Goal: Information Seeking & Learning: Compare options

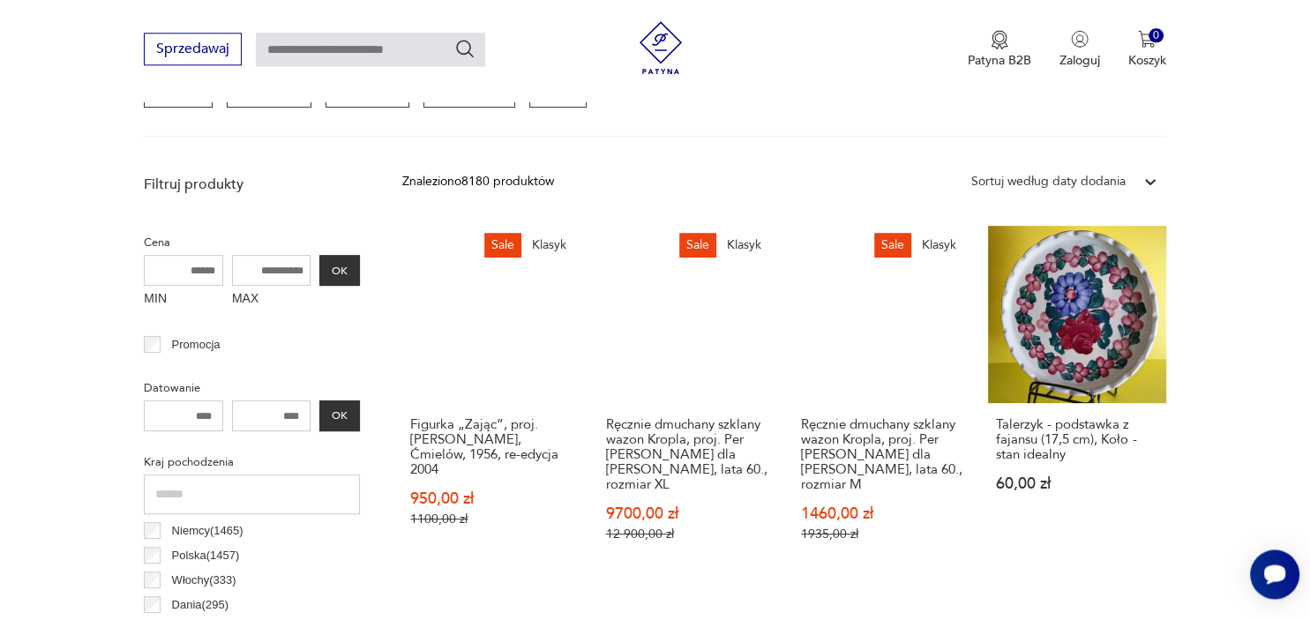
scroll to position [589, 0]
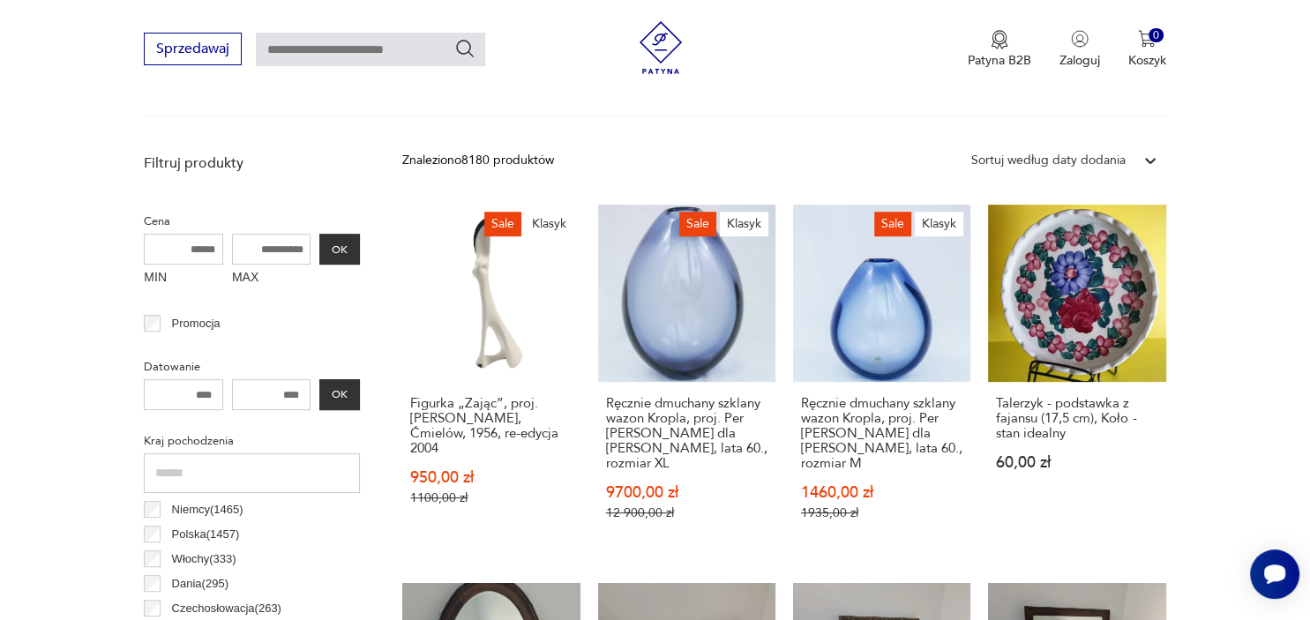
click at [259, 256] on input "MAX" at bounding box center [271, 249] width 79 height 31
type input "***"
click at [330, 253] on button "OK" at bounding box center [339, 249] width 41 height 31
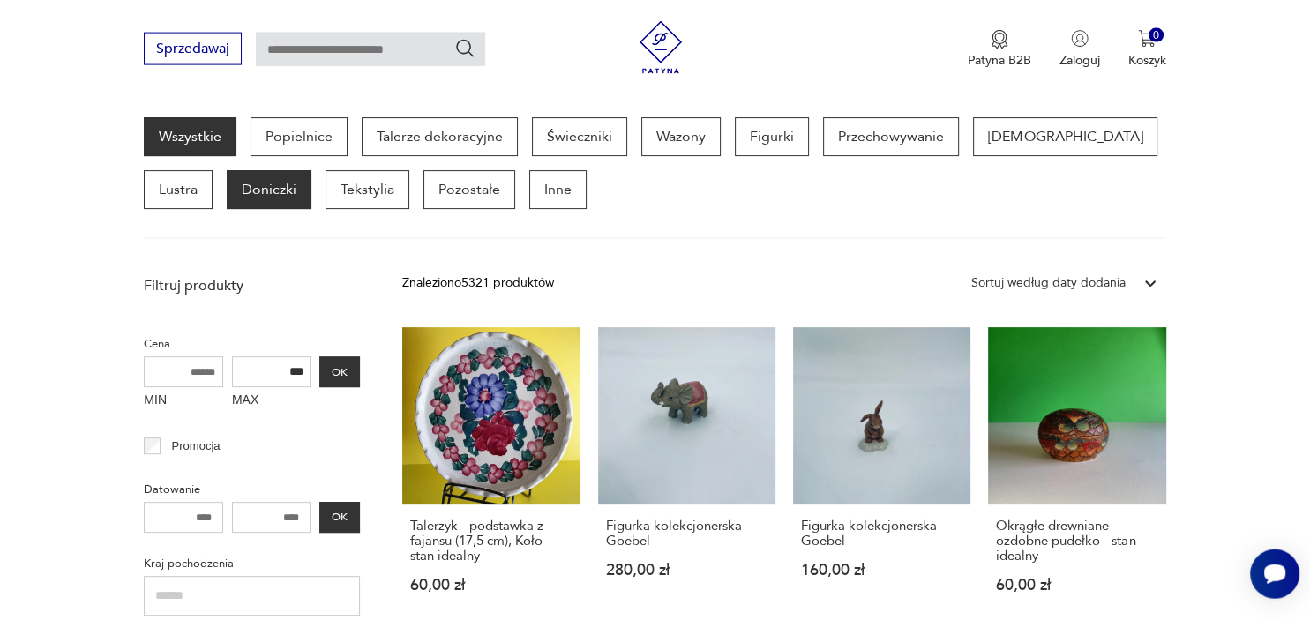
scroll to position [468, 0]
click at [227, 190] on p "Doniczki" at bounding box center [269, 188] width 85 height 39
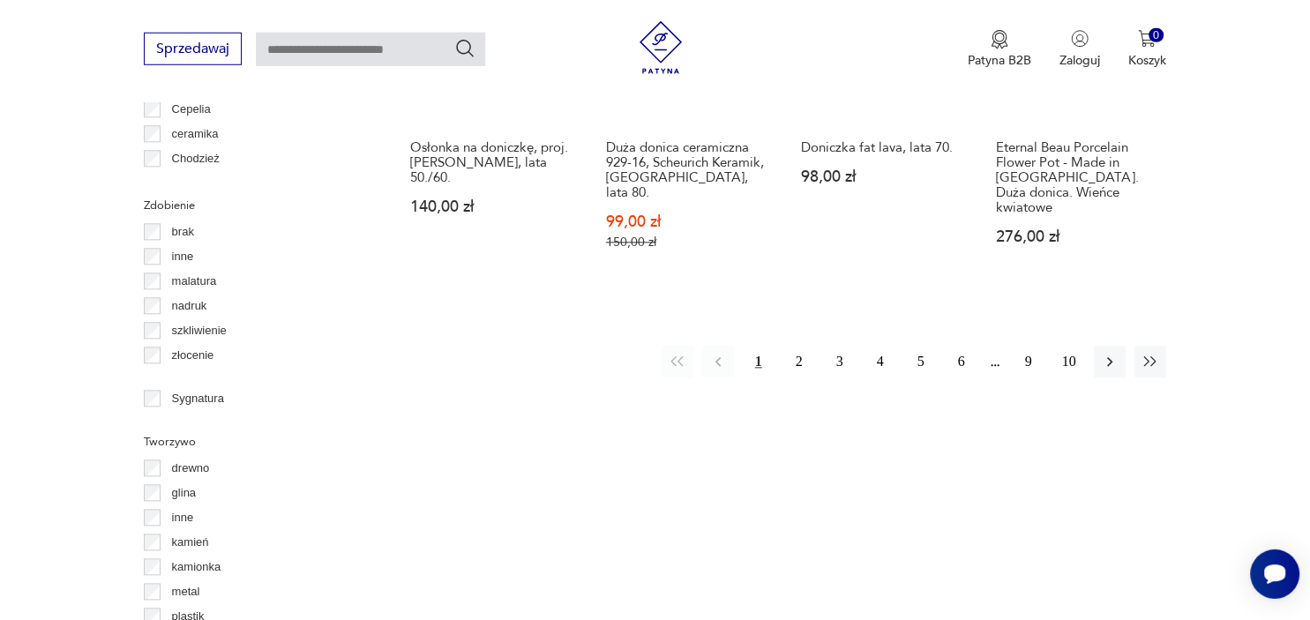
scroll to position [1977, 0]
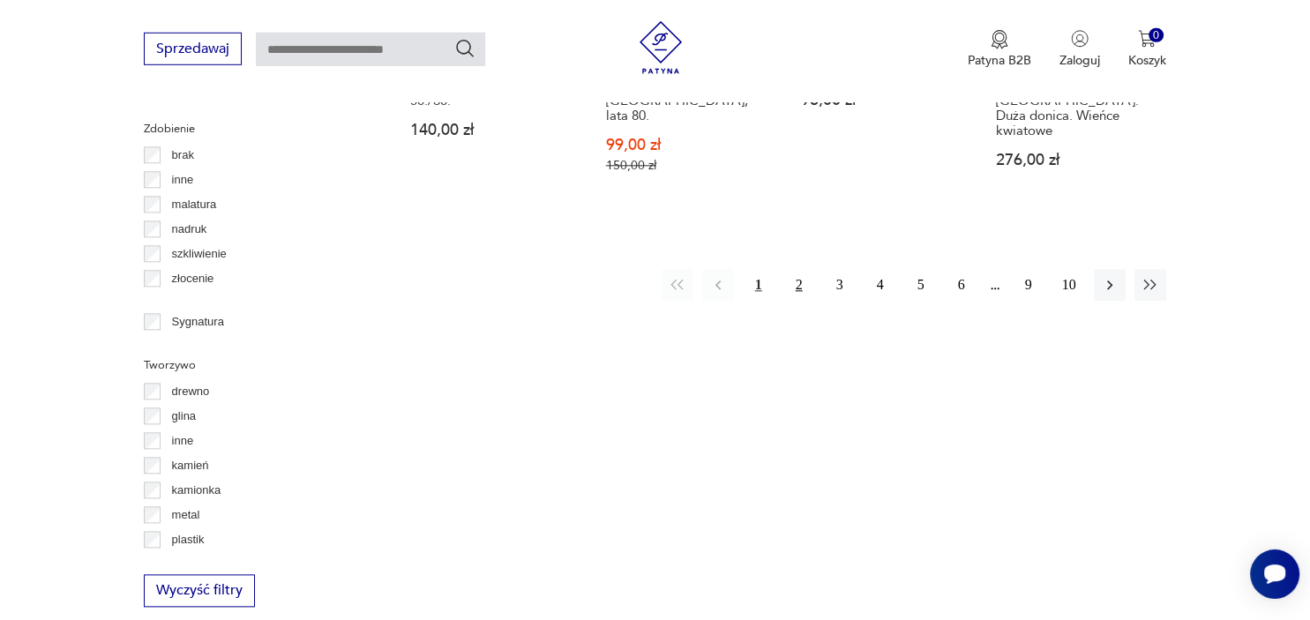
click at [797, 270] on button "2" at bounding box center [799, 286] width 32 height 32
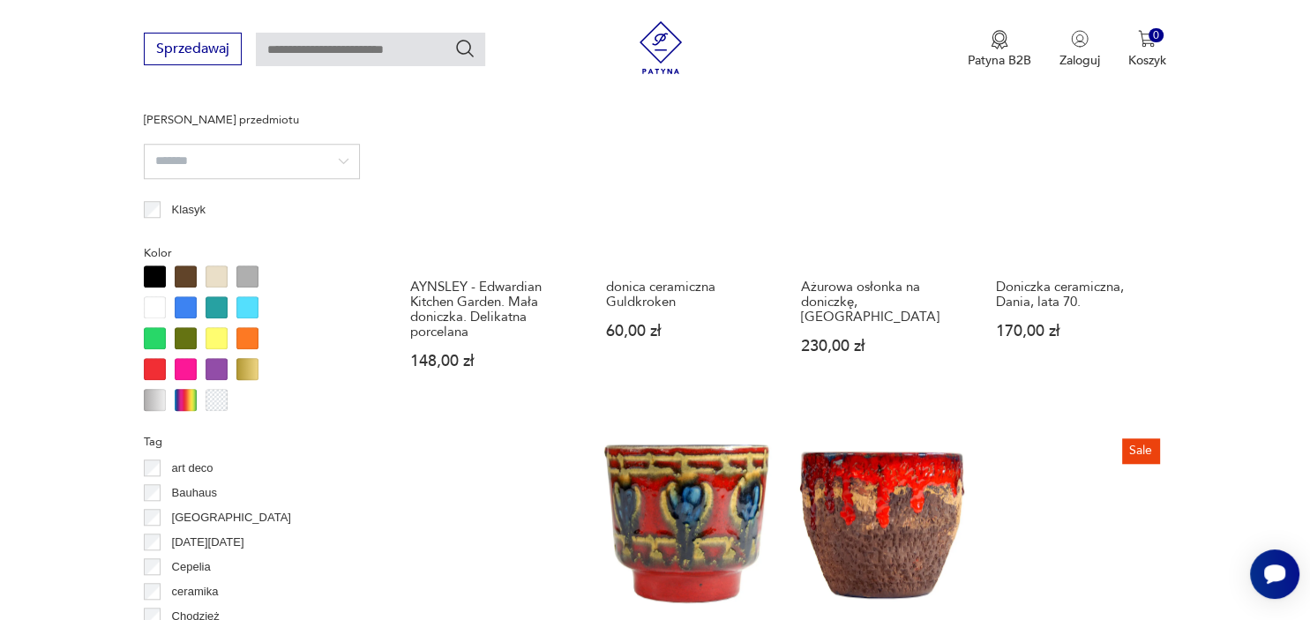
scroll to position [1930, 0]
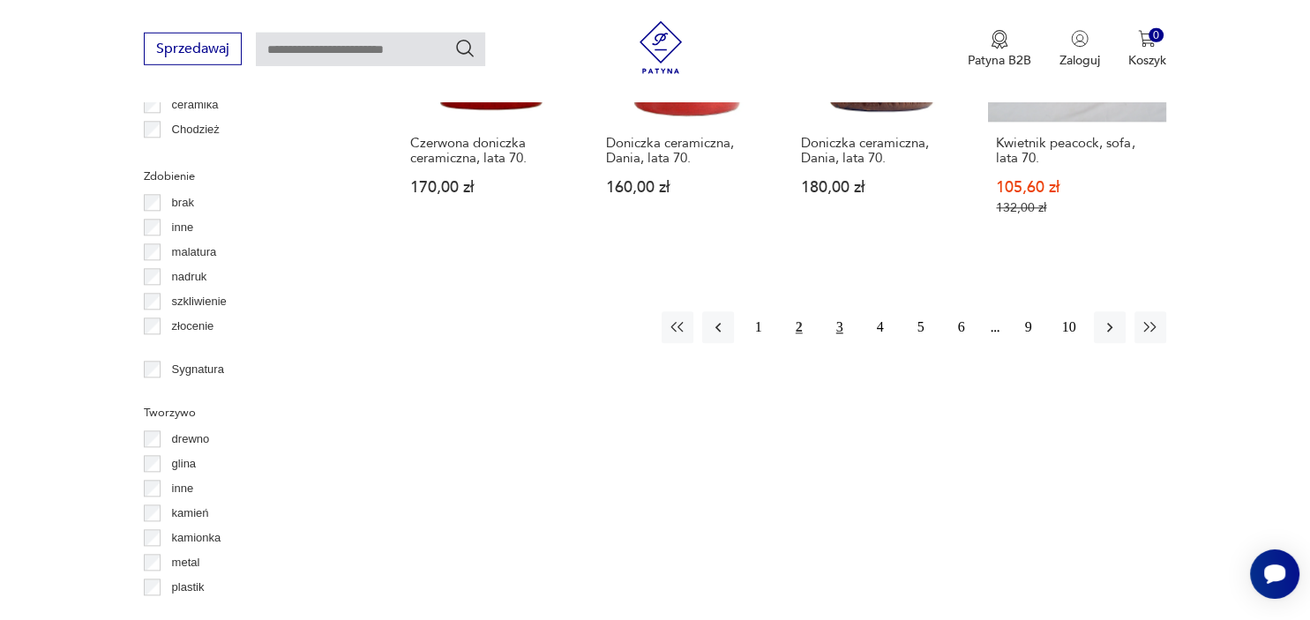
click at [834, 311] on button "3" at bounding box center [840, 327] width 32 height 32
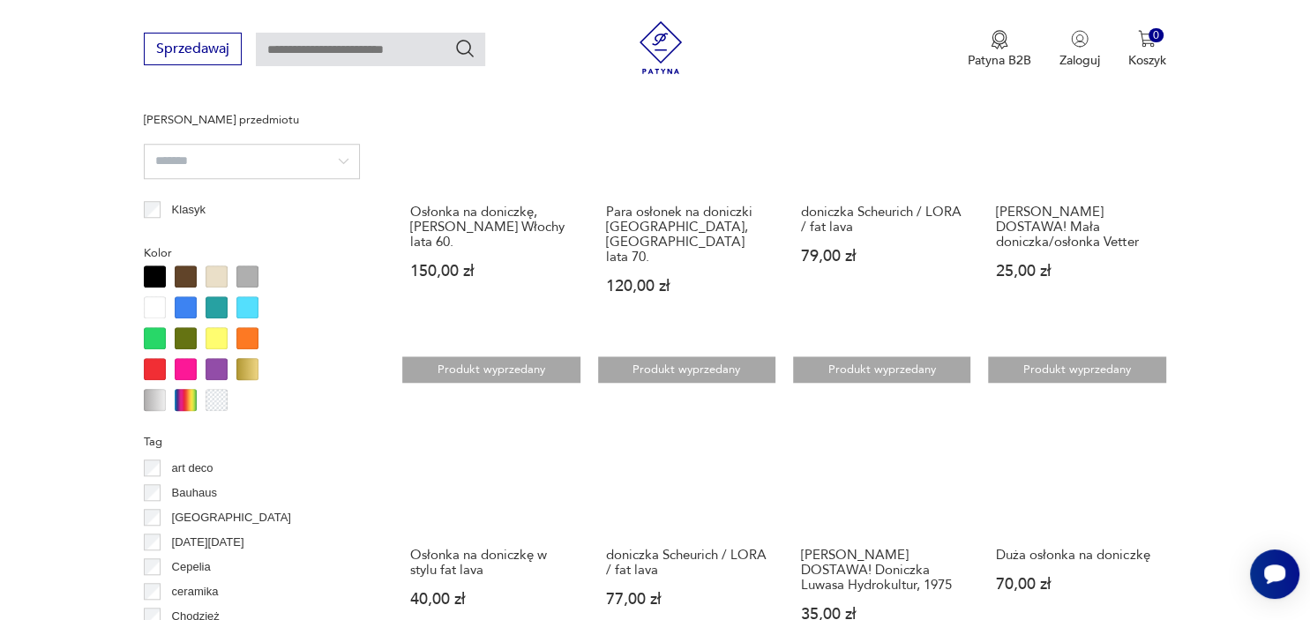
scroll to position [1930, 0]
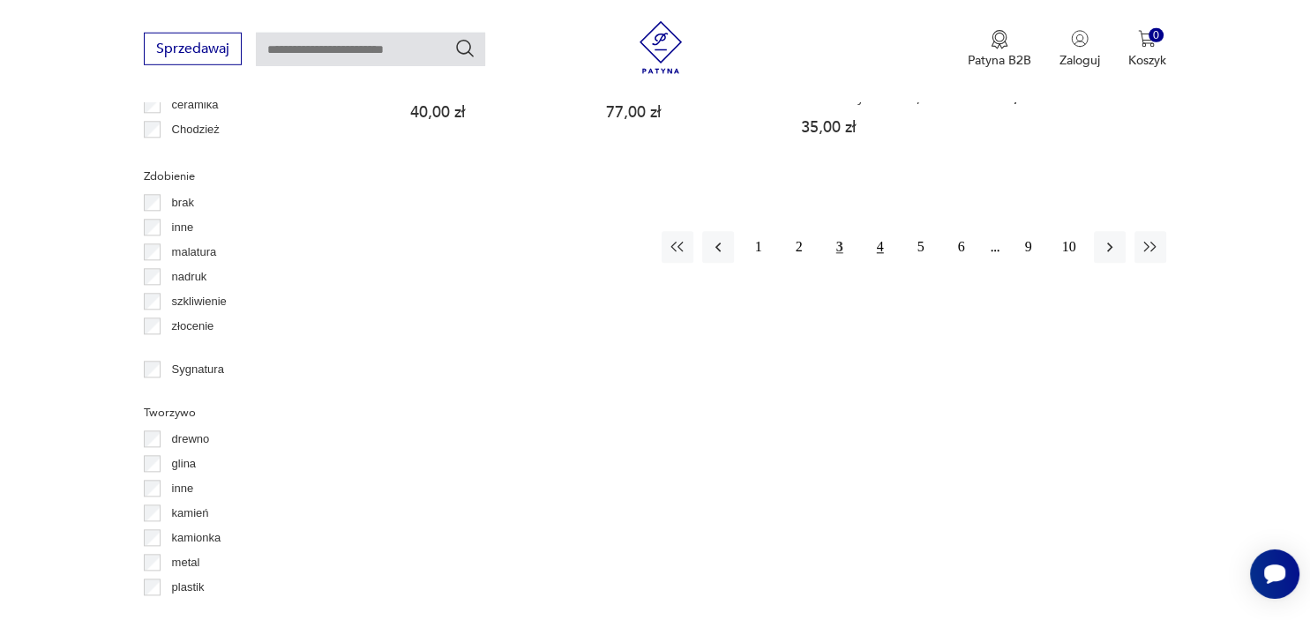
click at [879, 237] on button "4" at bounding box center [881, 247] width 32 height 32
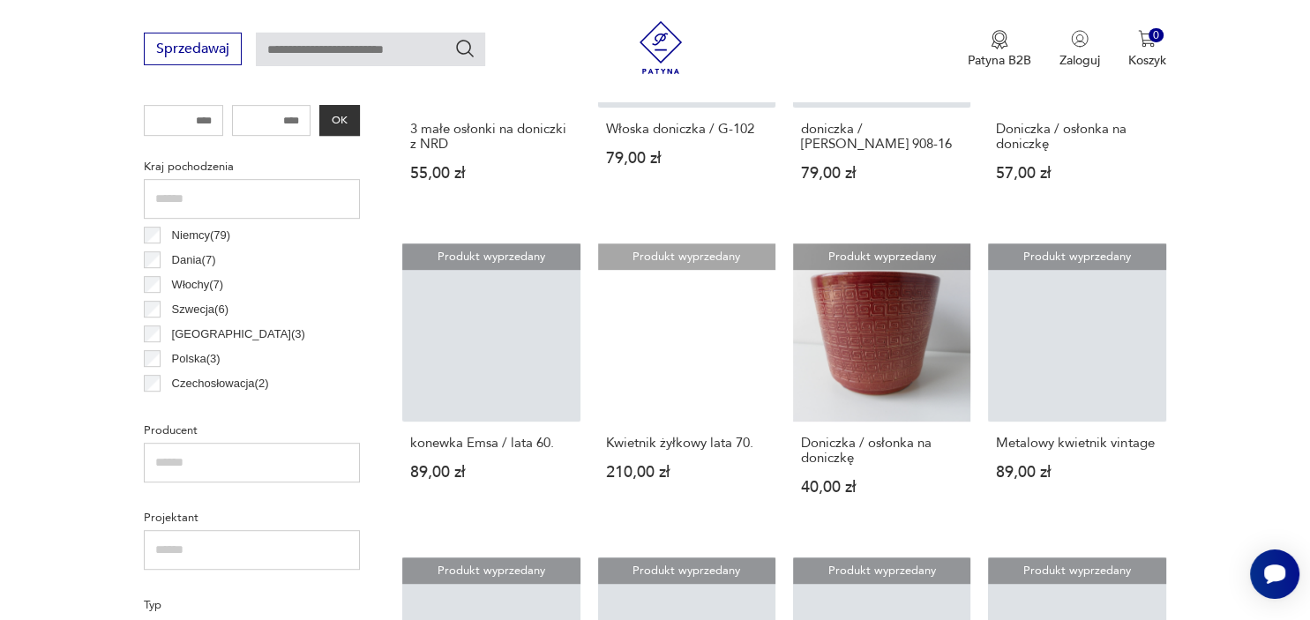
scroll to position [955, 0]
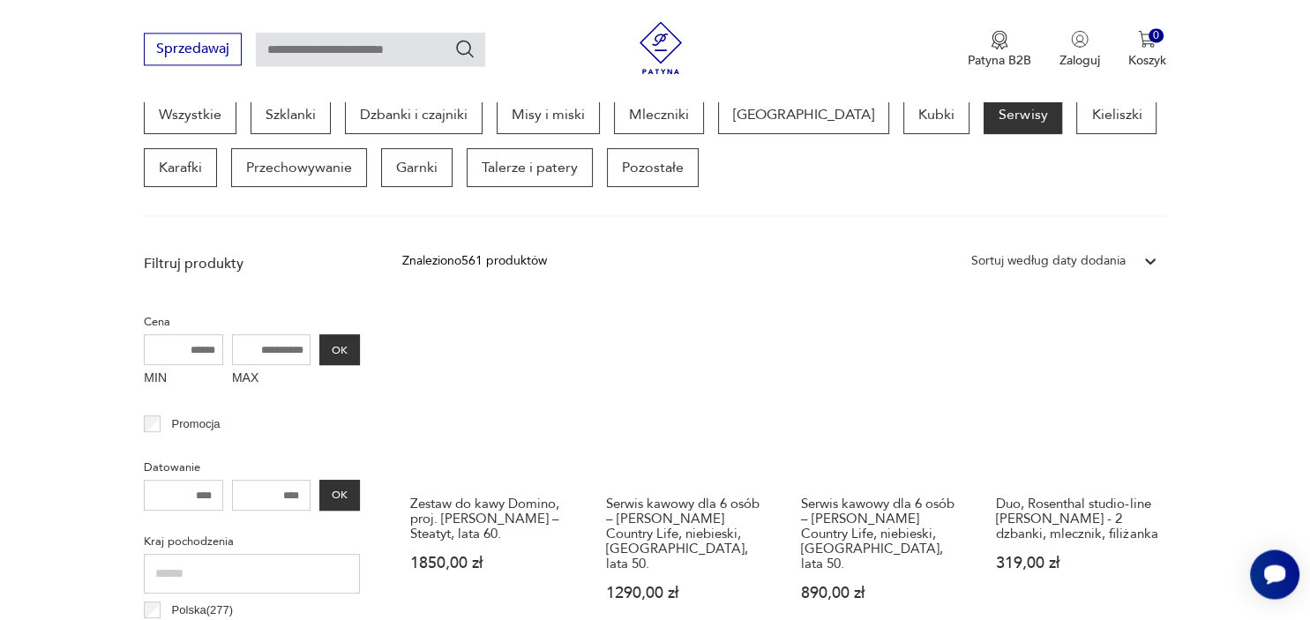
scroll to position [589, 0]
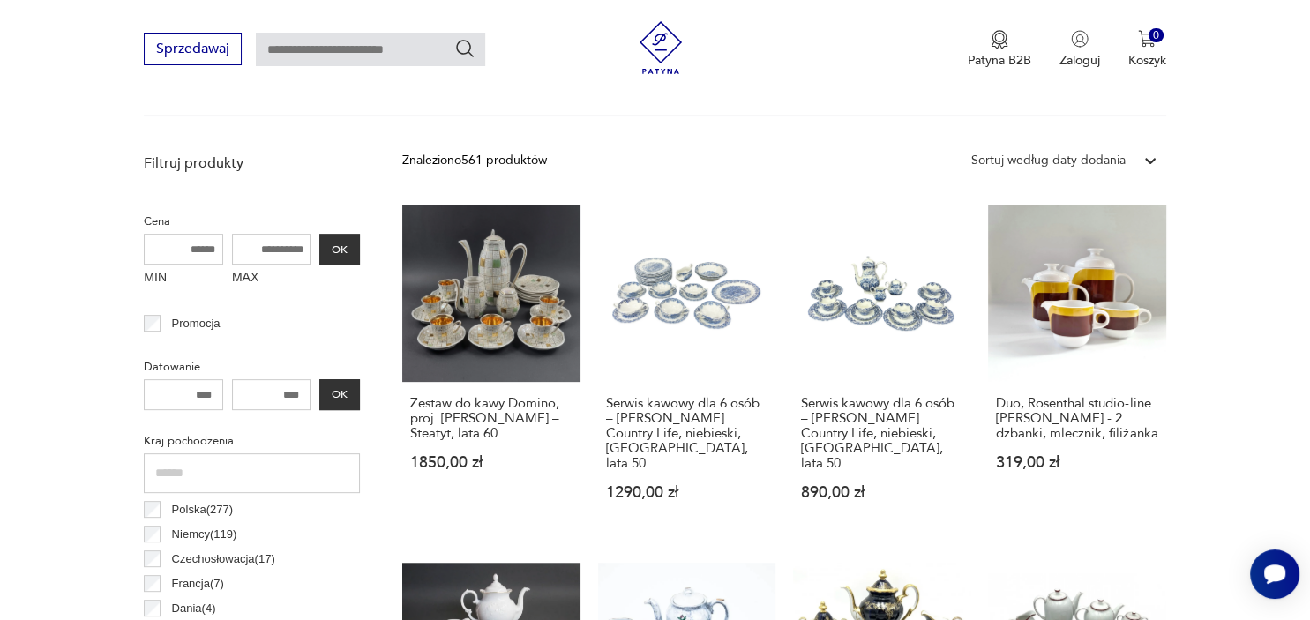
click at [266, 258] on input "MAX" at bounding box center [271, 249] width 79 height 31
type input "***"
click at [335, 252] on button "OK" at bounding box center [339, 249] width 41 height 31
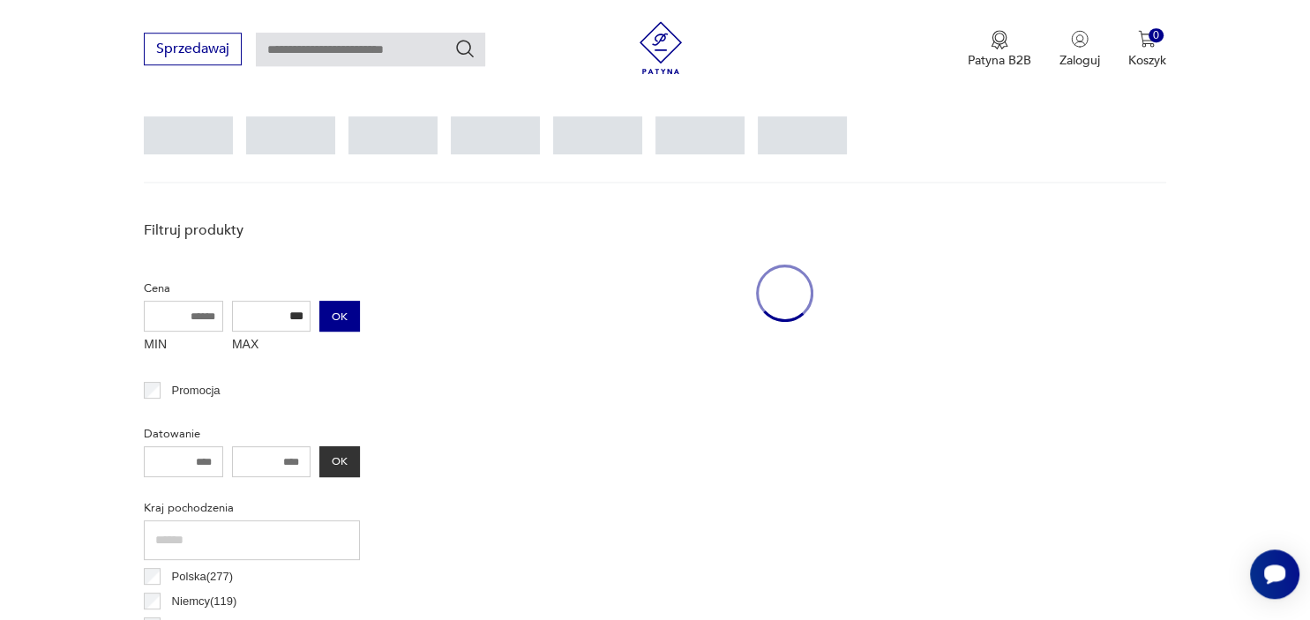
scroll to position [467, 0]
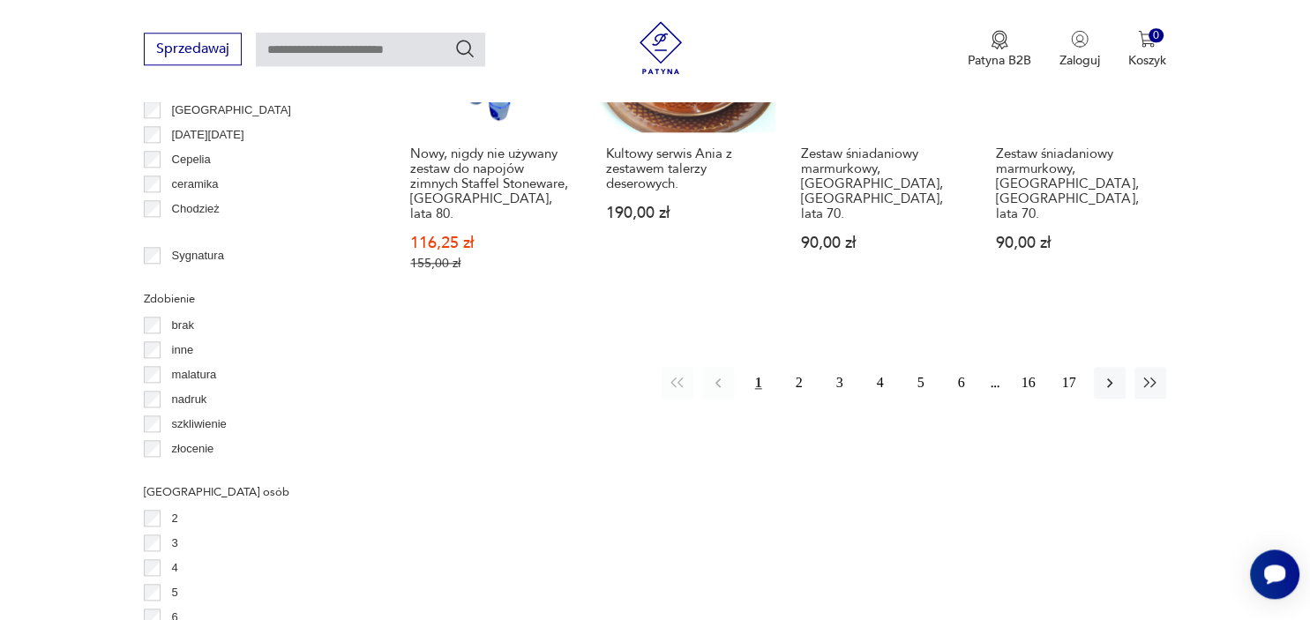
scroll to position [2024, 0]
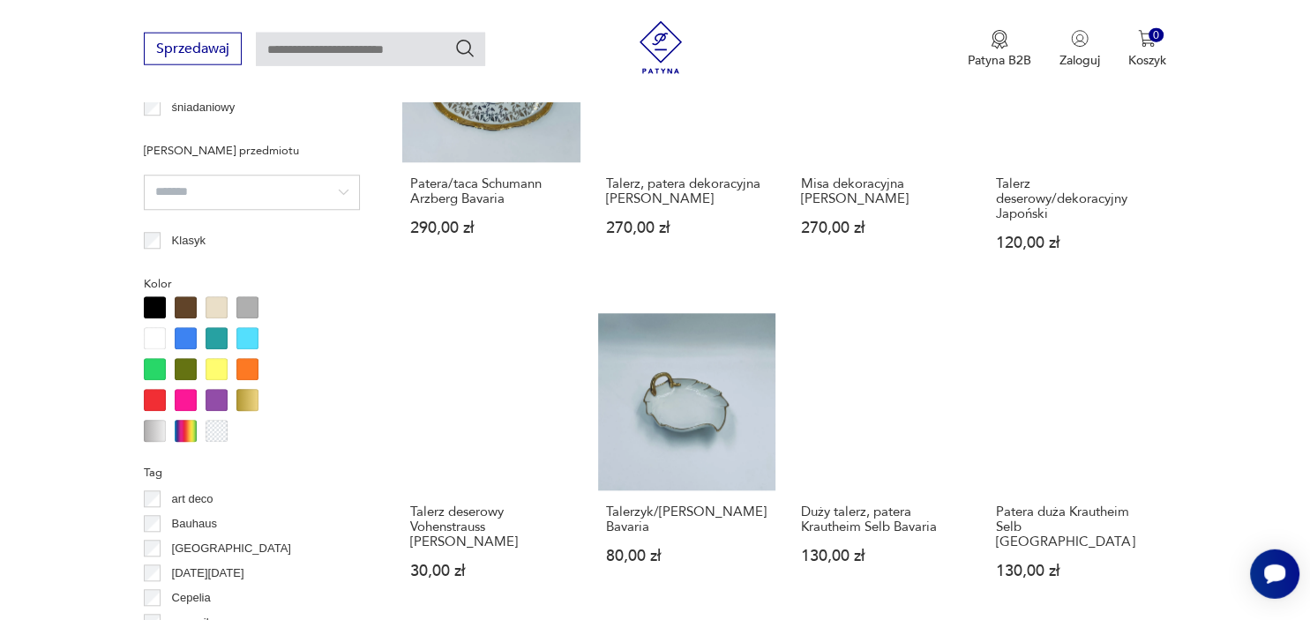
scroll to position [1565, 0]
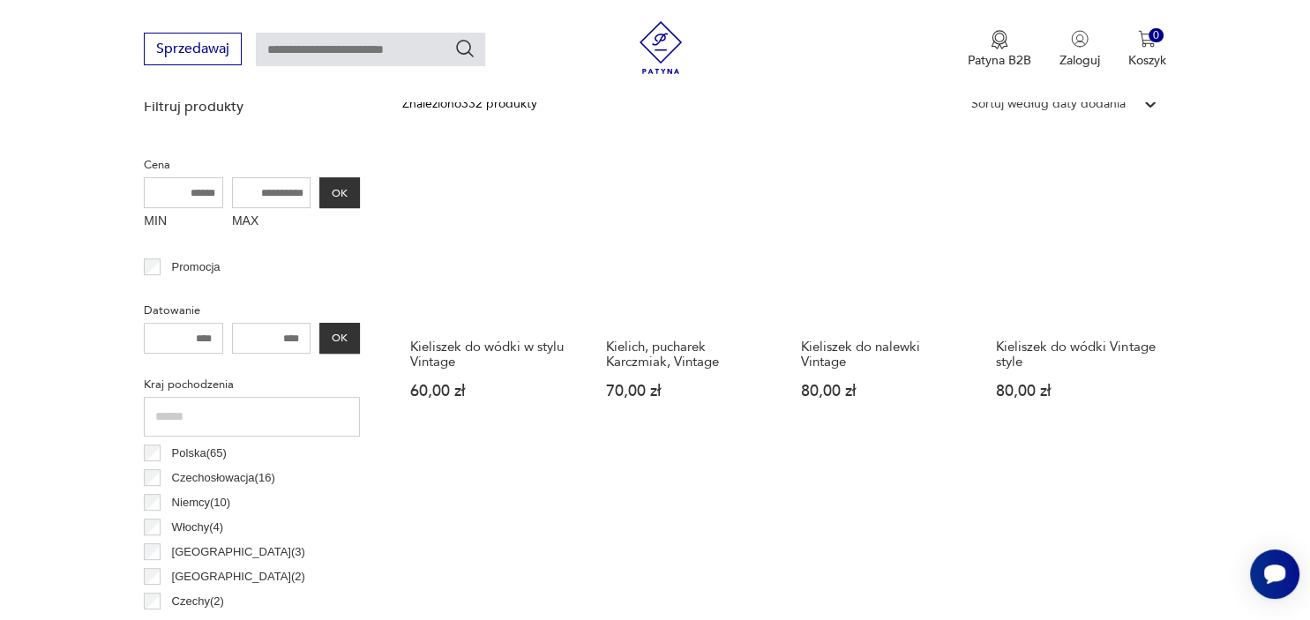
scroll to position [589, 0]
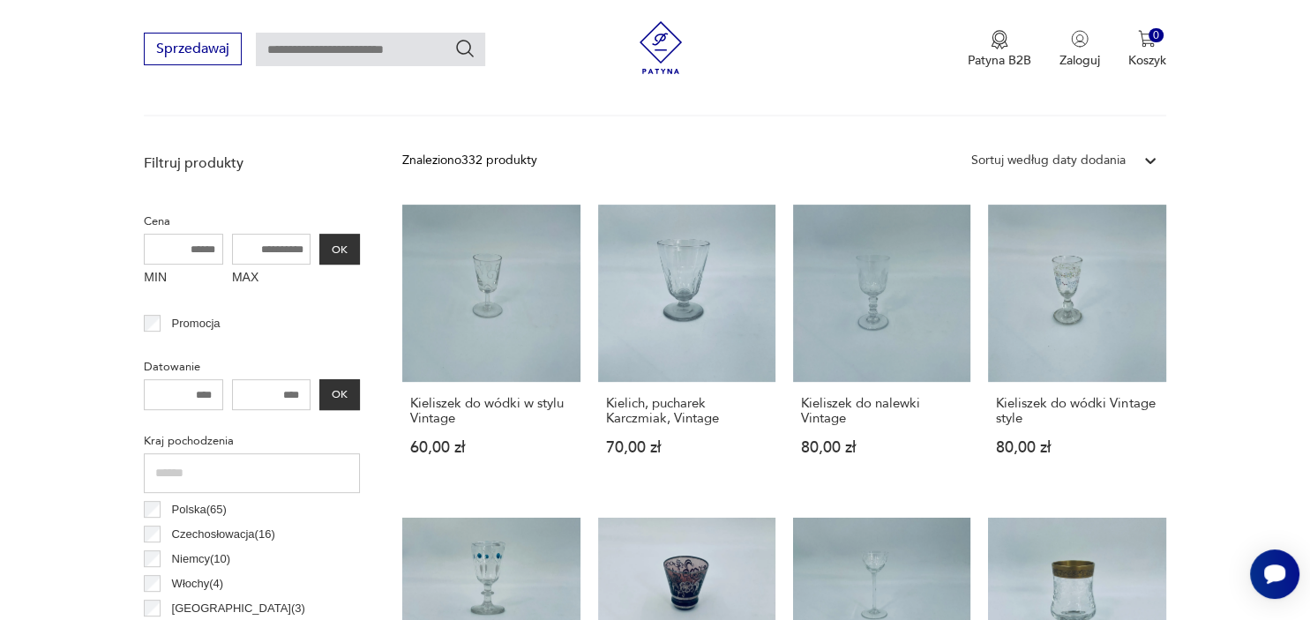
click at [270, 235] on input "MAX" at bounding box center [271, 249] width 79 height 31
type input "***"
click at [345, 249] on button "OK" at bounding box center [339, 249] width 41 height 31
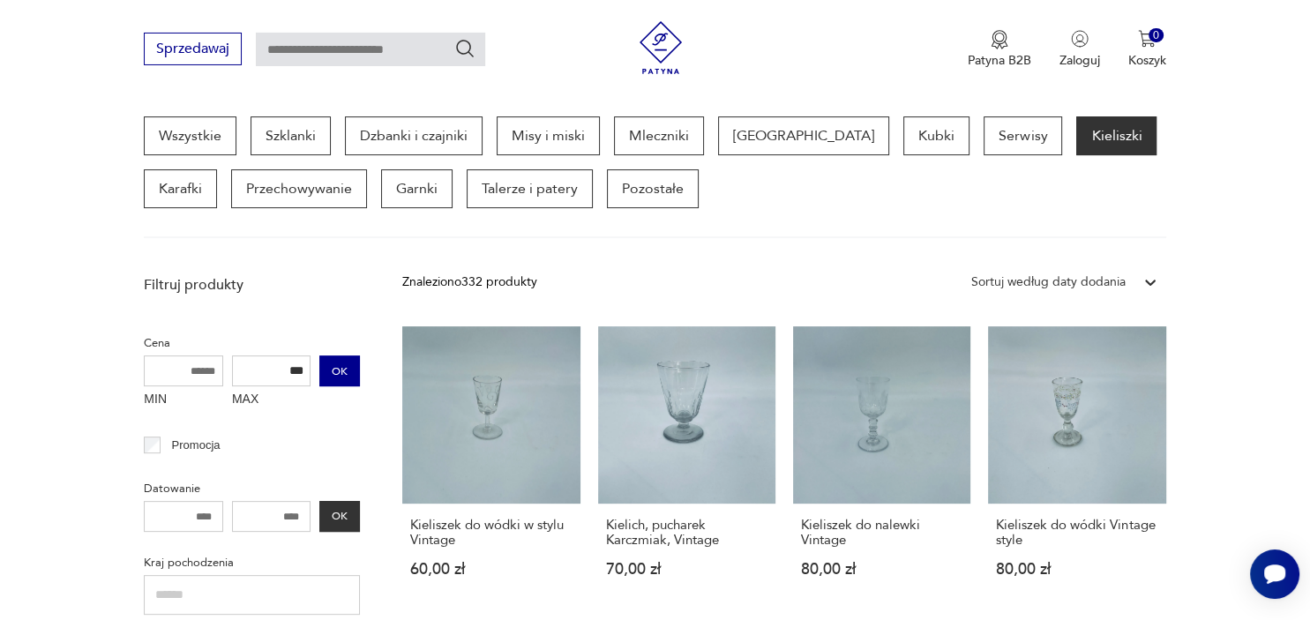
scroll to position [467, 0]
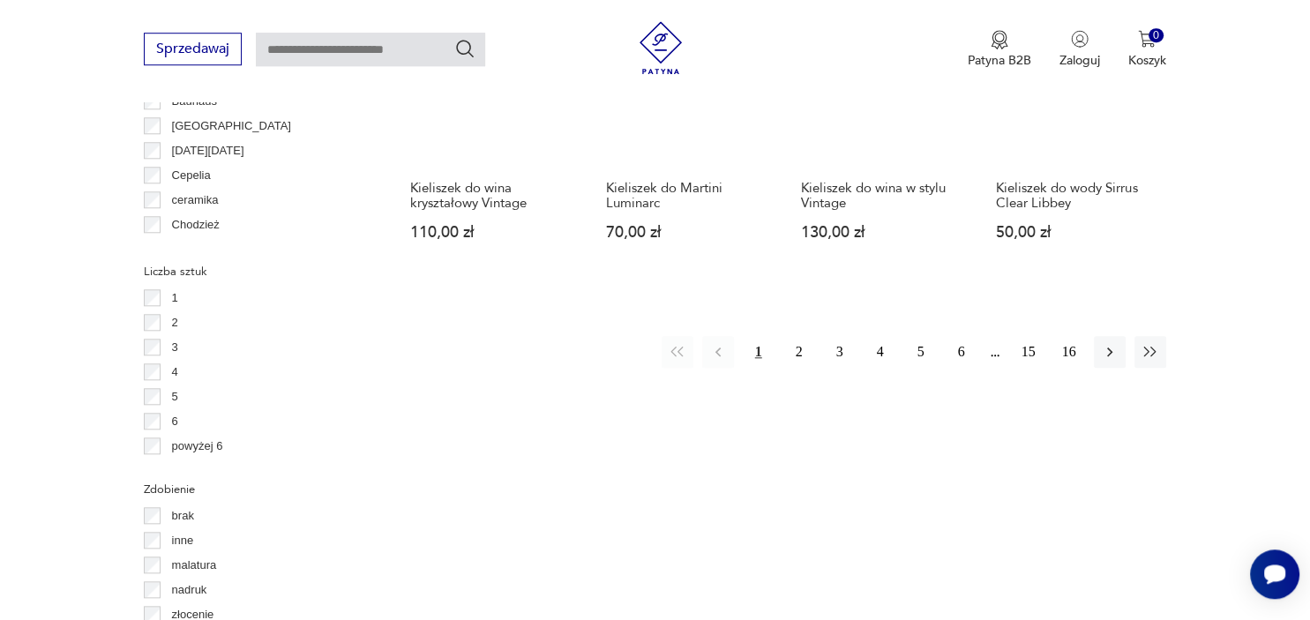
scroll to position [1744, 0]
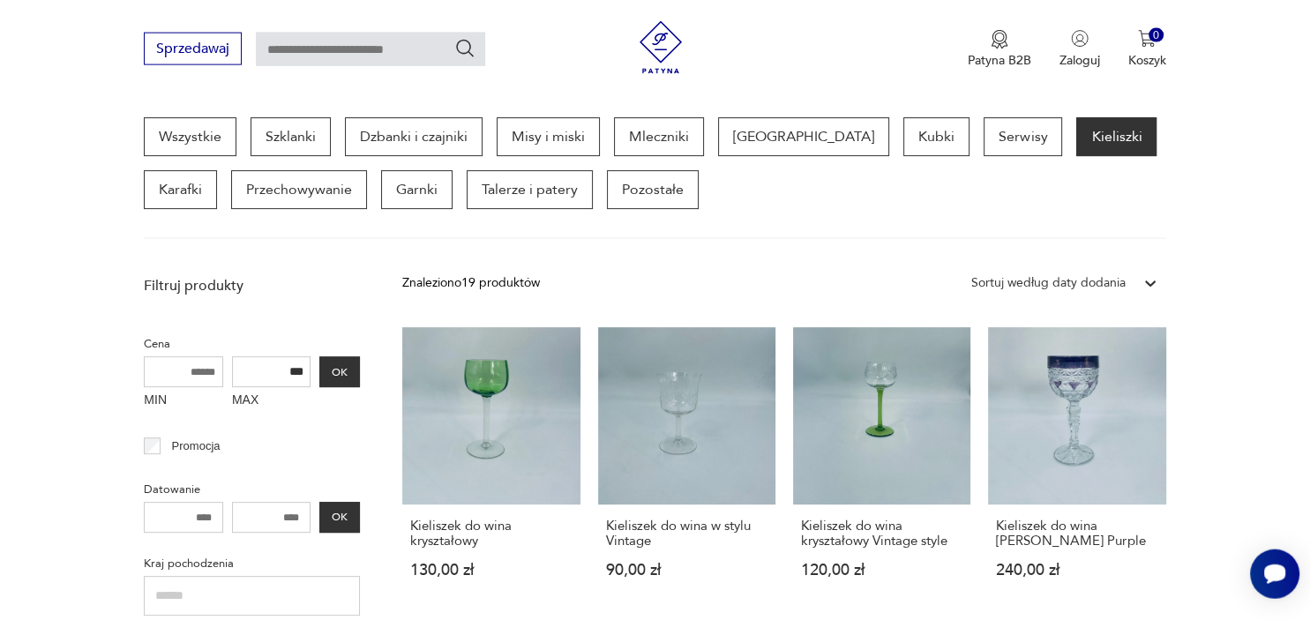
scroll to position [468, 0]
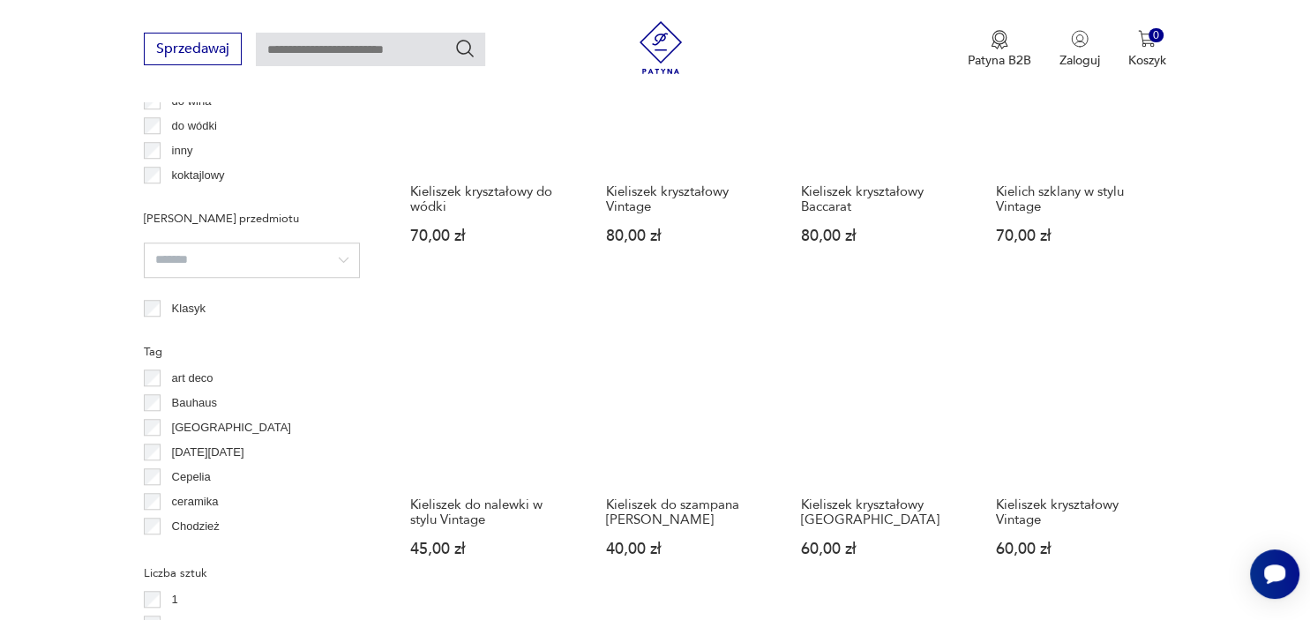
scroll to position [1930, 0]
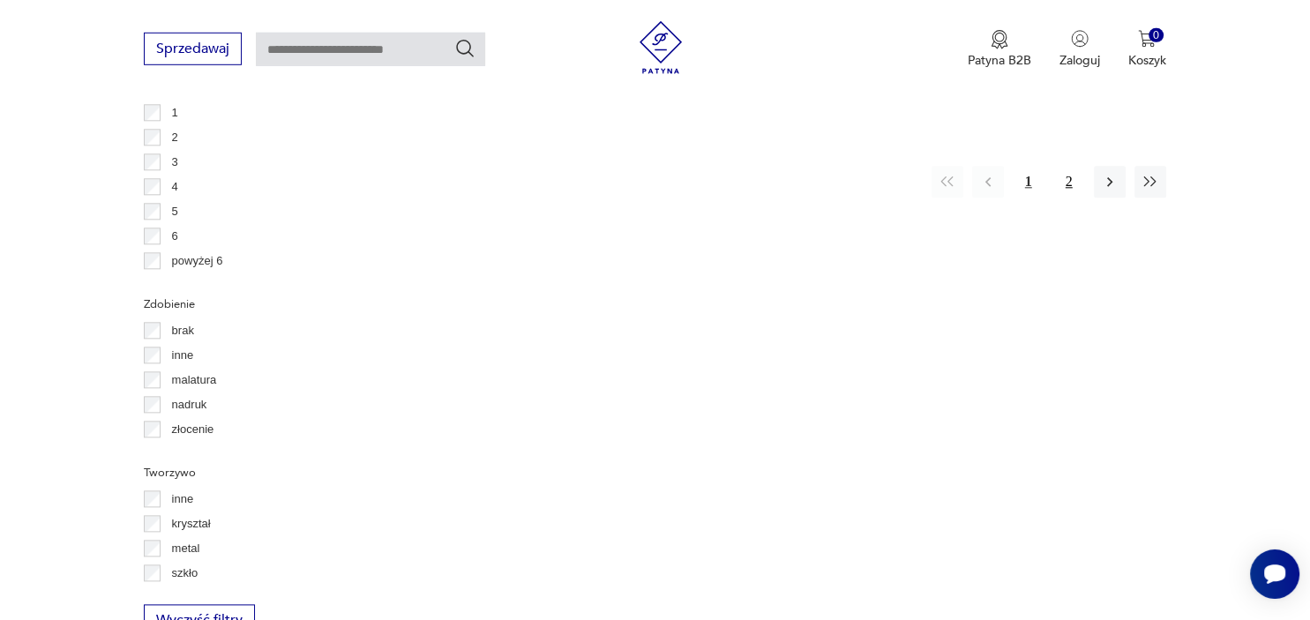
click at [1060, 172] on button "2" at bounding box center [1069, 182] width 32 height 32
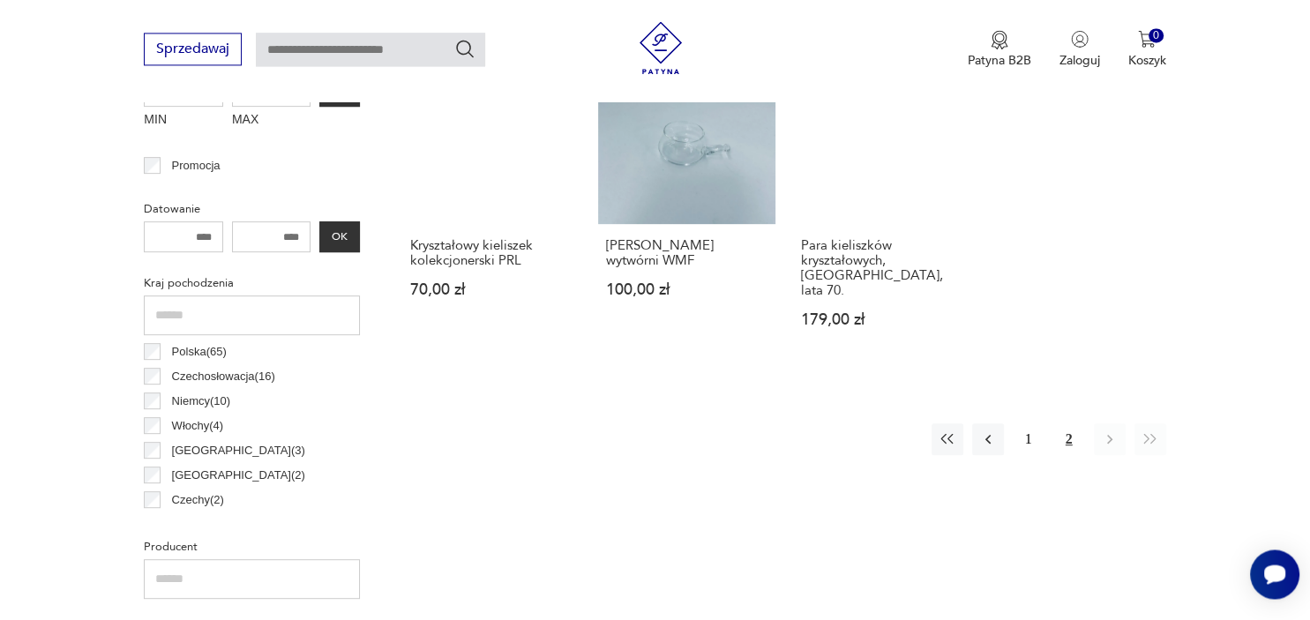
scroll to position [1235, 0]
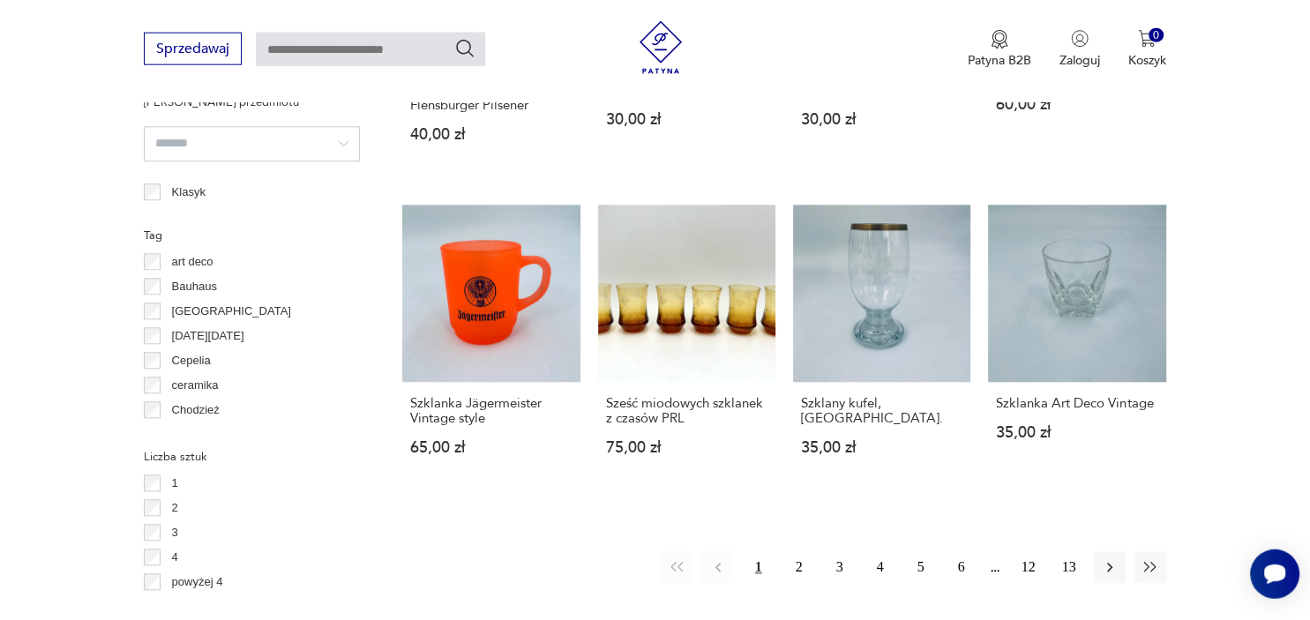
scroll to position [1637, 0]
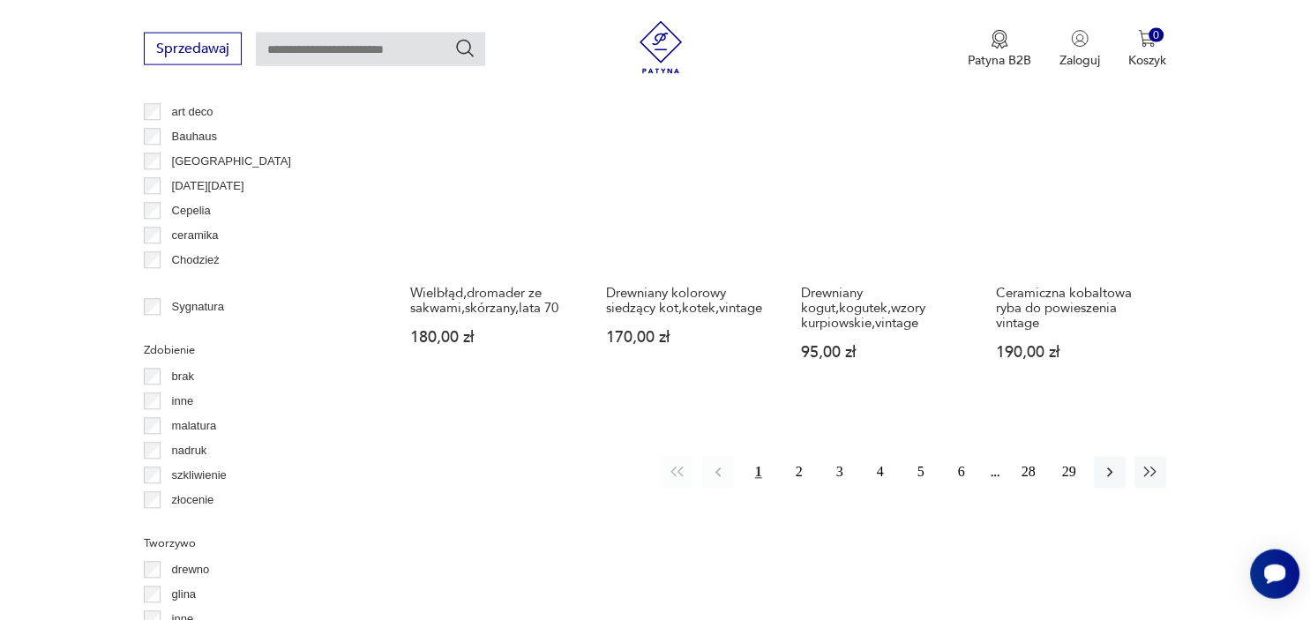
scroll to position [1658, 0]
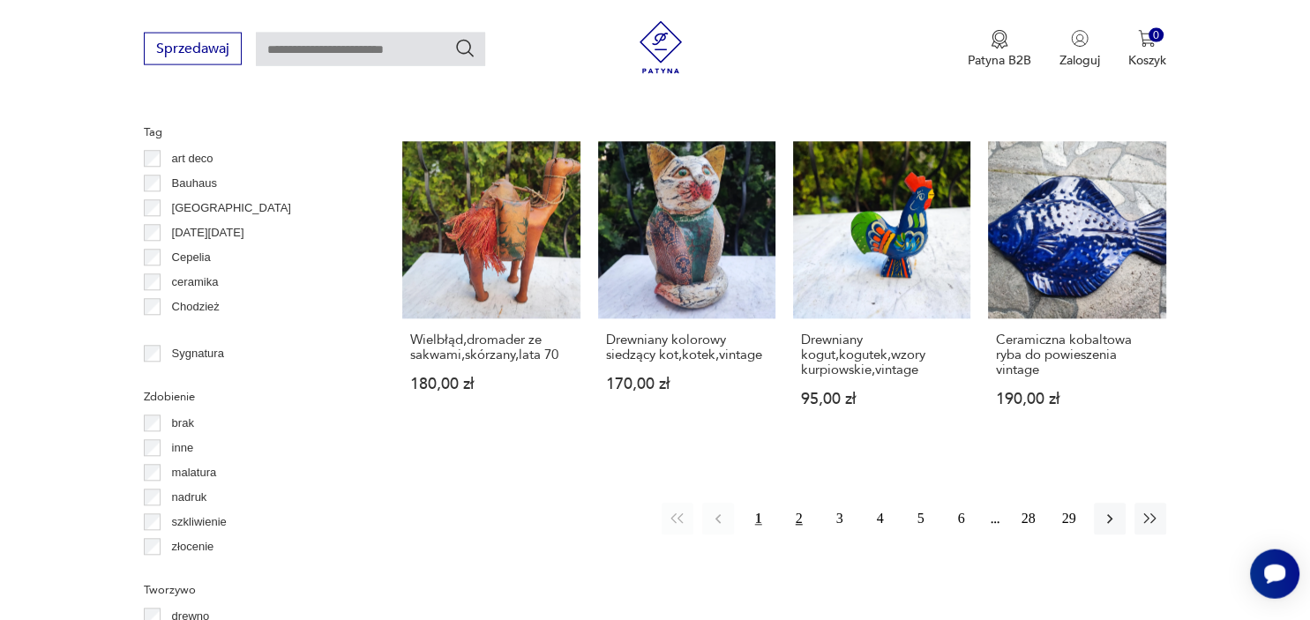
click at [794, 511] on button "2" at bounding box center [799, 520] width 32 height 32
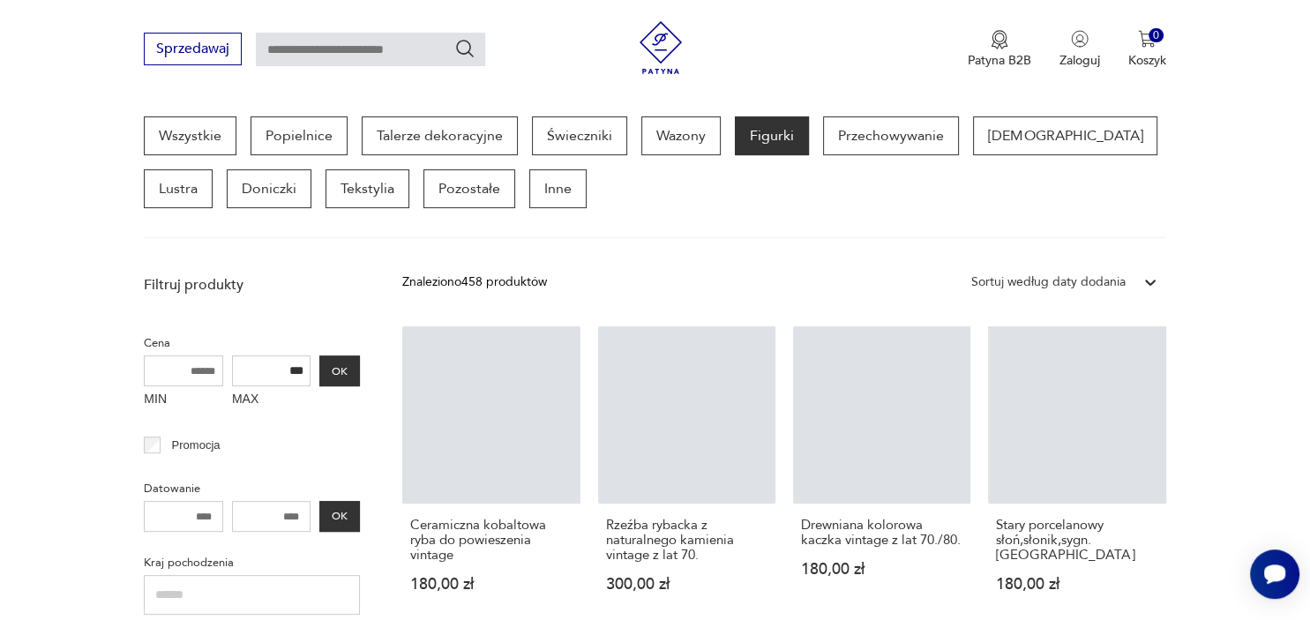
scroll to position [467, 0]
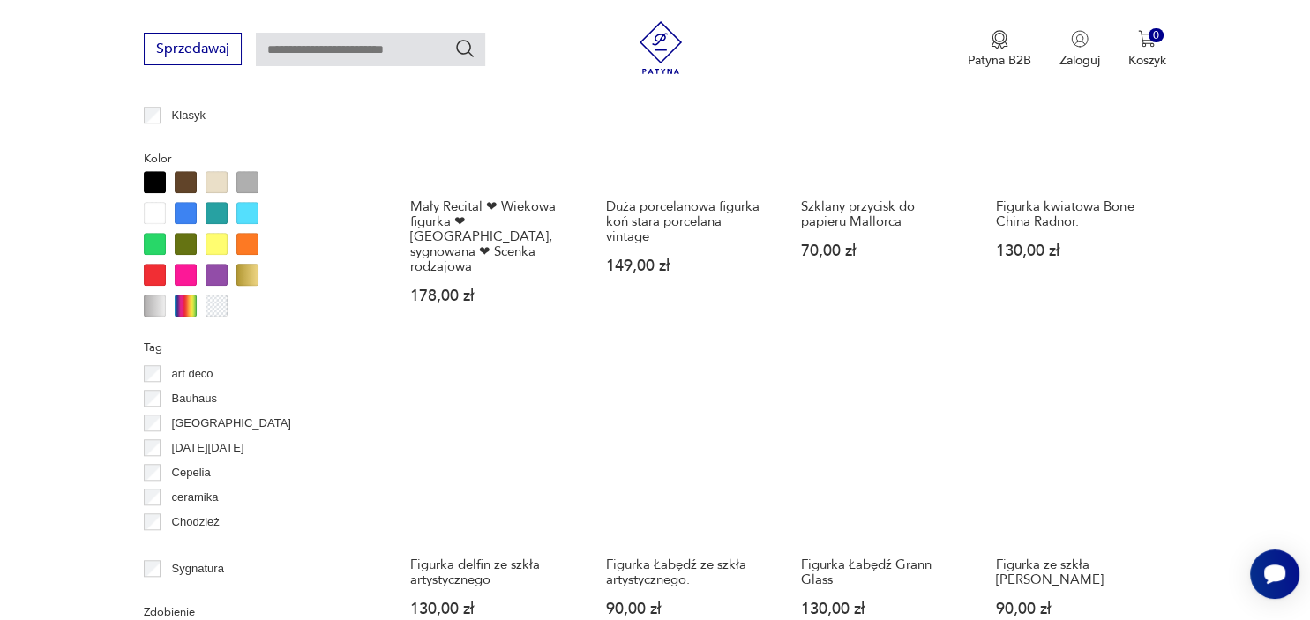
scroll to position [1930, 0]
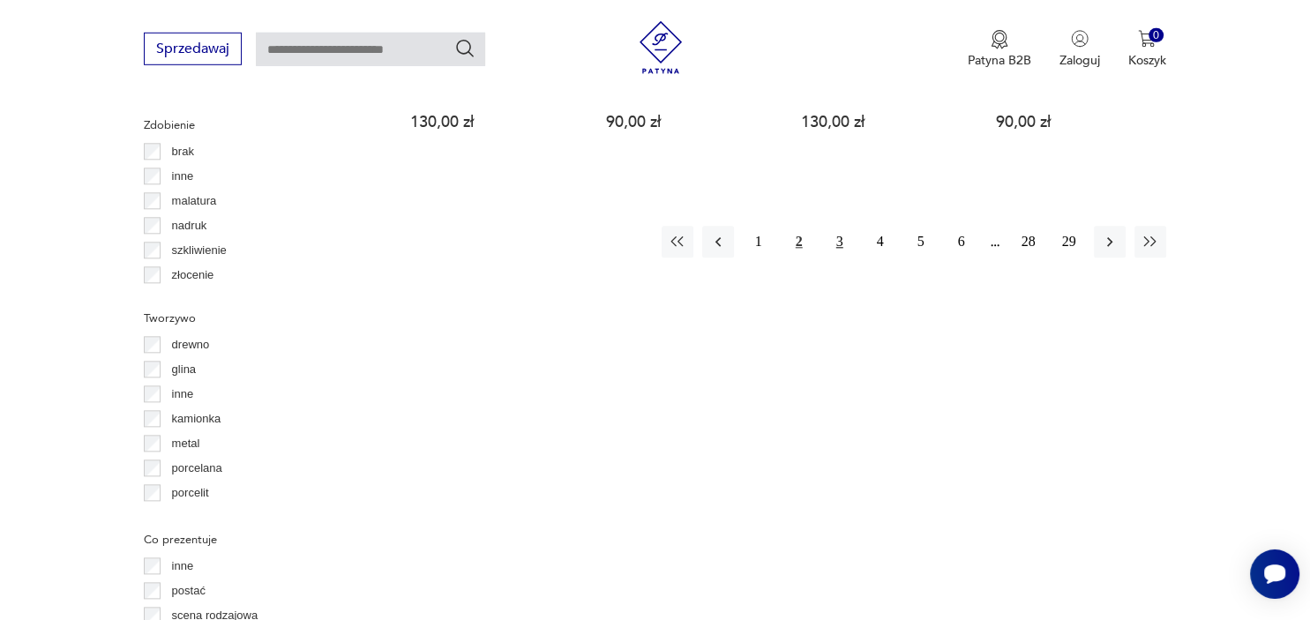
click at [842, 226] on button "3" at bounding box center [840, 242] width 32 height 32
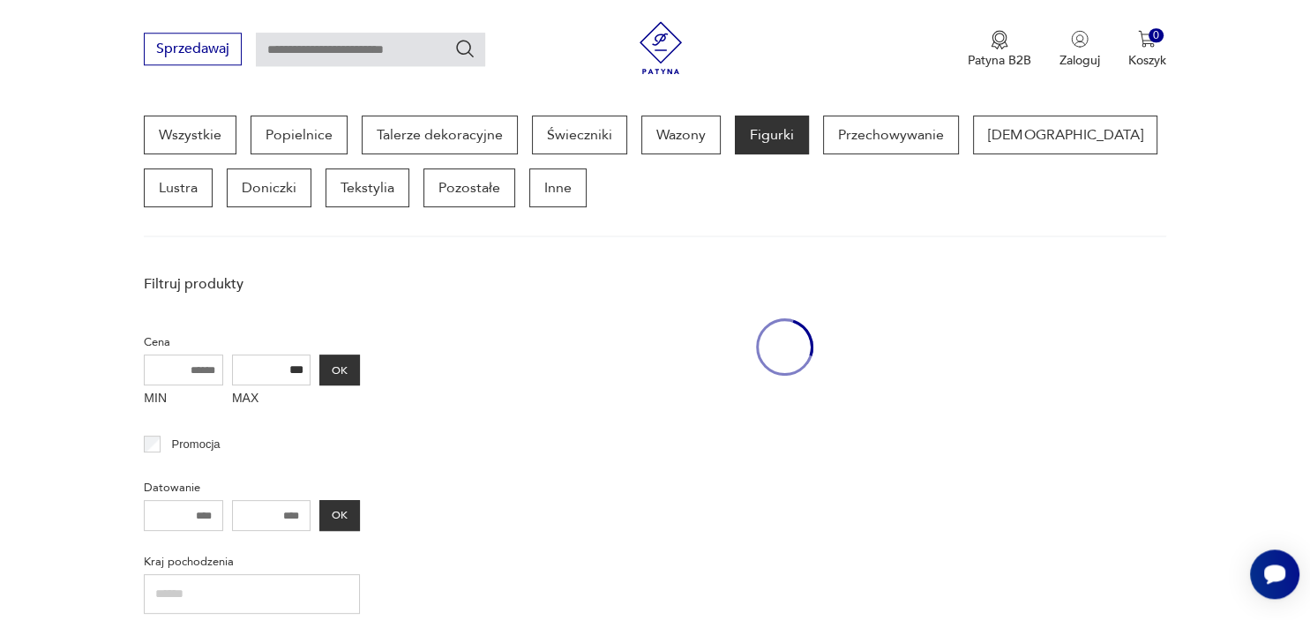
scroll to position [467, 0]
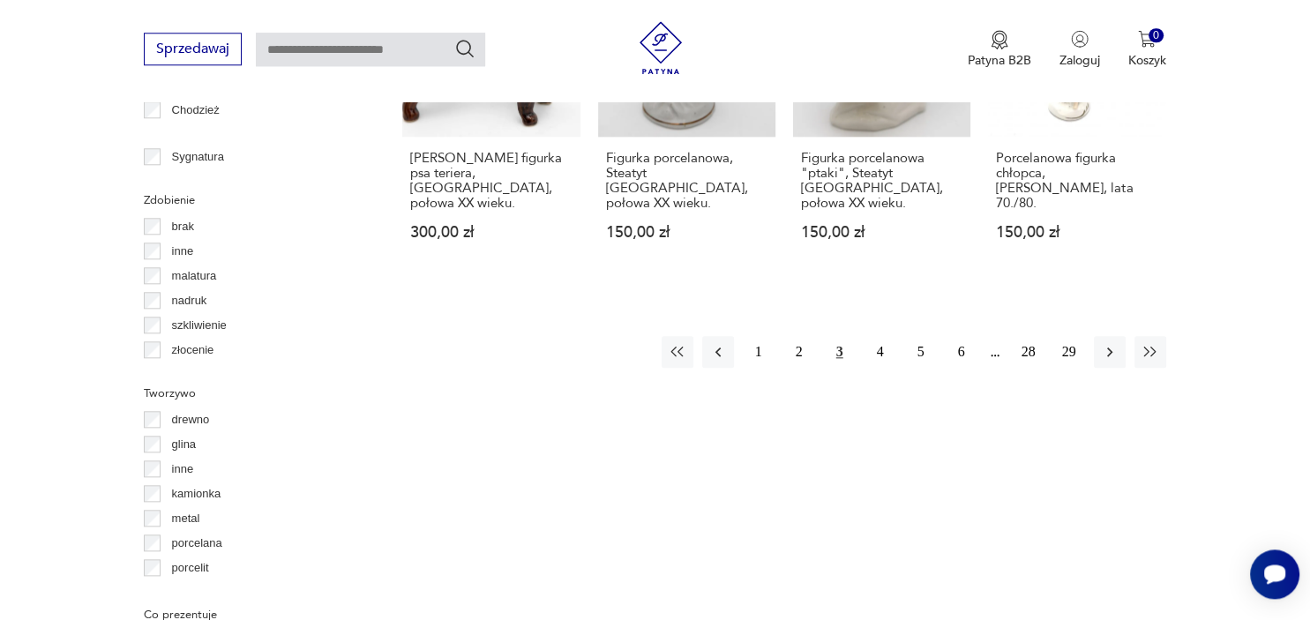
scroll to position [1930, 0]
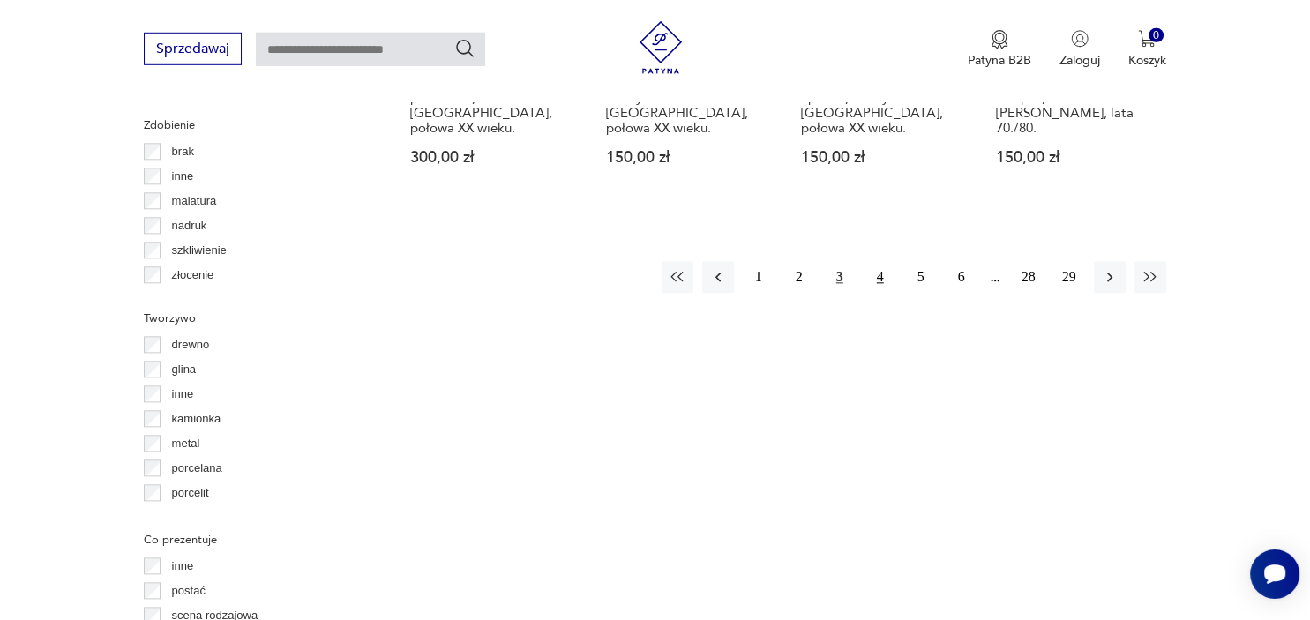
click at [890, 261] on button "4" at bounding box center [881, 277] width 32 height 32
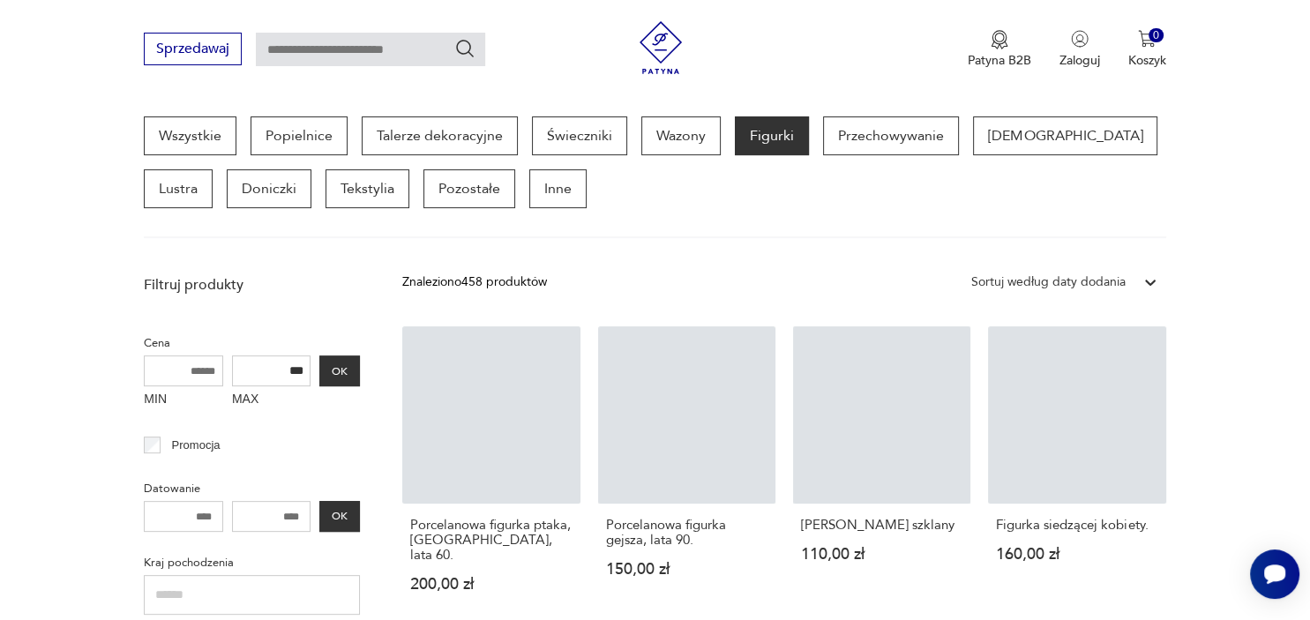
scroll to position [467, 0]
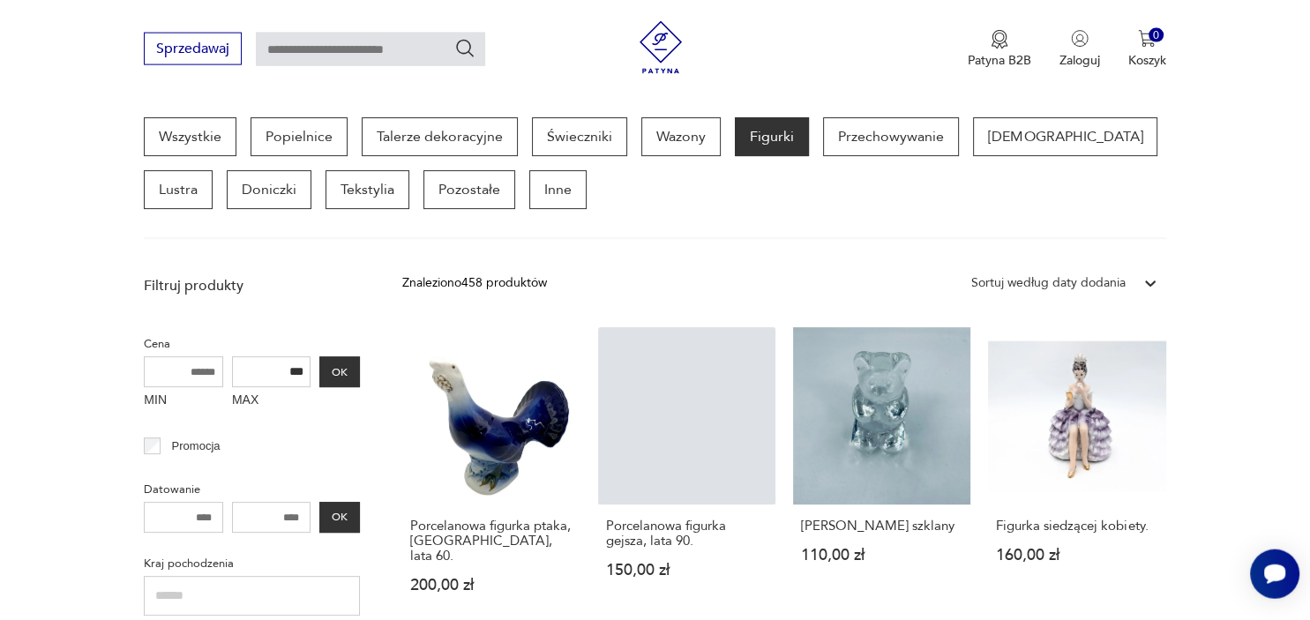
click at [1232, 213] on section "Wszystkie Popielnice Talerze dekoracyjne Świeczniki Wazony Figurki Przechowywan…" at bounding box center [655, 178] width 1310 height 122
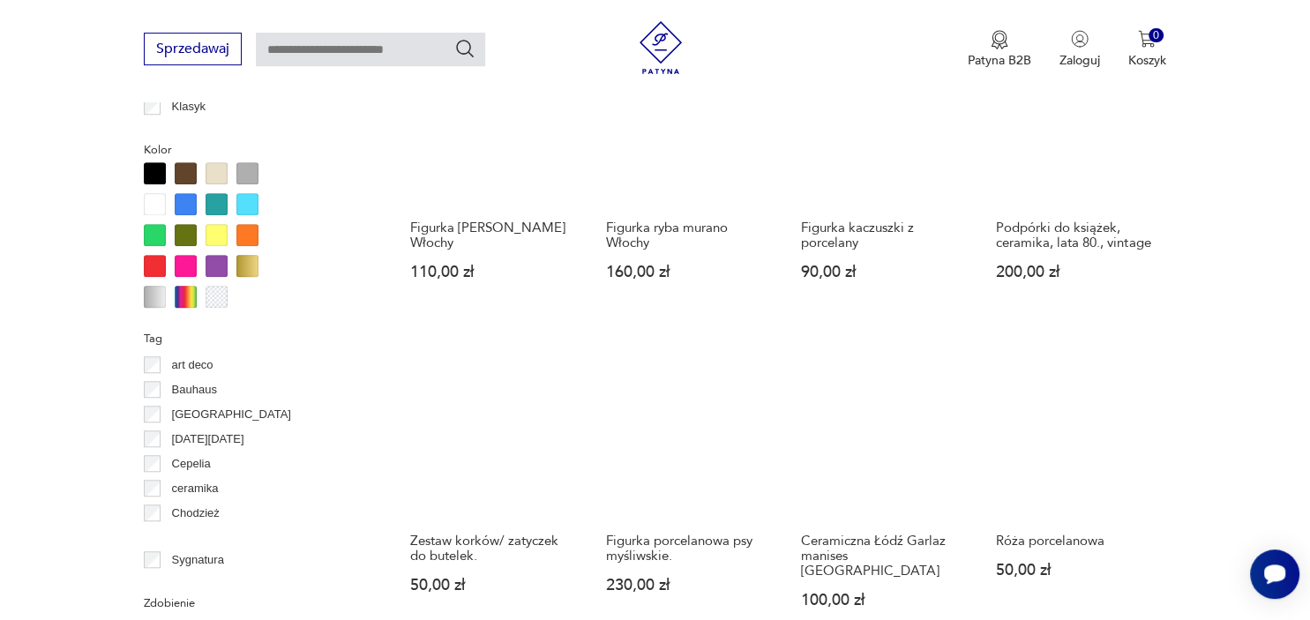
scroll to position [1468, 0]
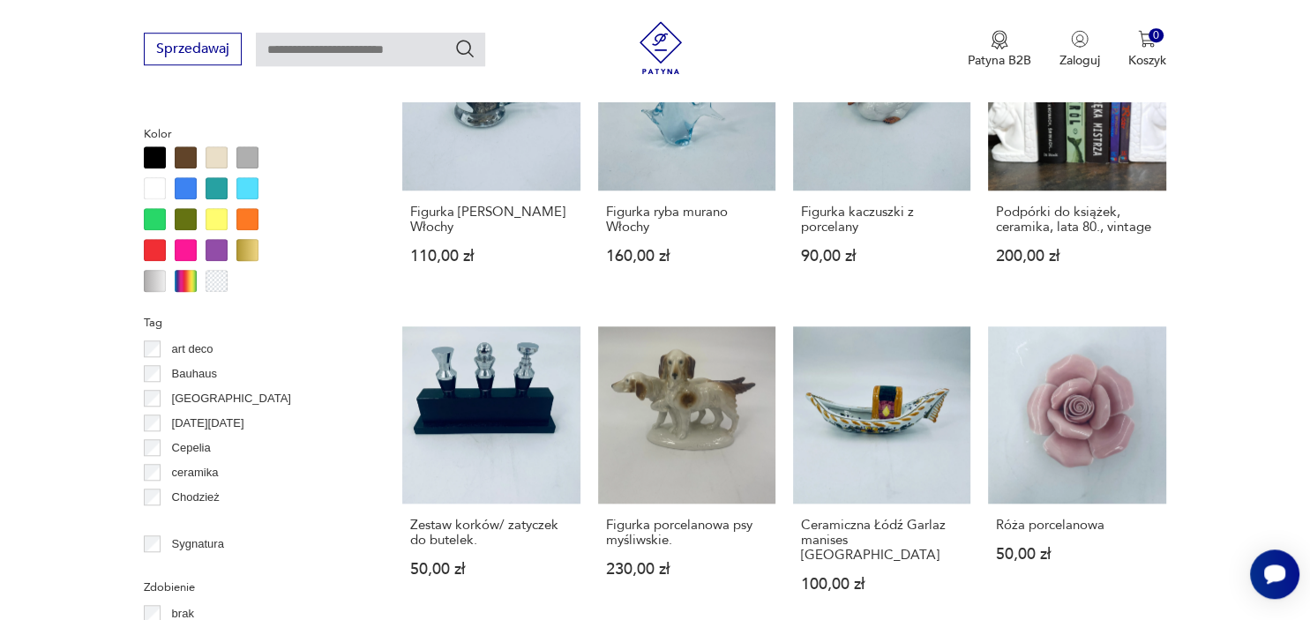
click at [1232, 213] on section "Filtruj produkty Cena MIN MAX *** OK Promocja Datowanie OK Kraj pochodzenia Pol…" at bounding box center [655, 258] width 1310 height 1985
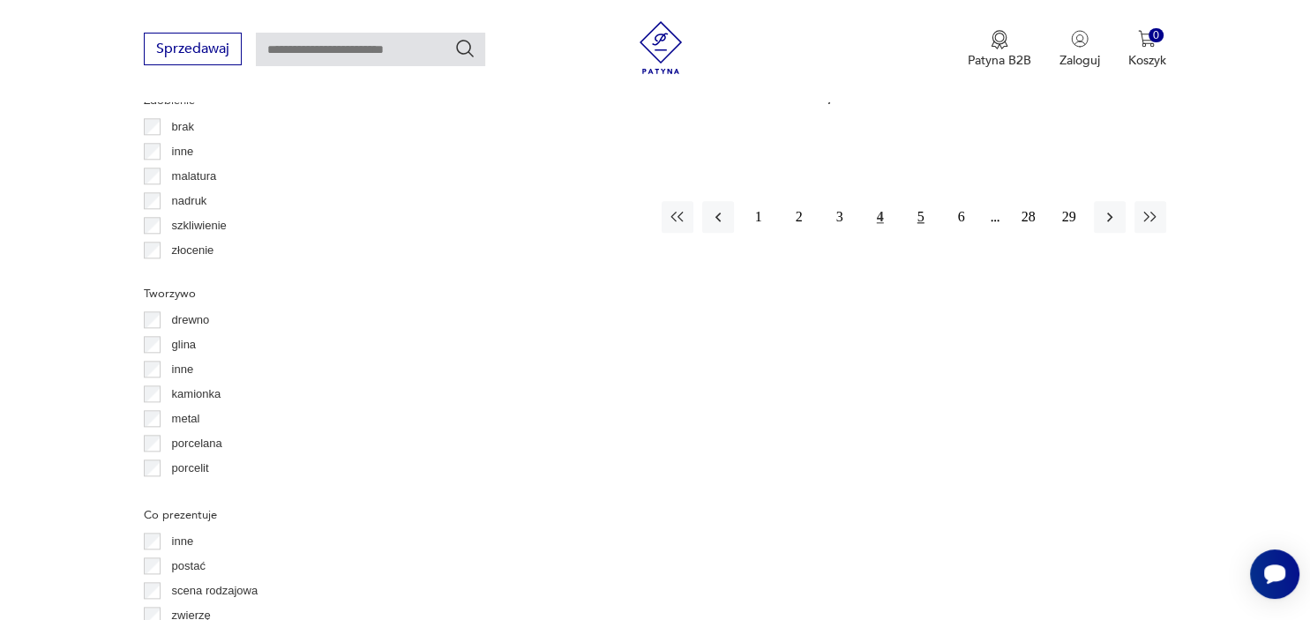
click at [913, 201] on button "5" at bounding box center [921, 217] width 32 height 32
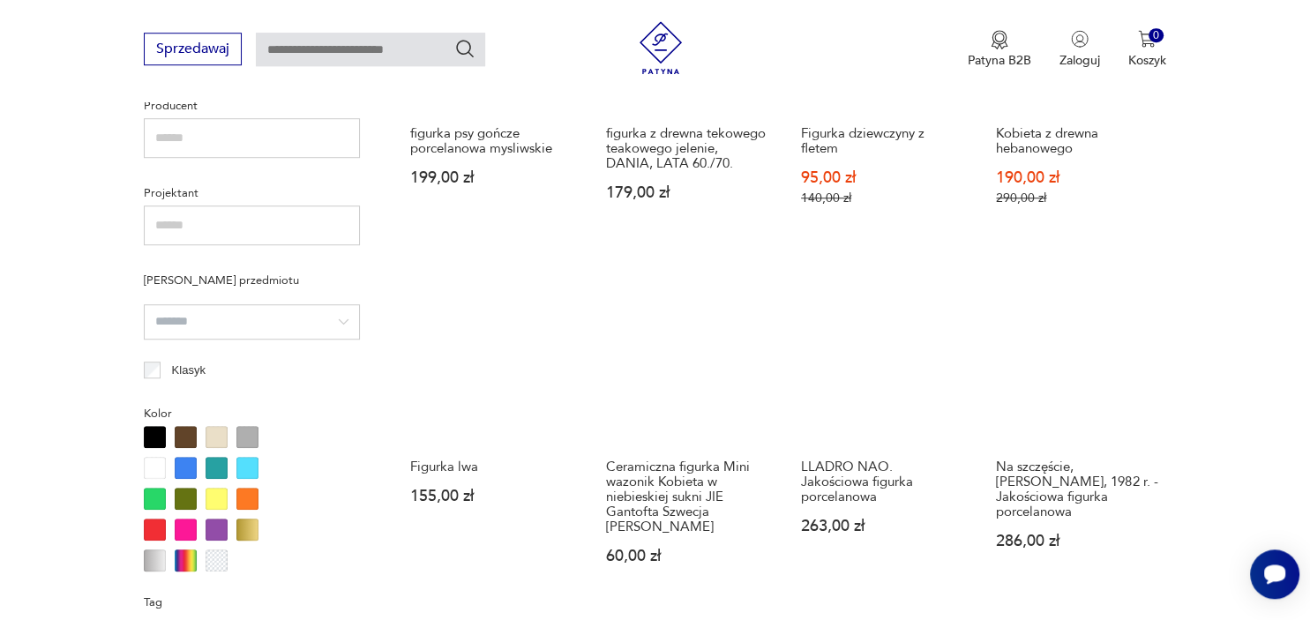
scroll to position [1676, 0]
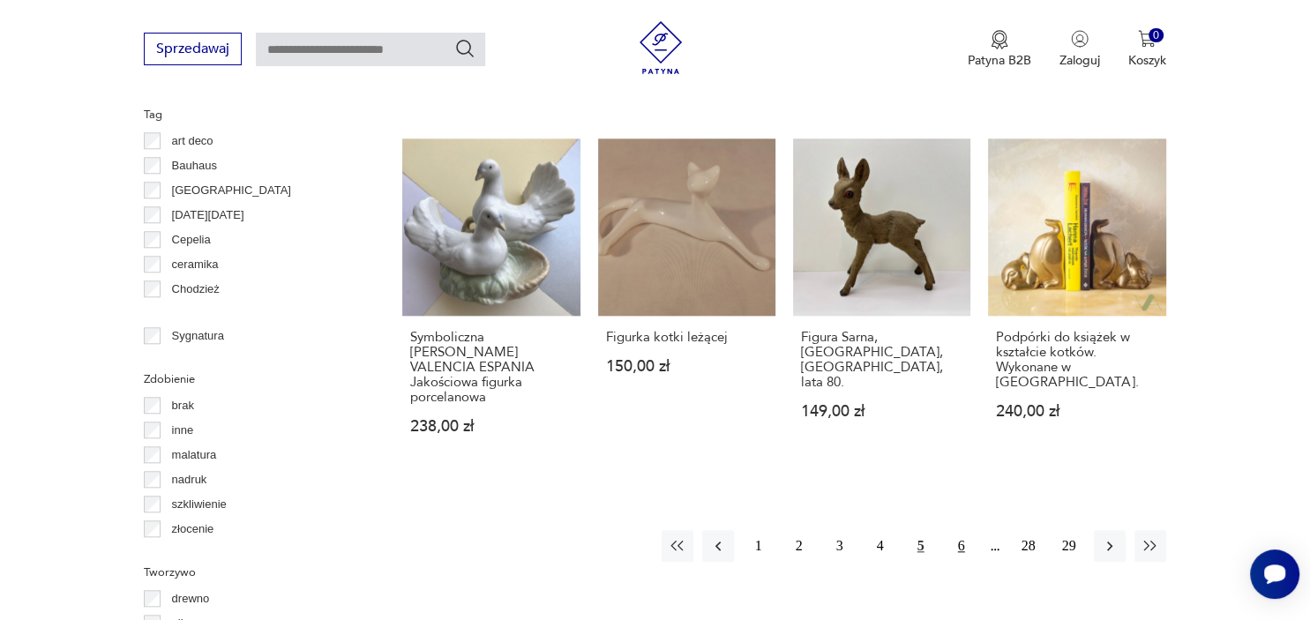
click at [955, 530] on button "6" at bounding box center [962, 546] width 32 height 32
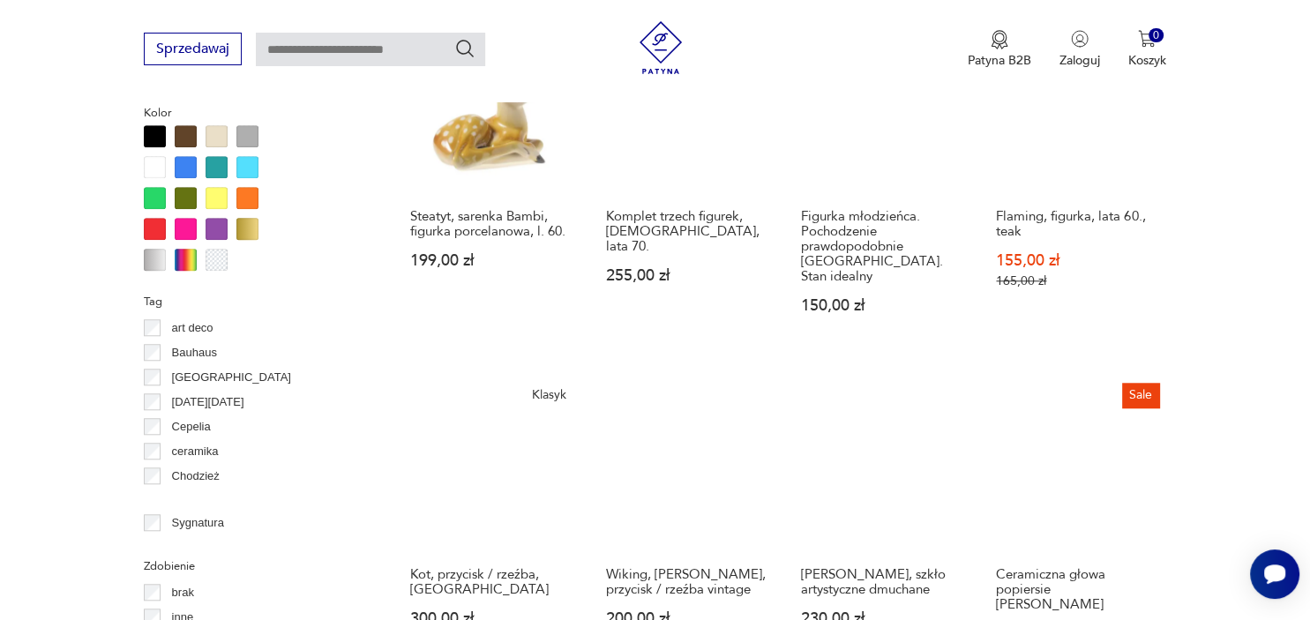
scroll to position [1977, 0]
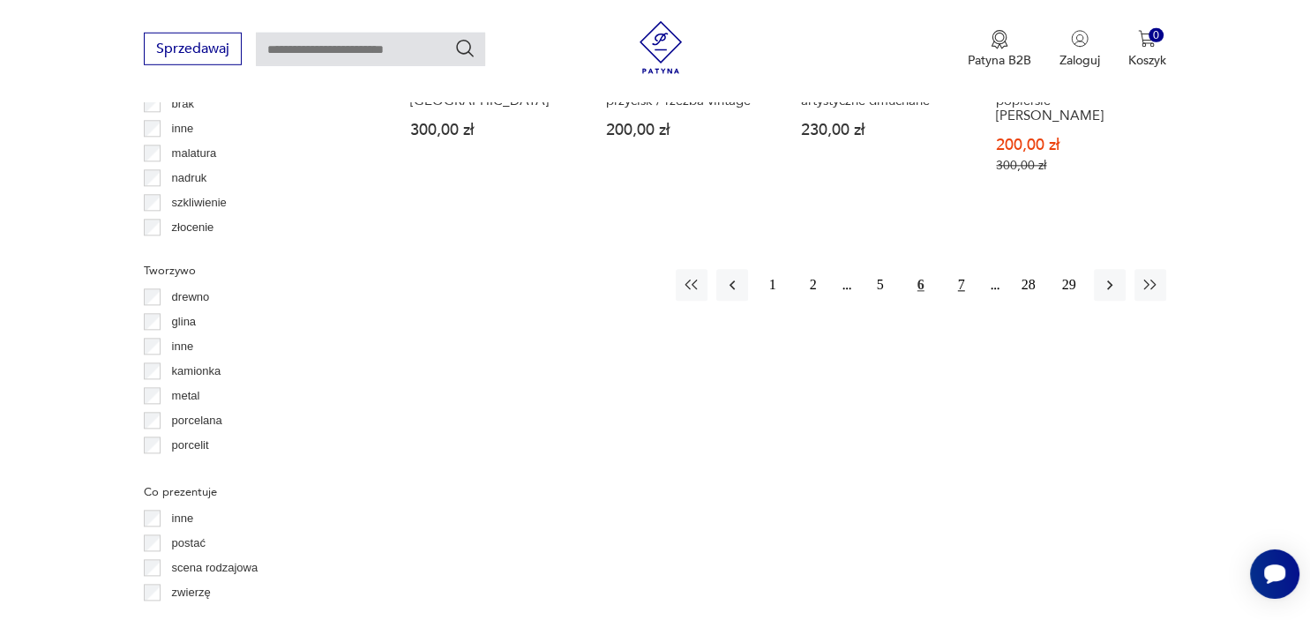
click at [966, 270] on button "7" at bounding box center [962, 286] width 32 height 32
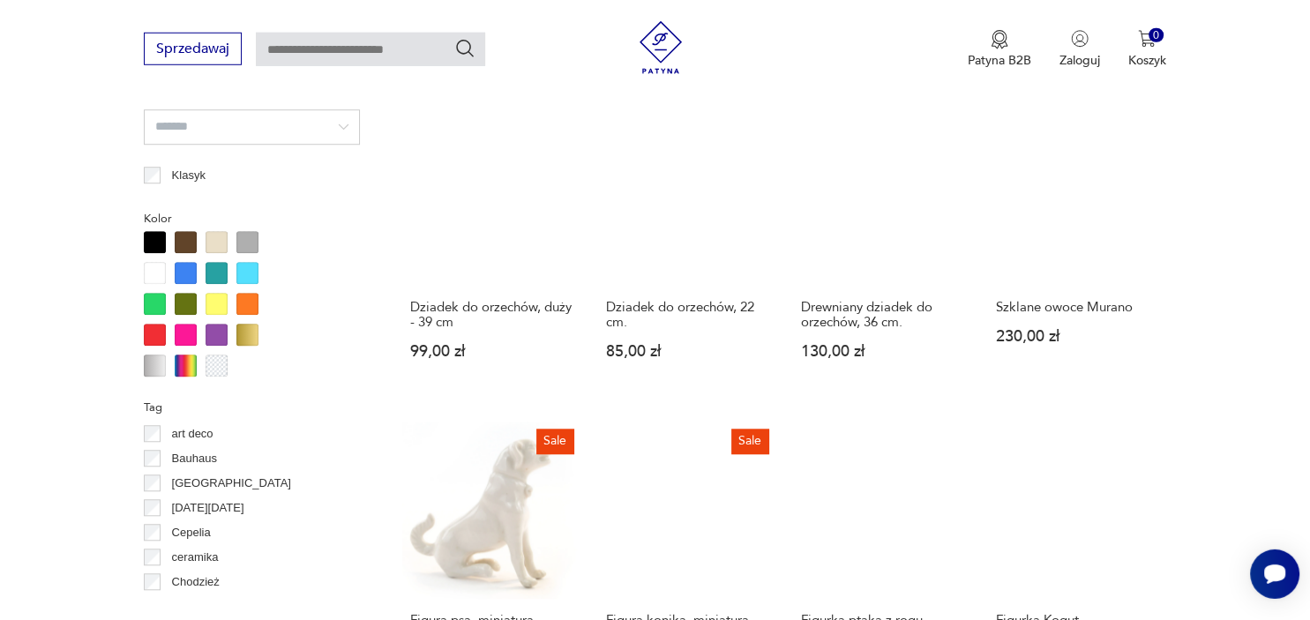
scroll to position [1443, 0]
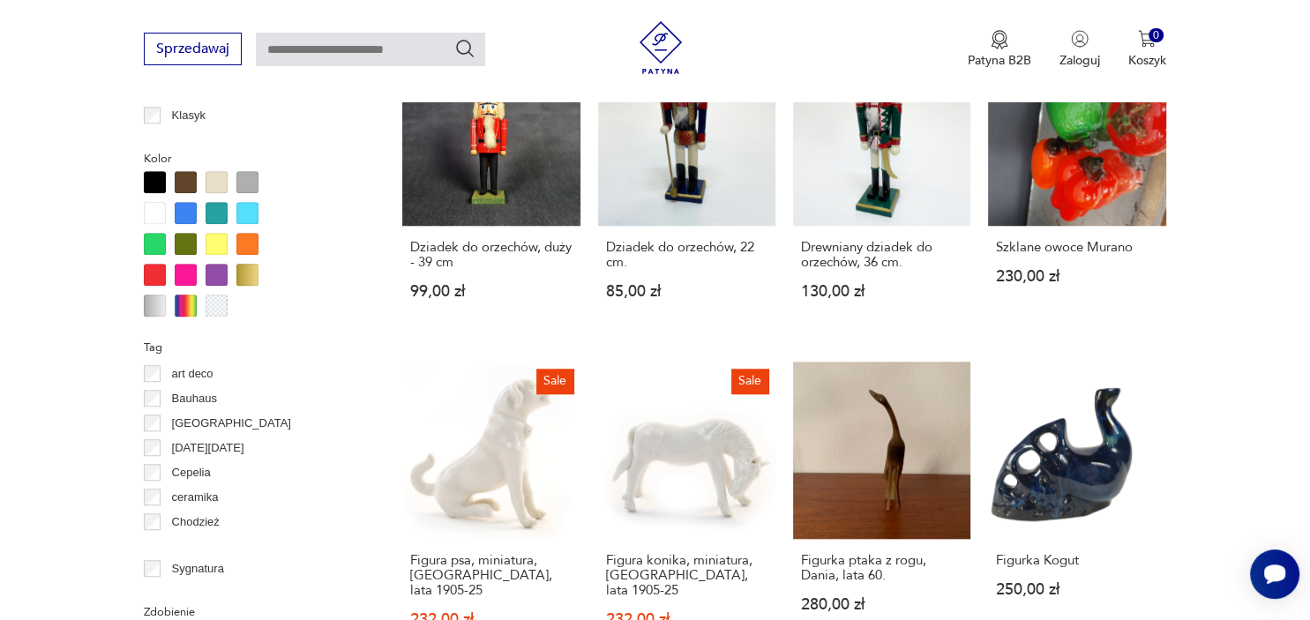
click at [966, 253] on div "Drewniany dziadek do orzechów, 36 cm. 130,00 zł" at bounding box center [881, 280] width 177 height 108
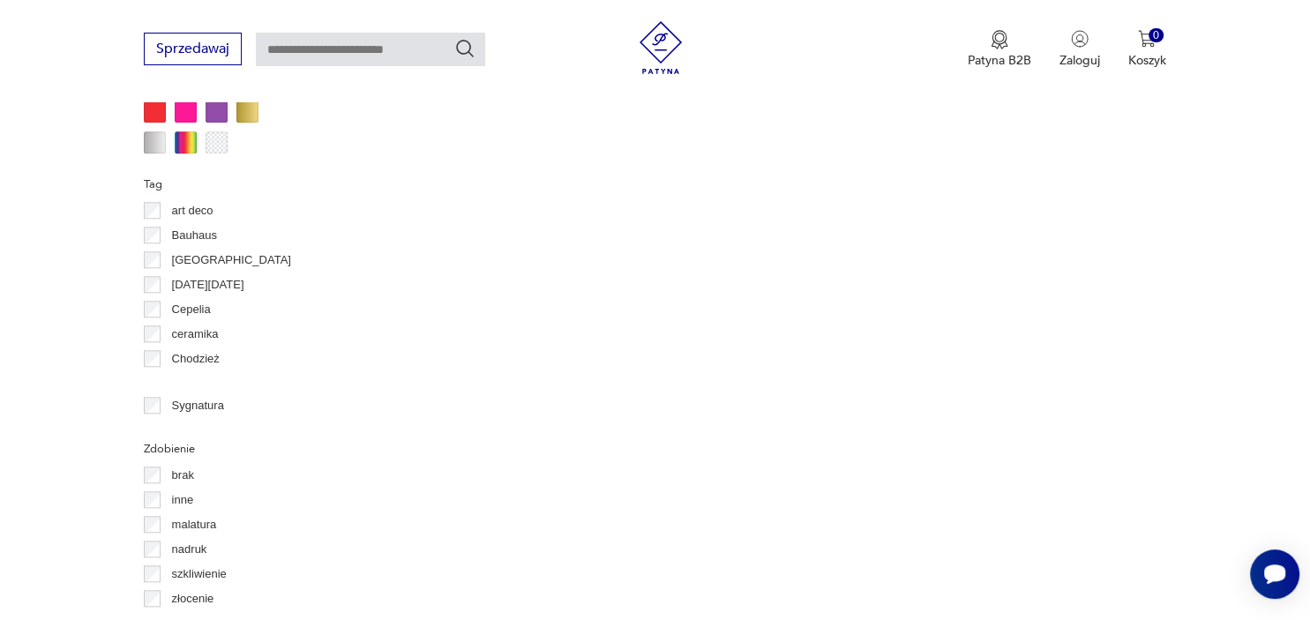
scroll to position [1606, 0]
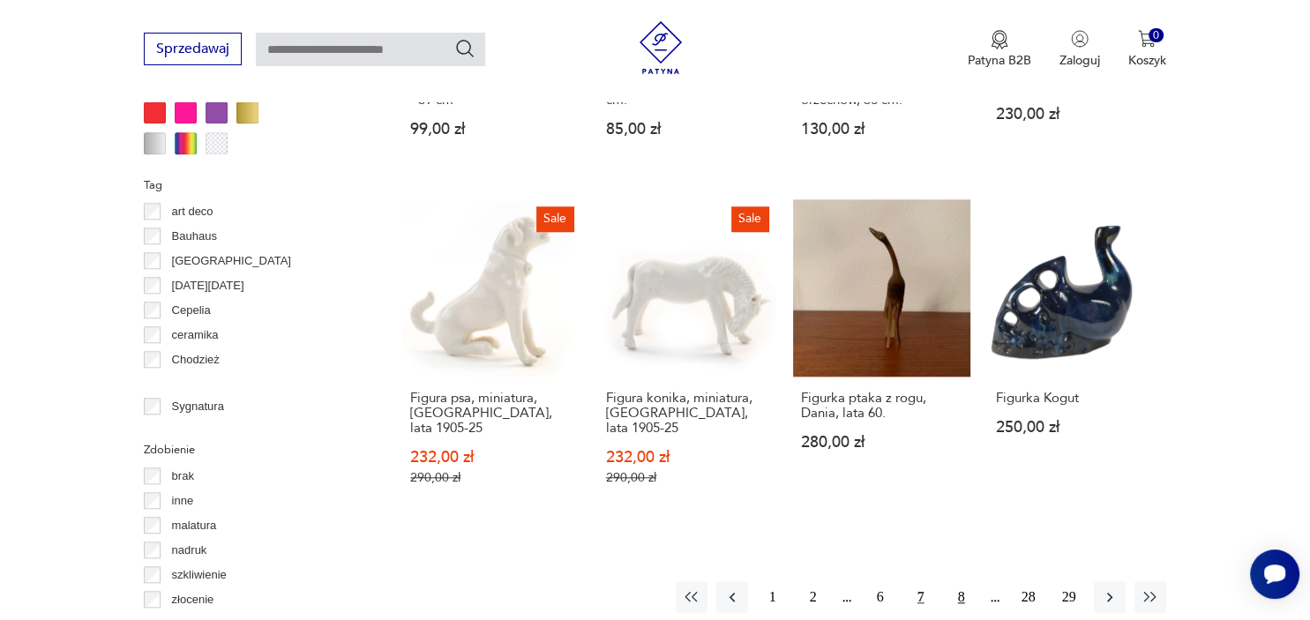
click at [959, 584] on button "8" at bounding box center [962, 597] width 32 height 32
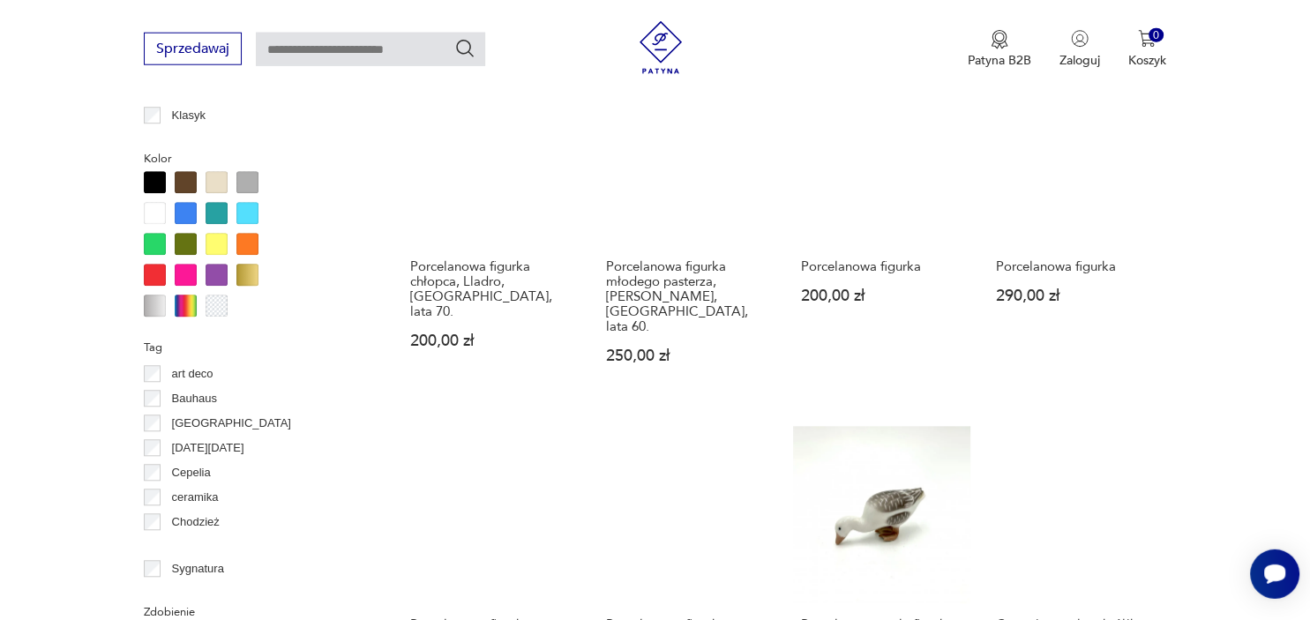
scroll to position [1931, 0]
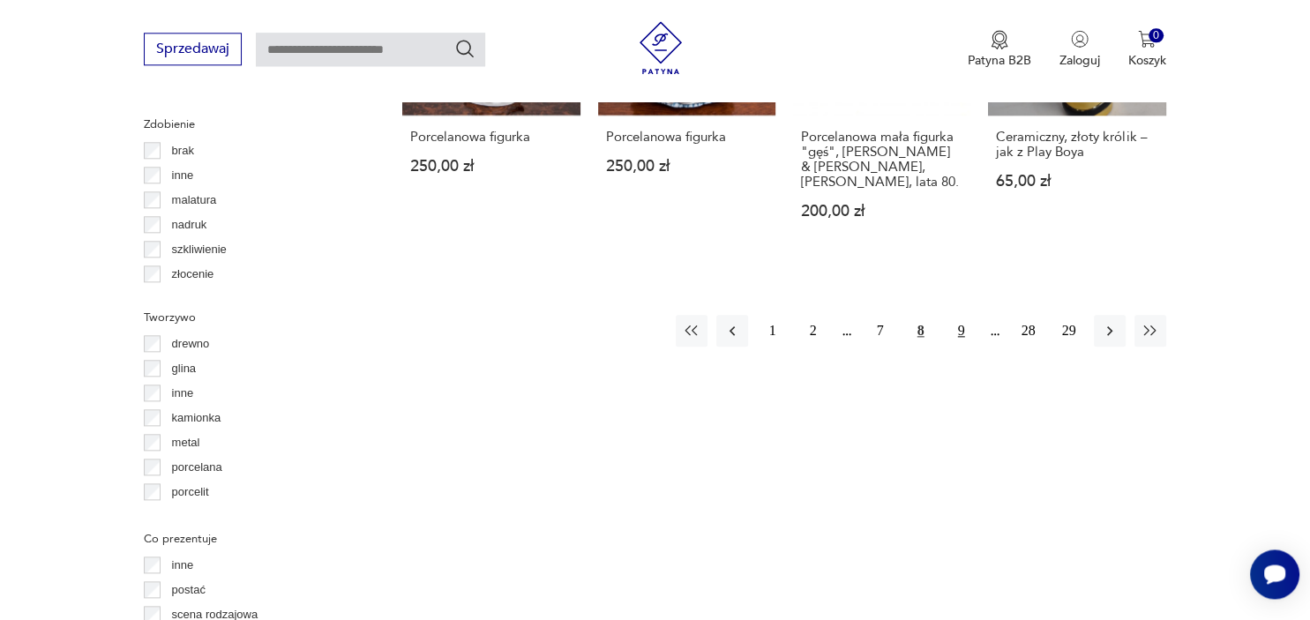
click at [955, 315] on button "9" at bounding box center [962, 331] width 32 height 32
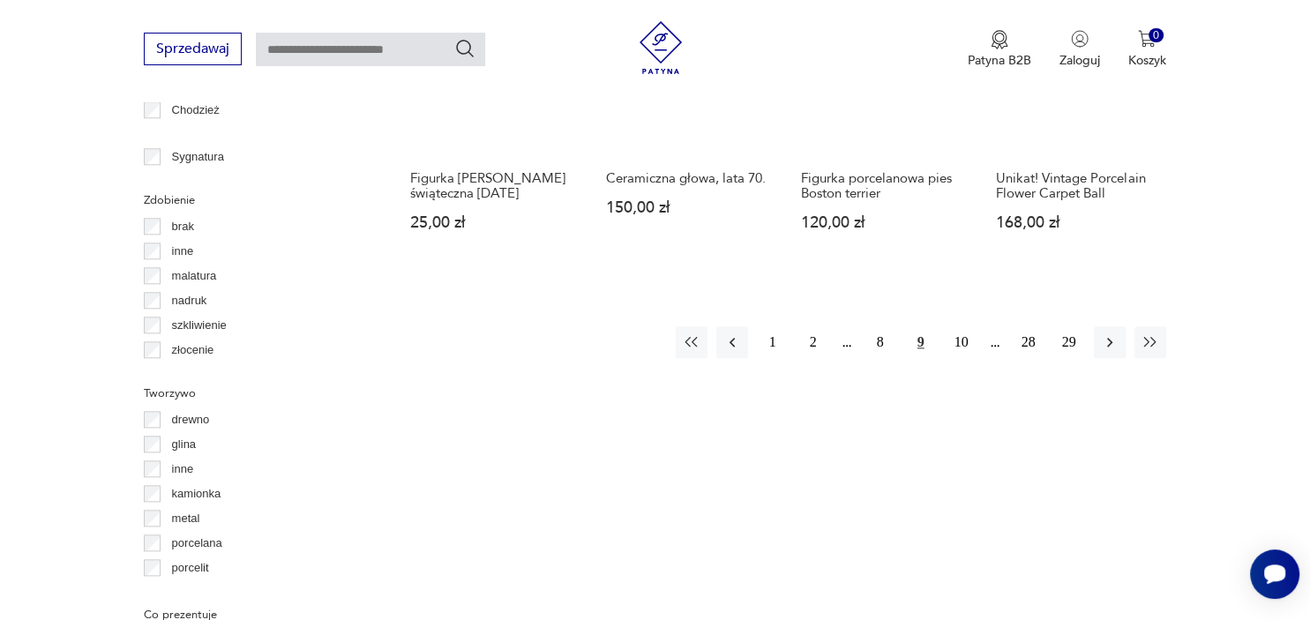
scroll to position [1931, 0]
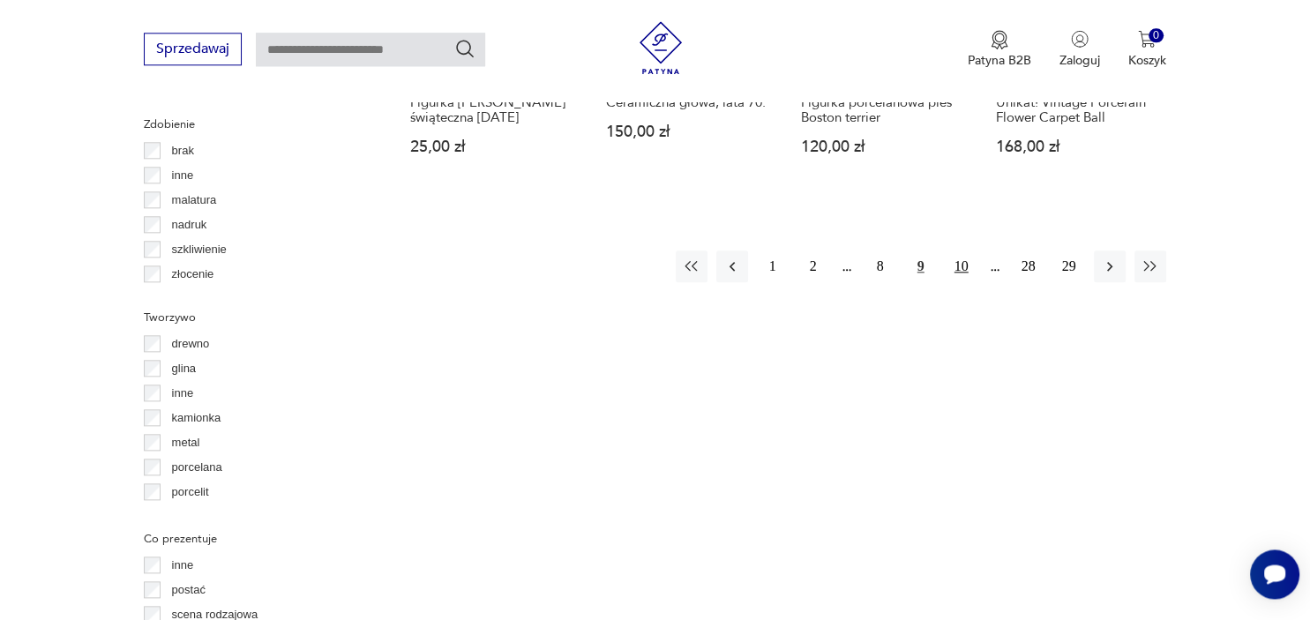
click at [964, 251] on button "10" at bounding box center [962, 267] width 32 height 32
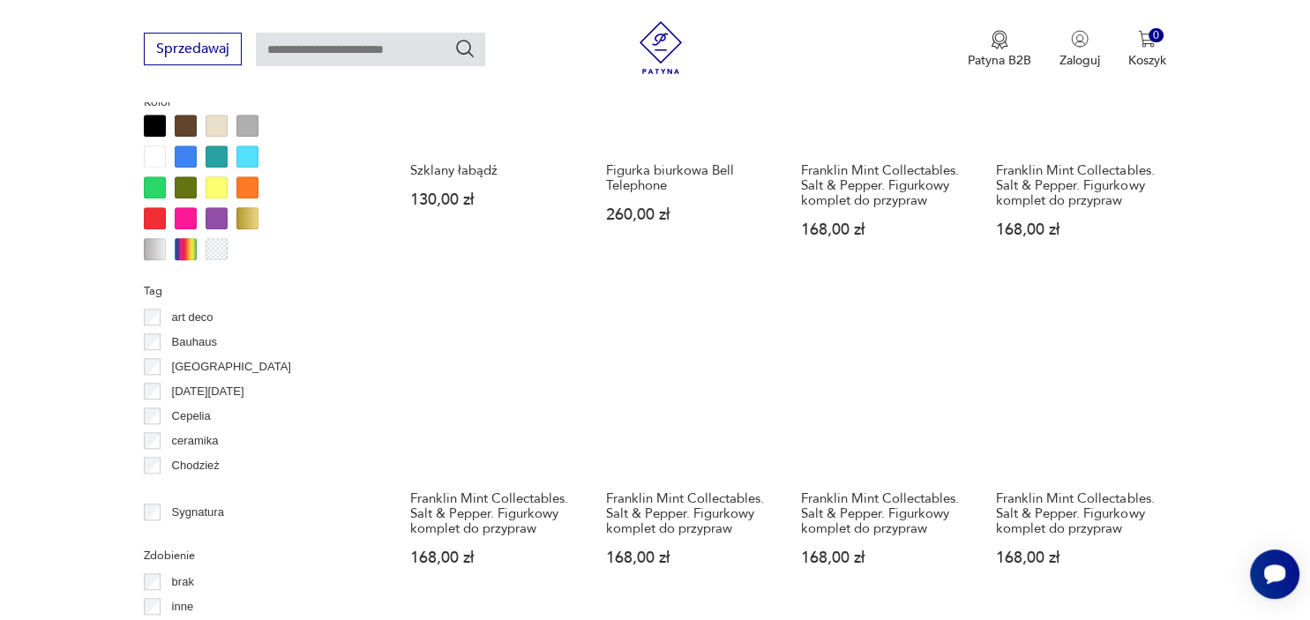
scroll to position [1988, 0]
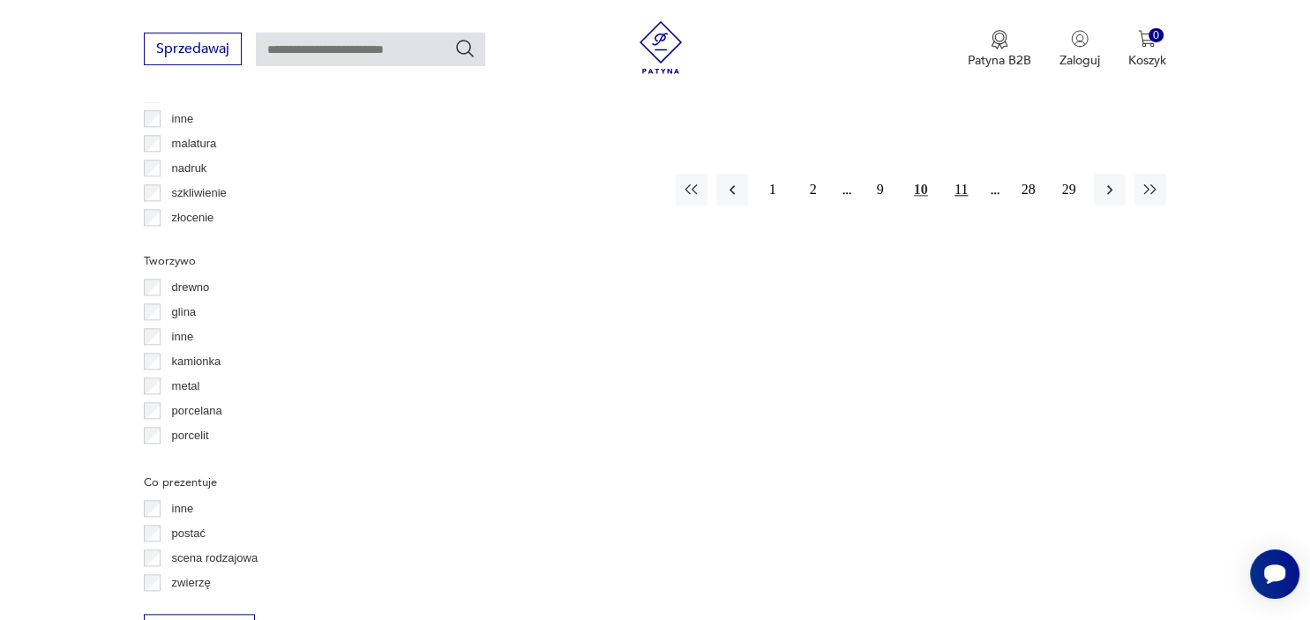
click at [957, 174] on button "11" at bounding box center [962, 190] width 32 height 32
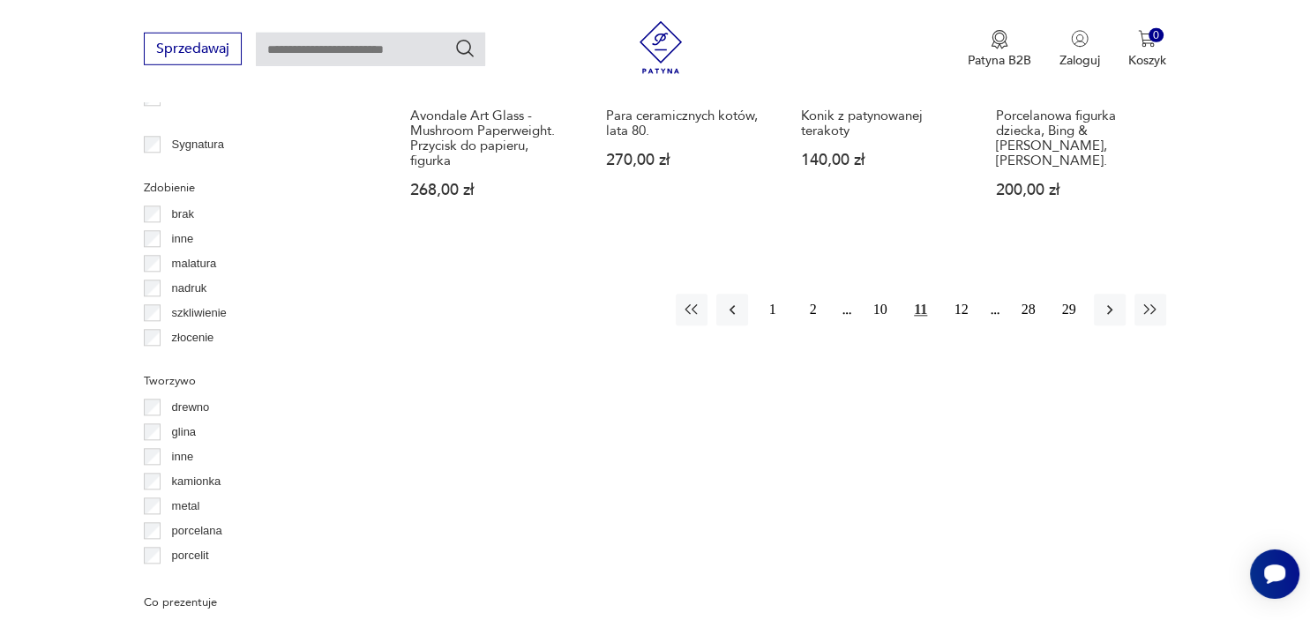
scroll to position [1931, 0]
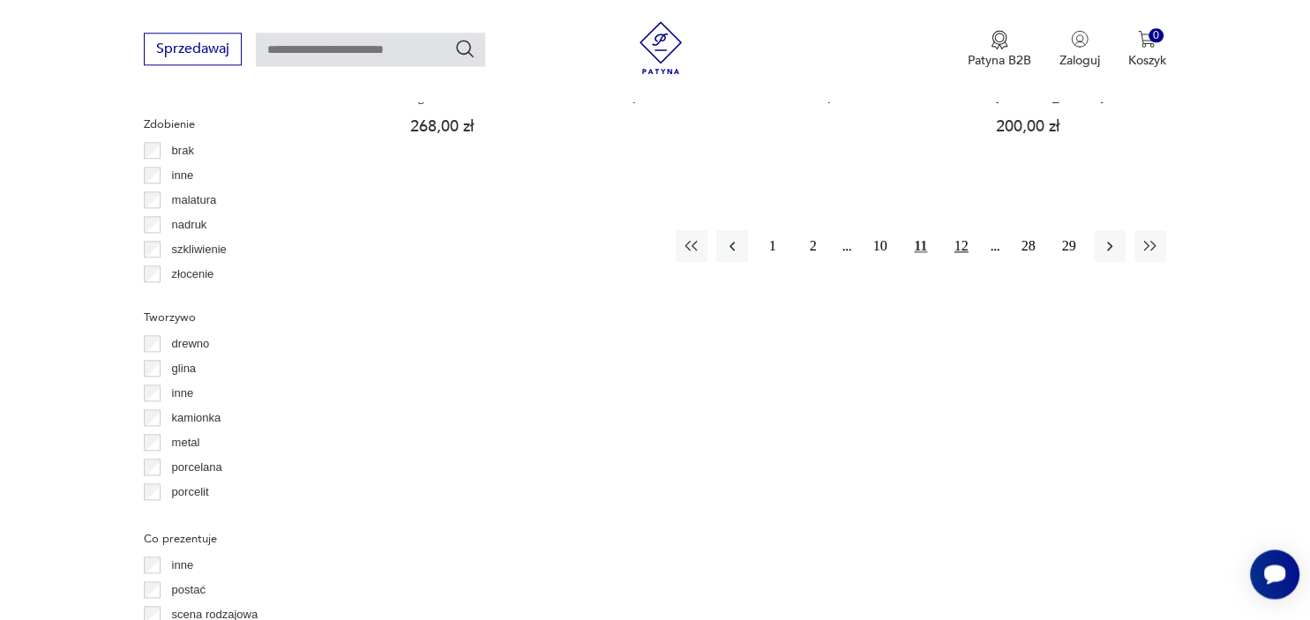
click at [958, 250] on button "12" at bounding box center [962, 246] width 32 height 32
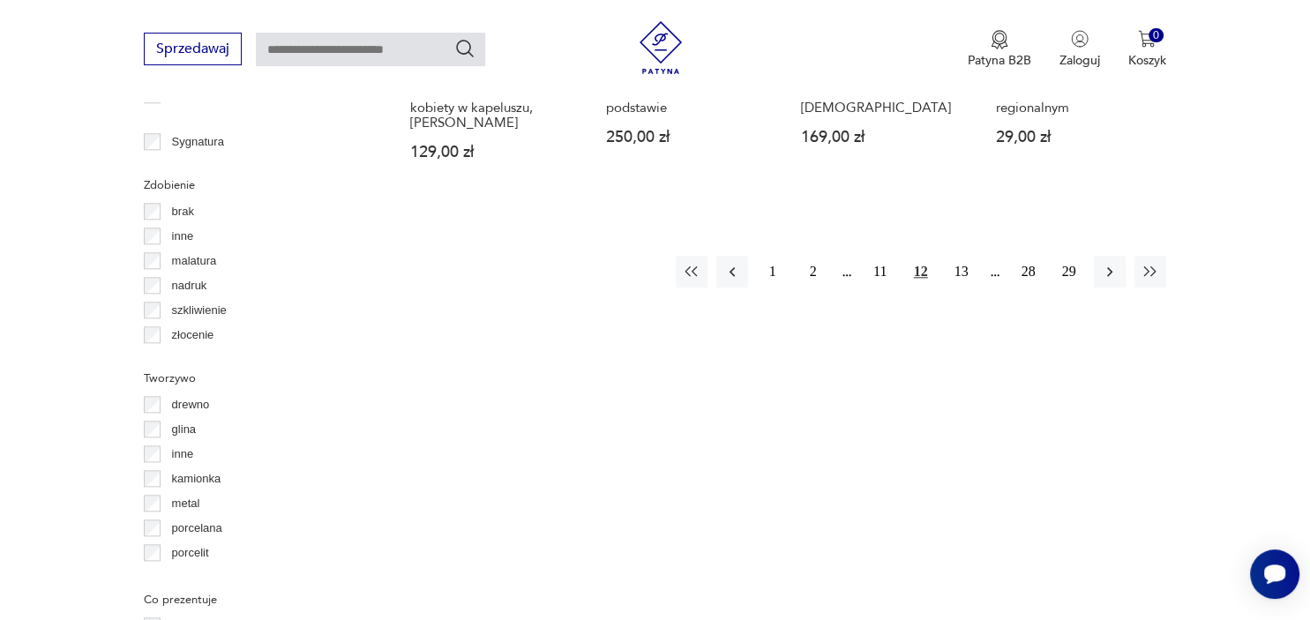
scroll to position [1931, 0]
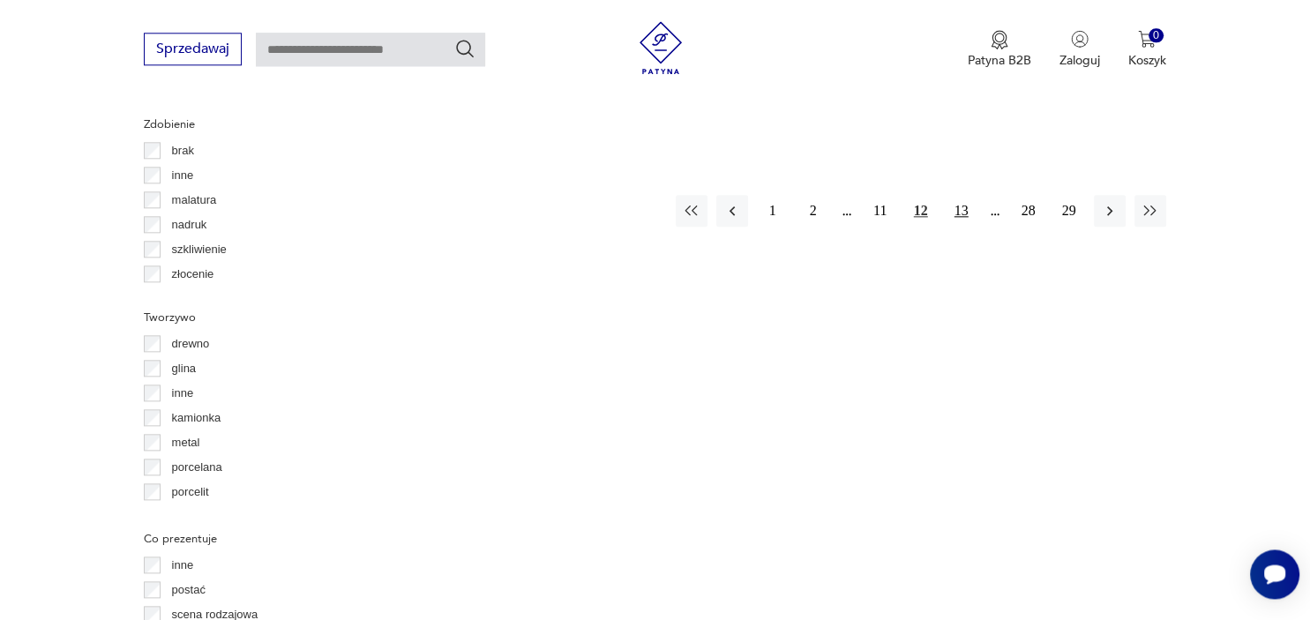
click at [966, 195] on button "13" at bounding box center [962, 211] width 32 height 32
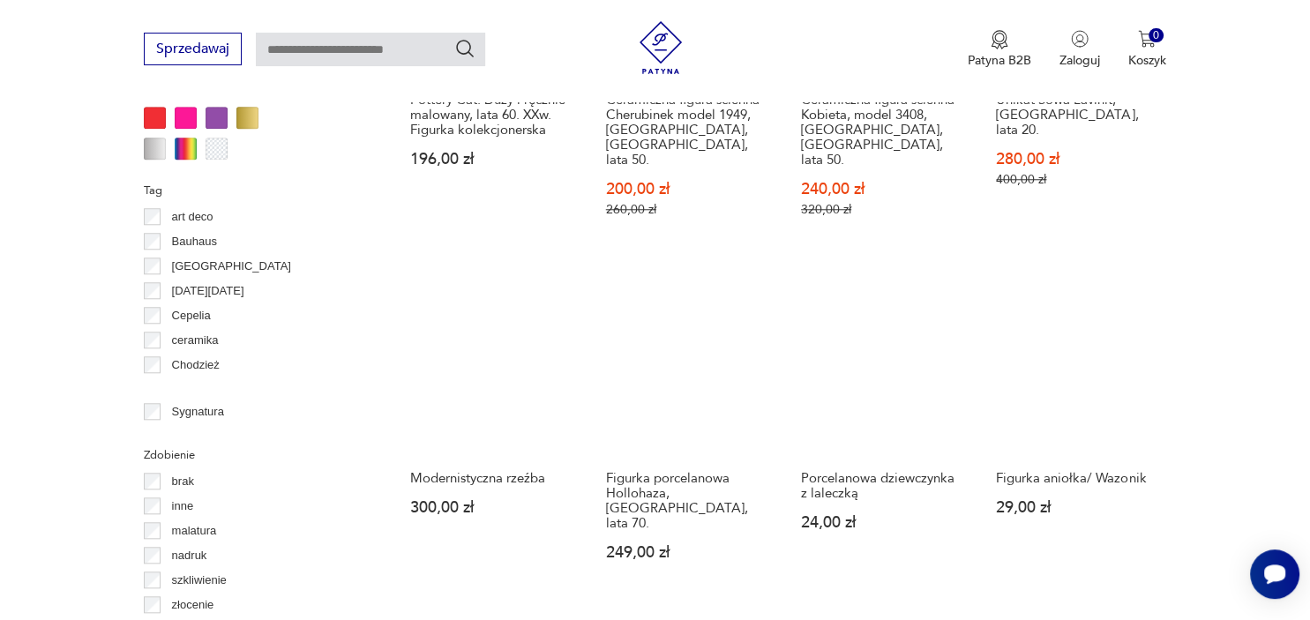
scroll to position [1675, 0]
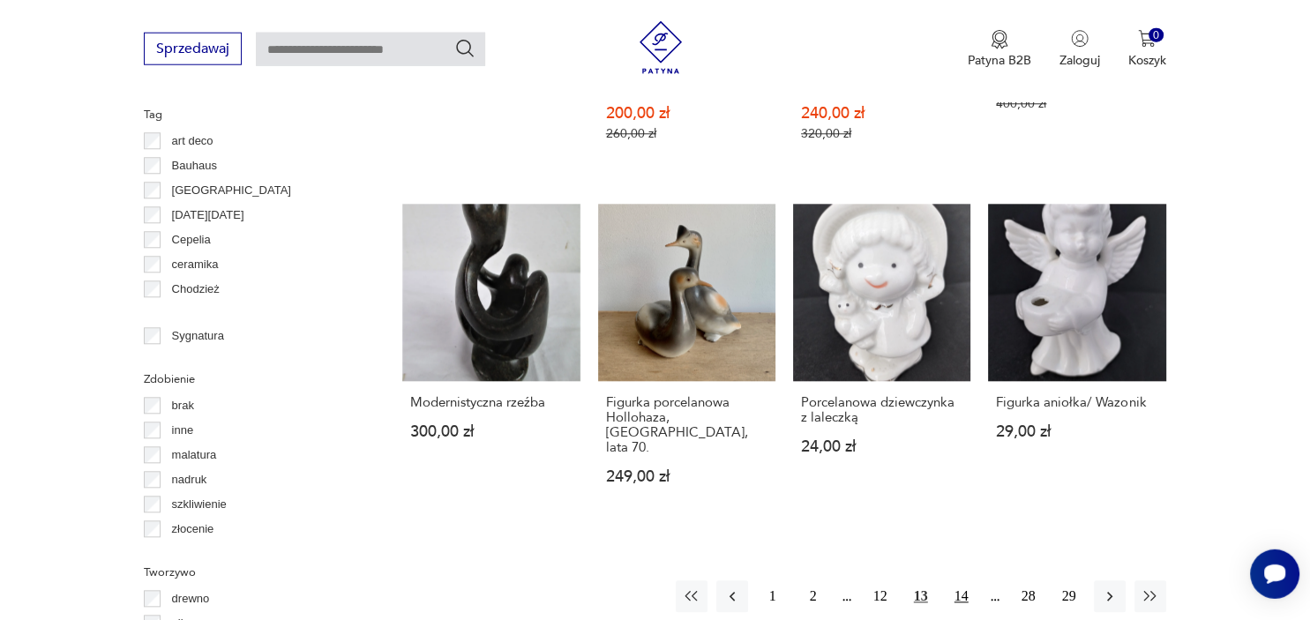
click at [961, 581] on button "14" at bounding box center [962, 597] width 32 height 32
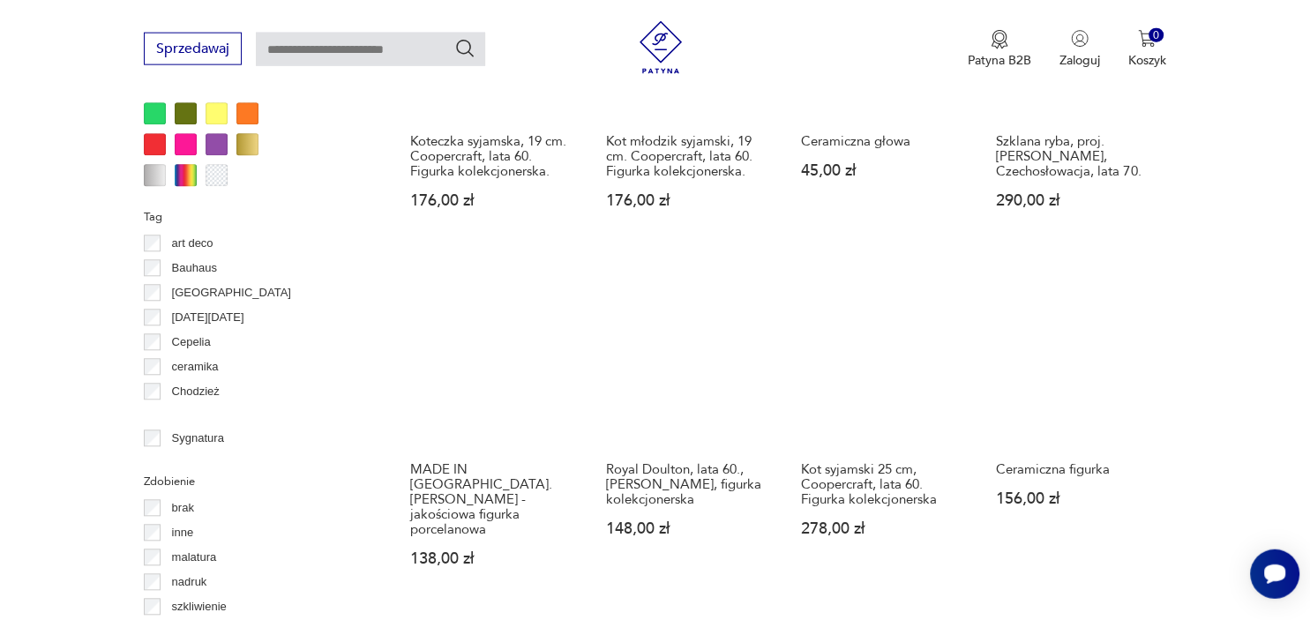
scroll to position [1628, 0]
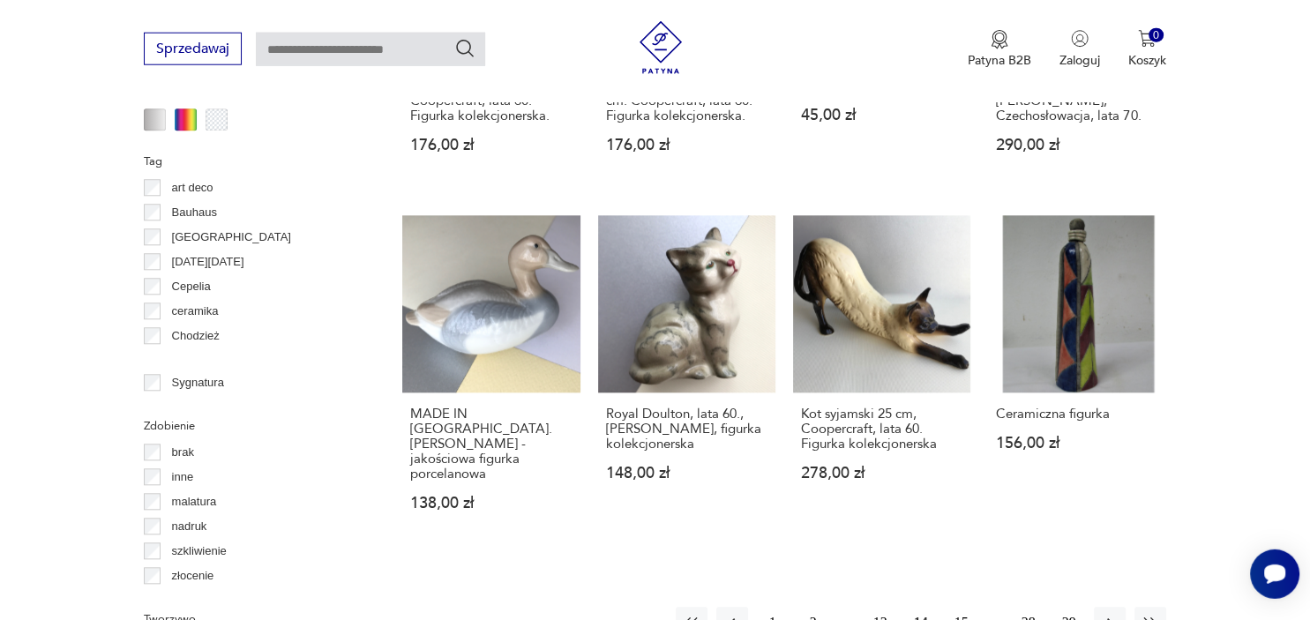
click at [957, 608] on button "15" at bounding box center [962, 624] width 32 height 32
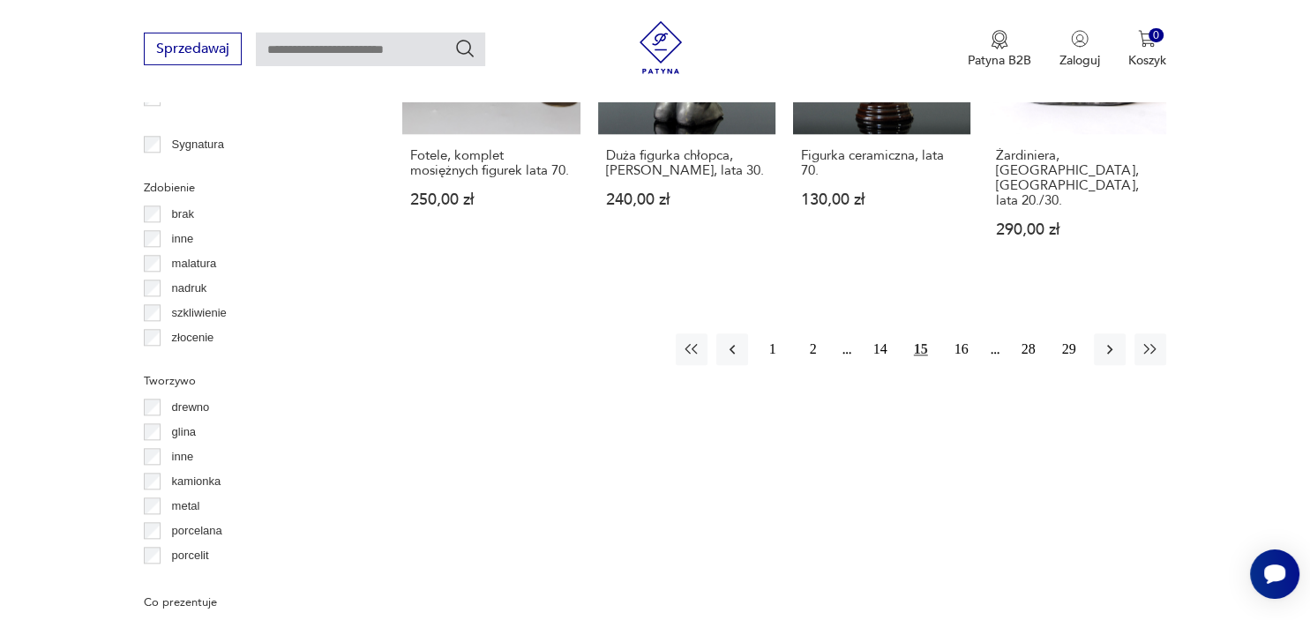
scroll to position [1931, 0]
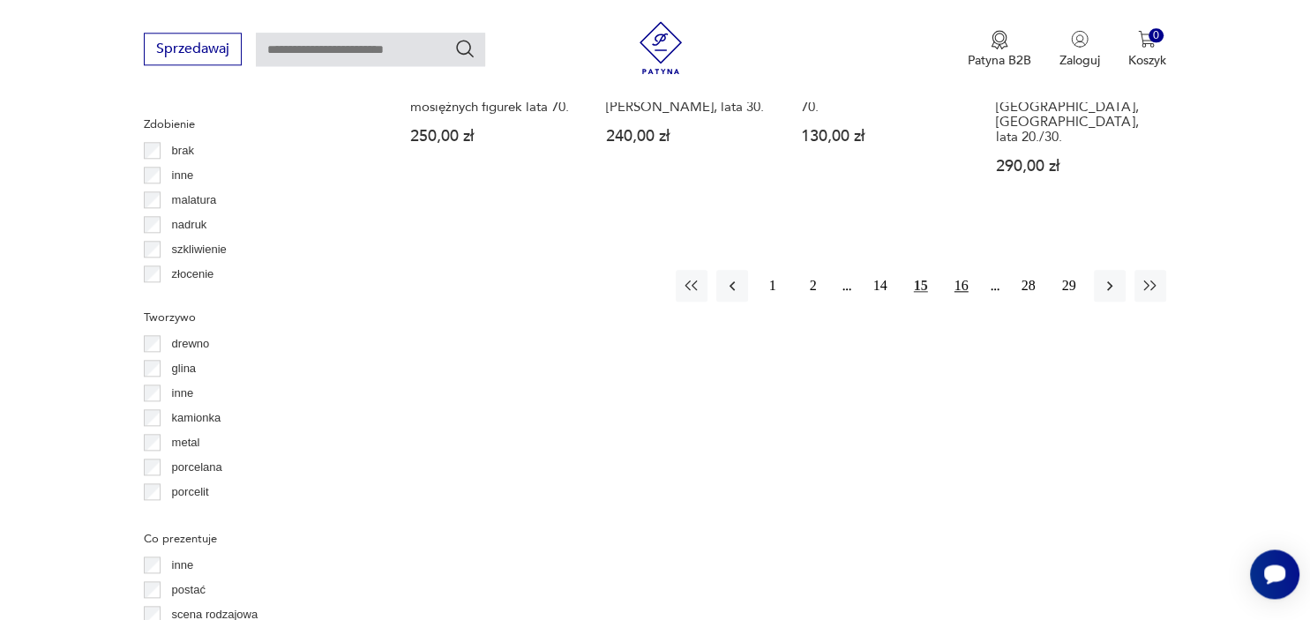
click at [963, 270] on button "16" at bounding box center [962, 286] width 32 height 32
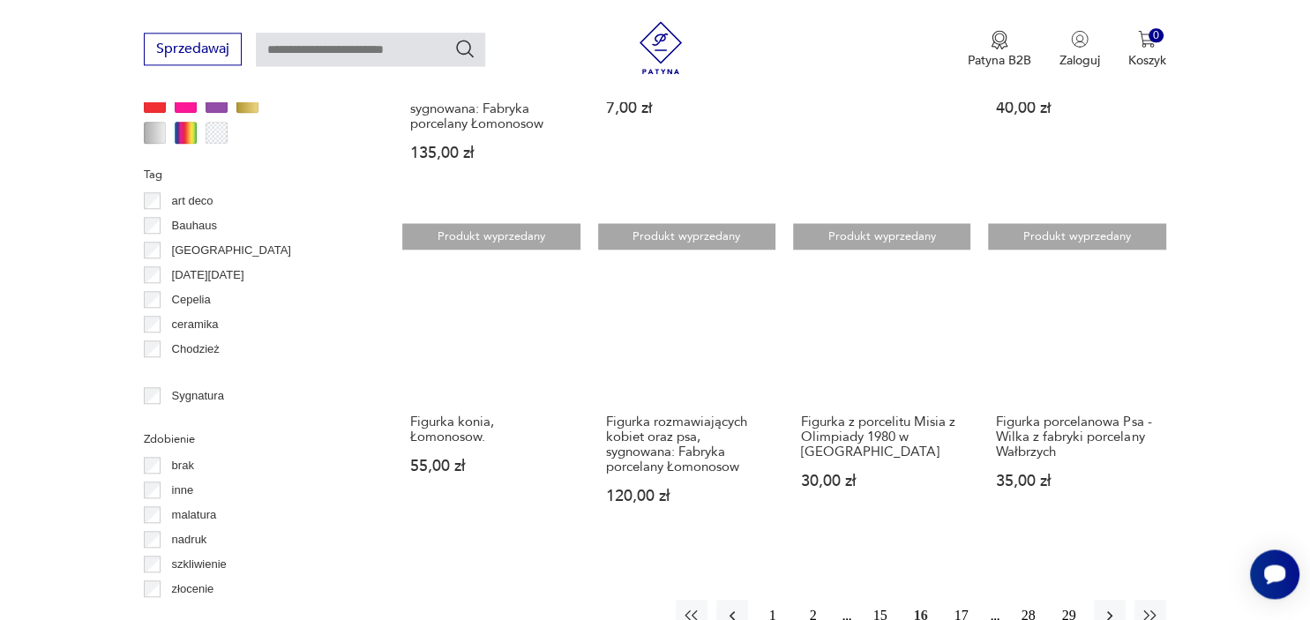
scroll to position [1678, 0]
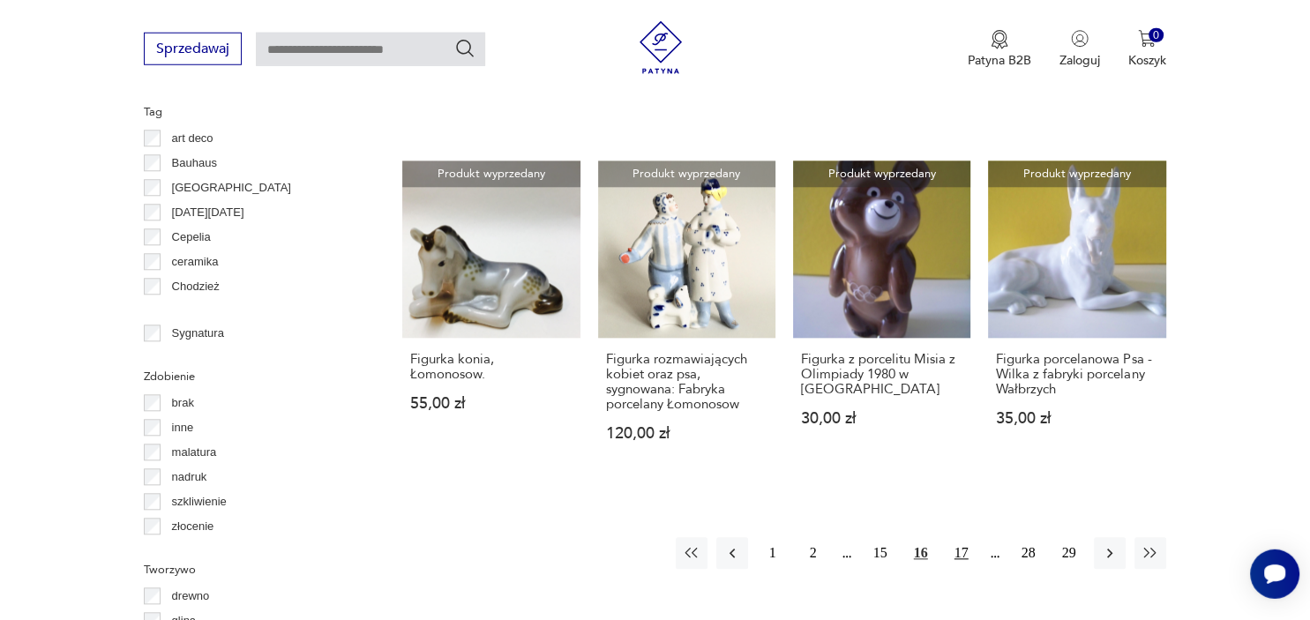
click at [958, 545] on button "17" at bounding box center [962, 554] width 32 height 32
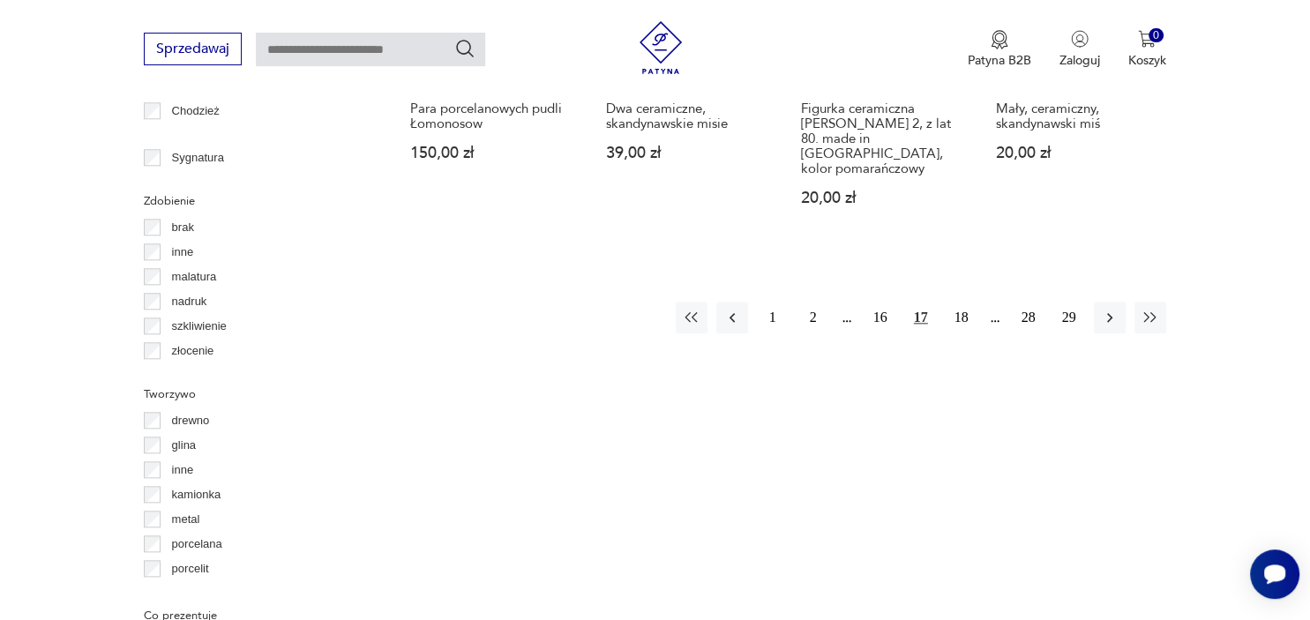
scroll to position [1931, 0]
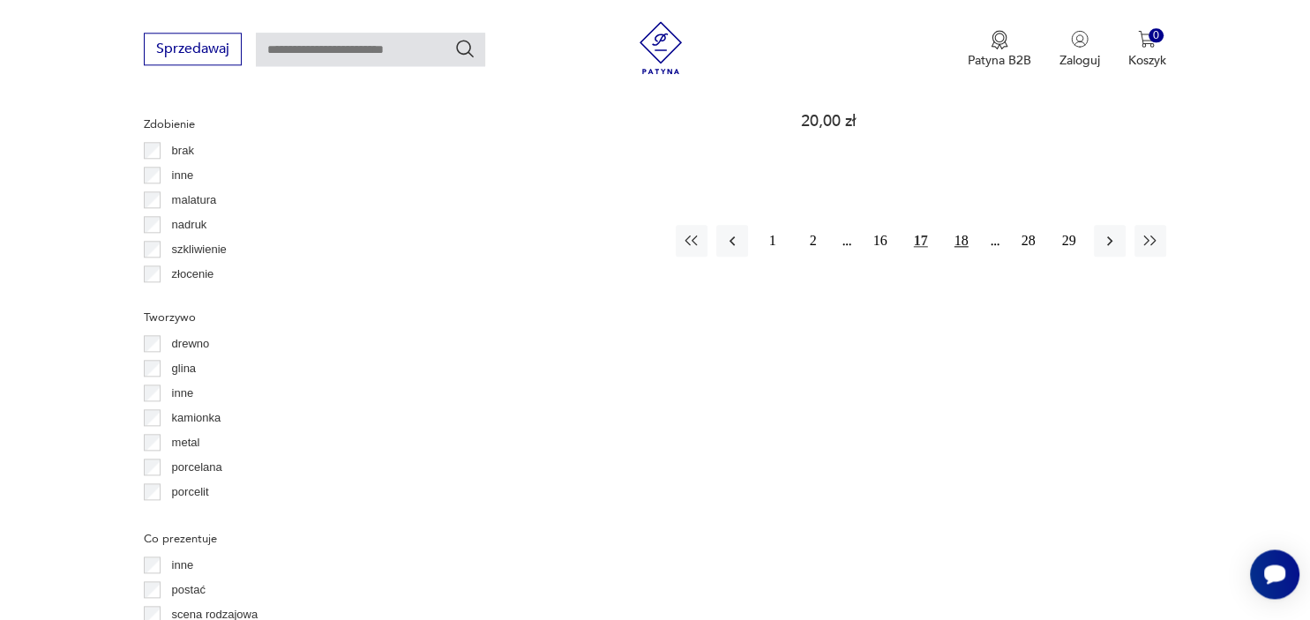
click at [961, 236] on button "18" at bounding box center [962, 241] width 32 height 32
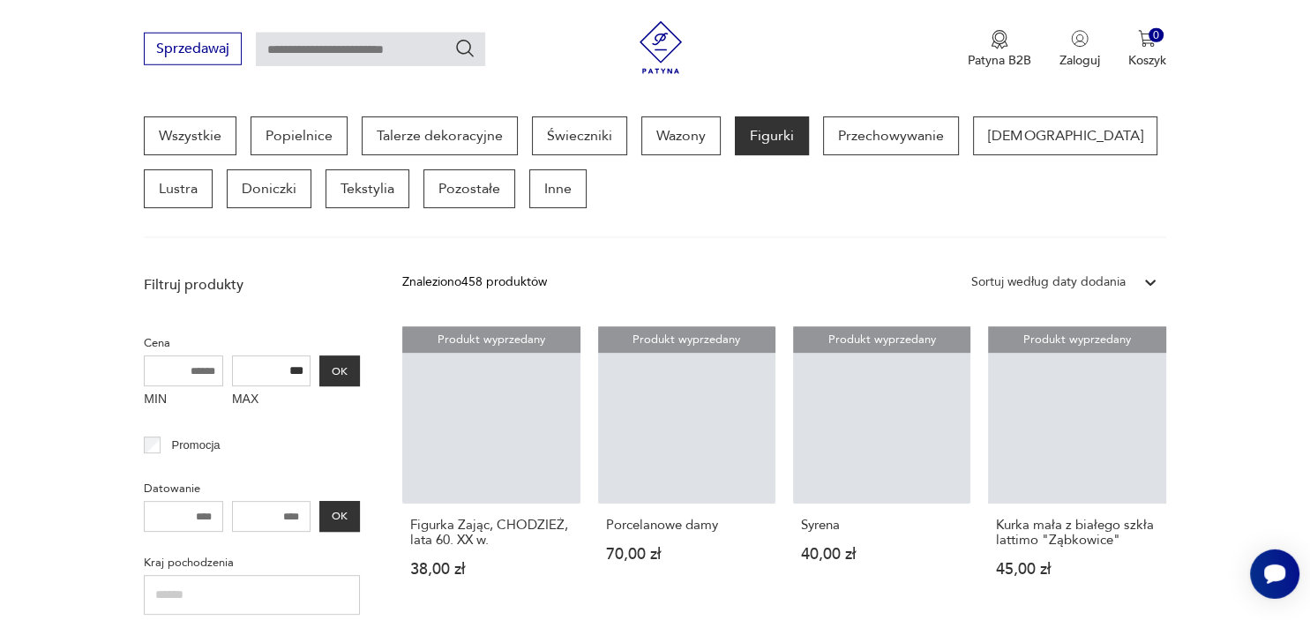
scroll to position [468, 0]
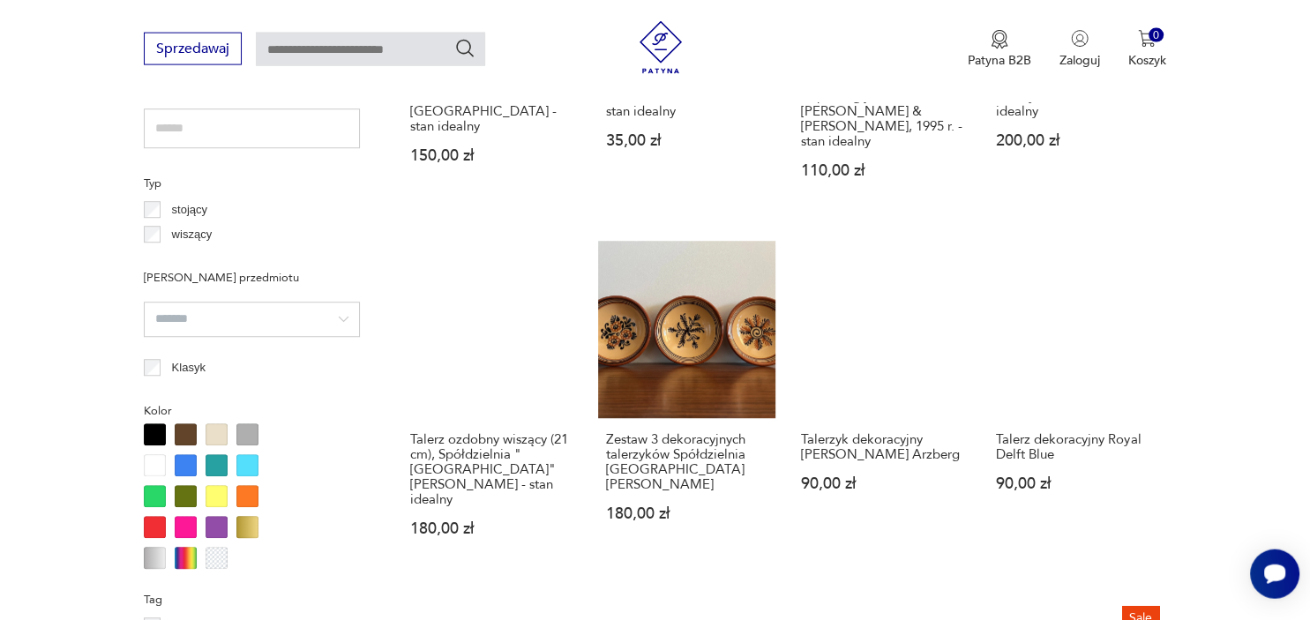
scroll to position [1773, 0]
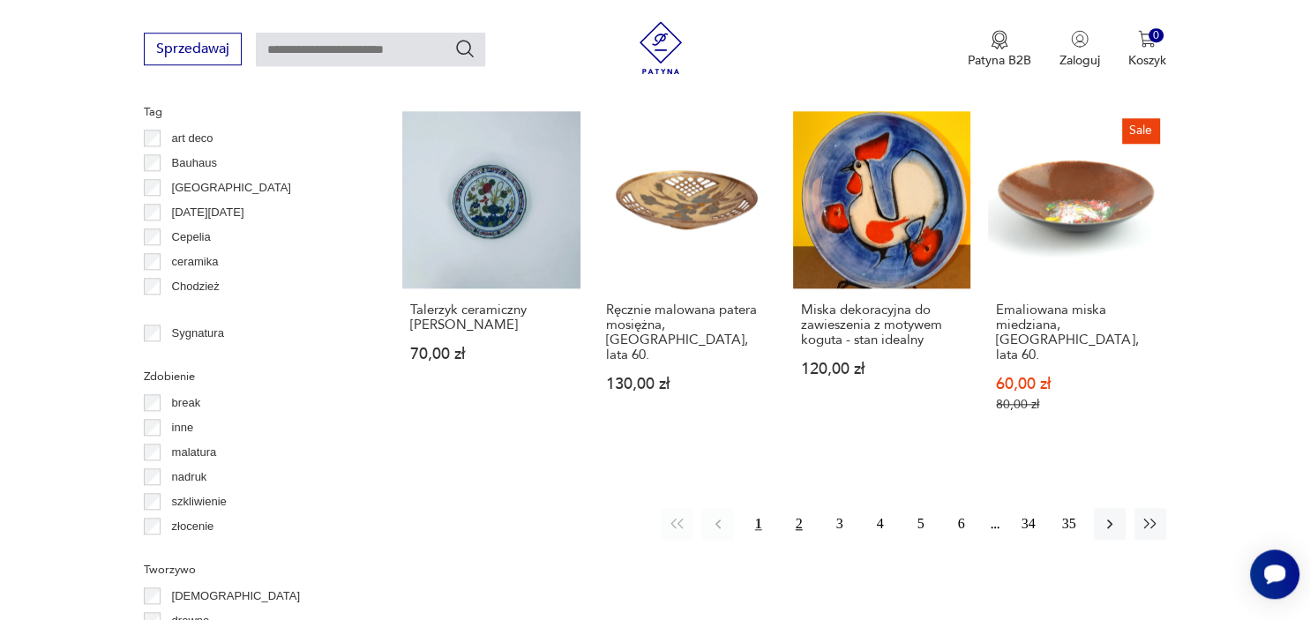
click at [795, 508] on button "2" at bounding box center [799, 524] width 32 height 32
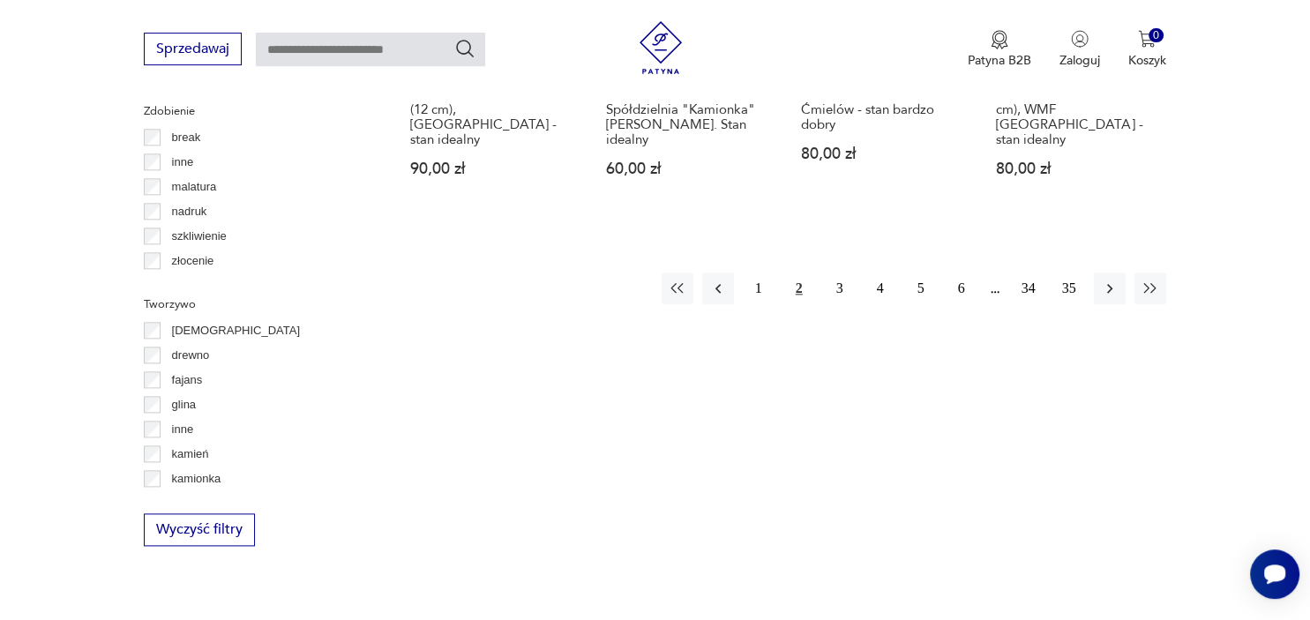
scroll to position [2117, 0]
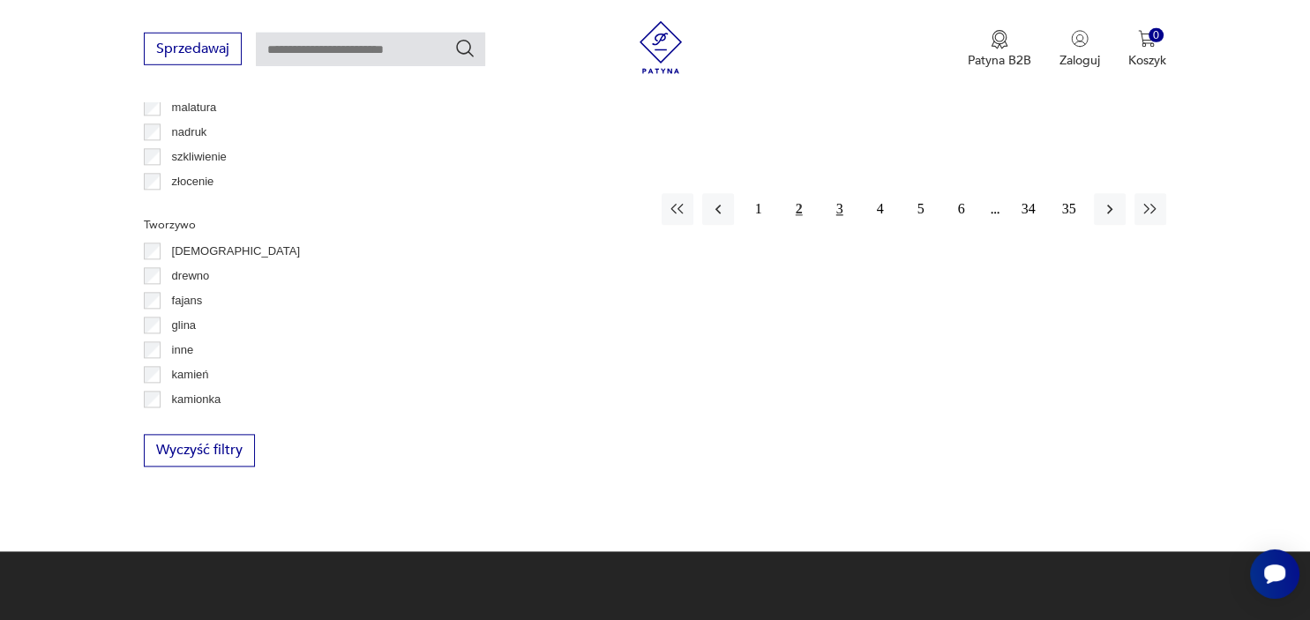
click at [842, 194] on button "3" at bounding box center [840, 210] width 32 height 32
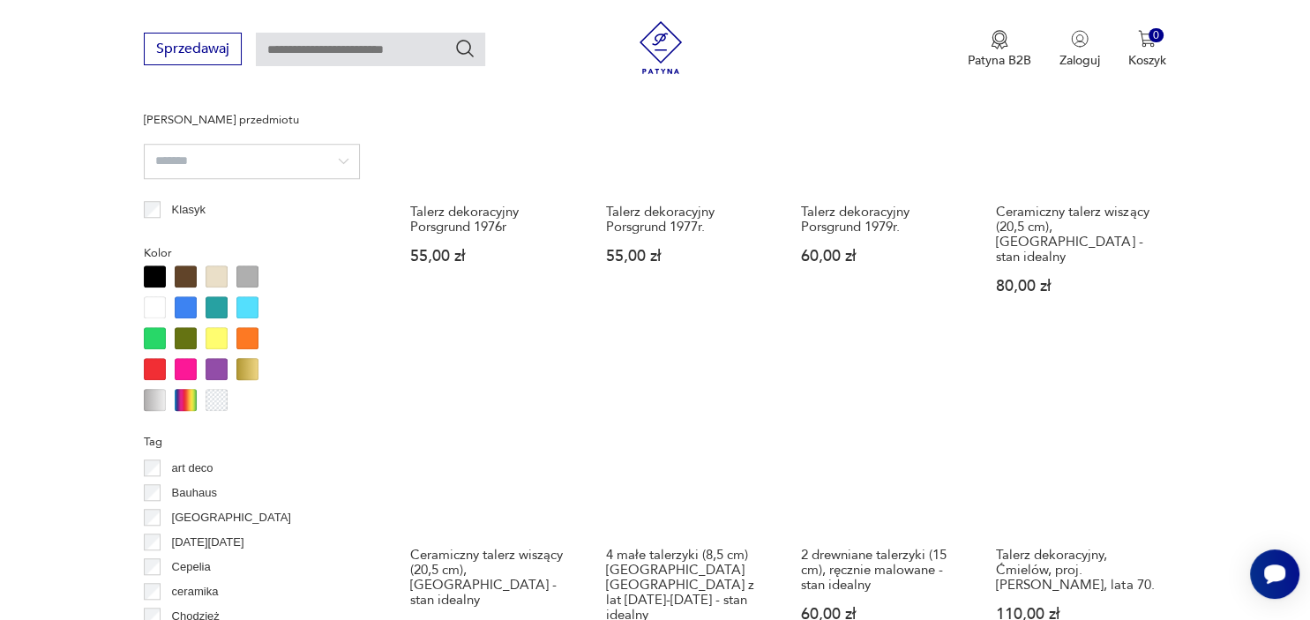
scroll to position [1930, 0]
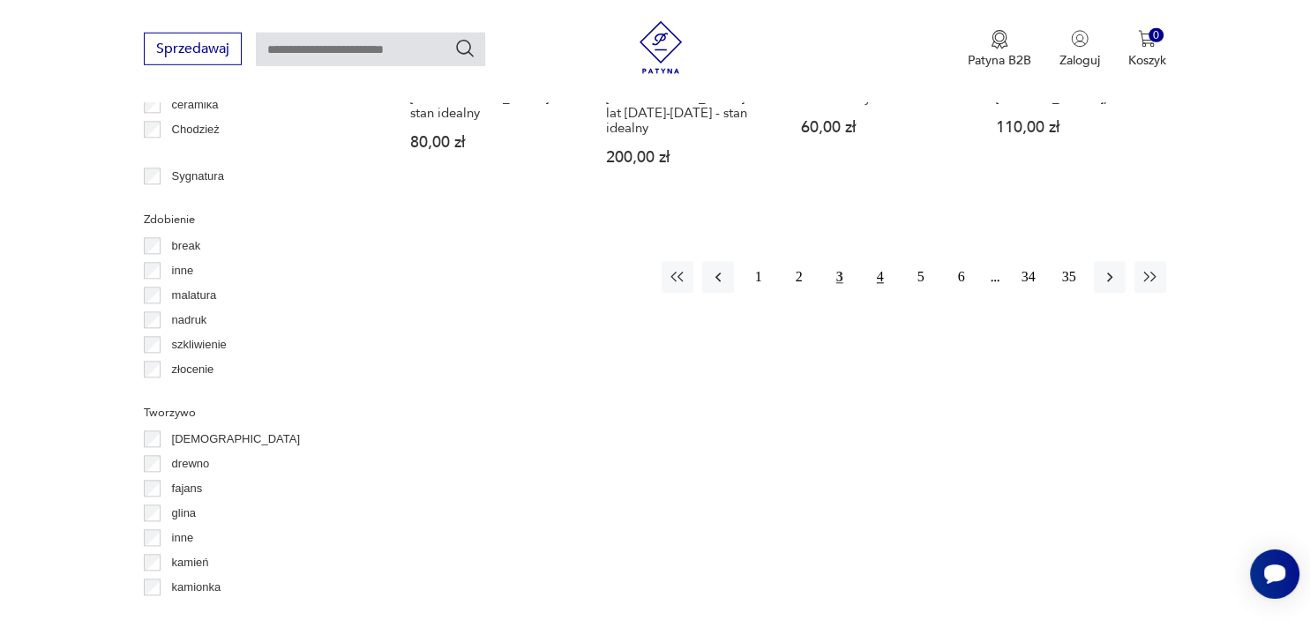
click at [877, 261] on button "4" at bounding box center [881, 277] width 32 height 32
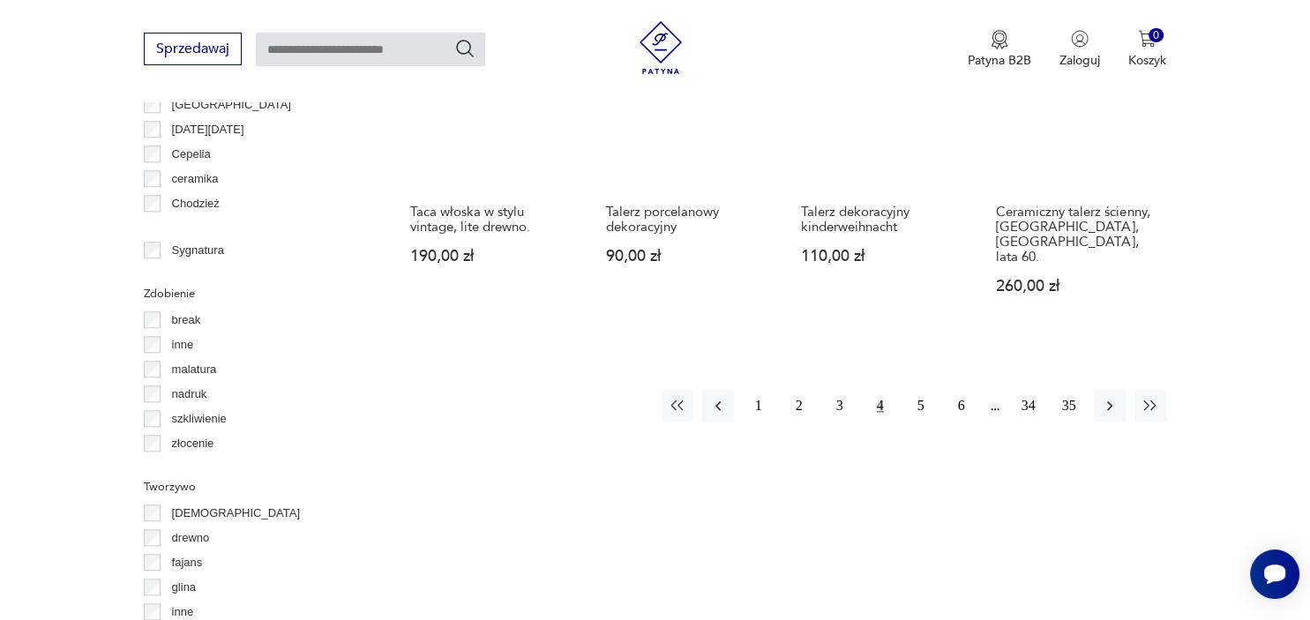
scroll to position [1930, 0]
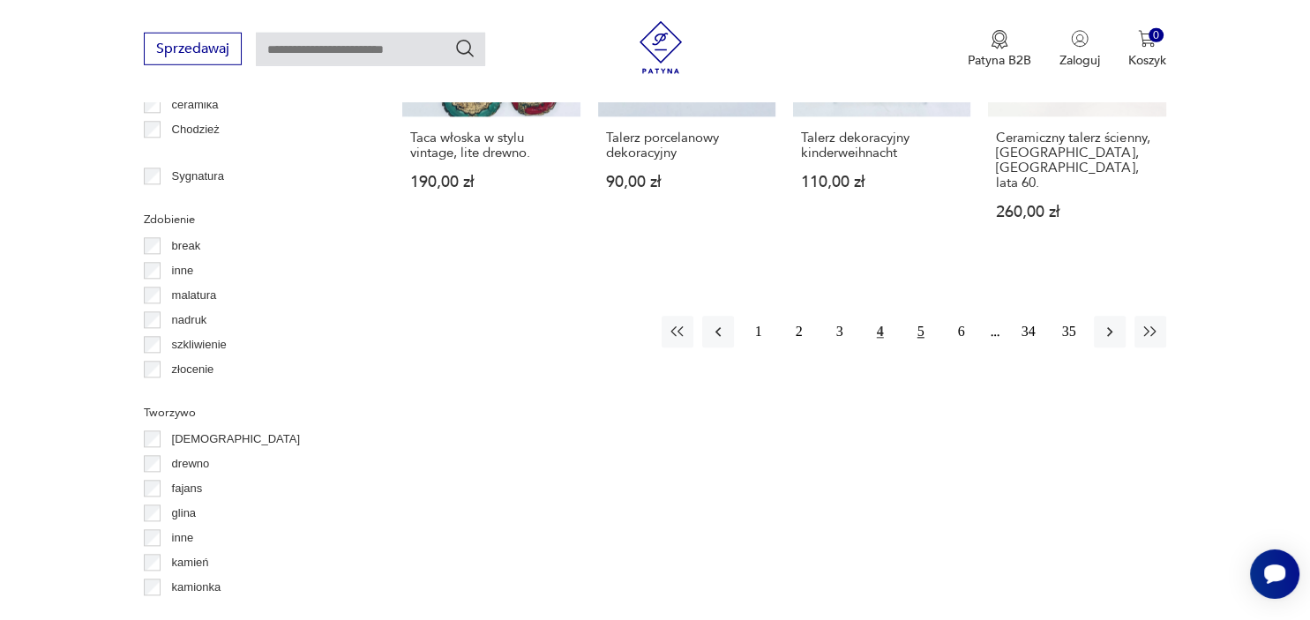
click at [916, 316] on button "5" at bounding box center [921, 332] width 32 height 32
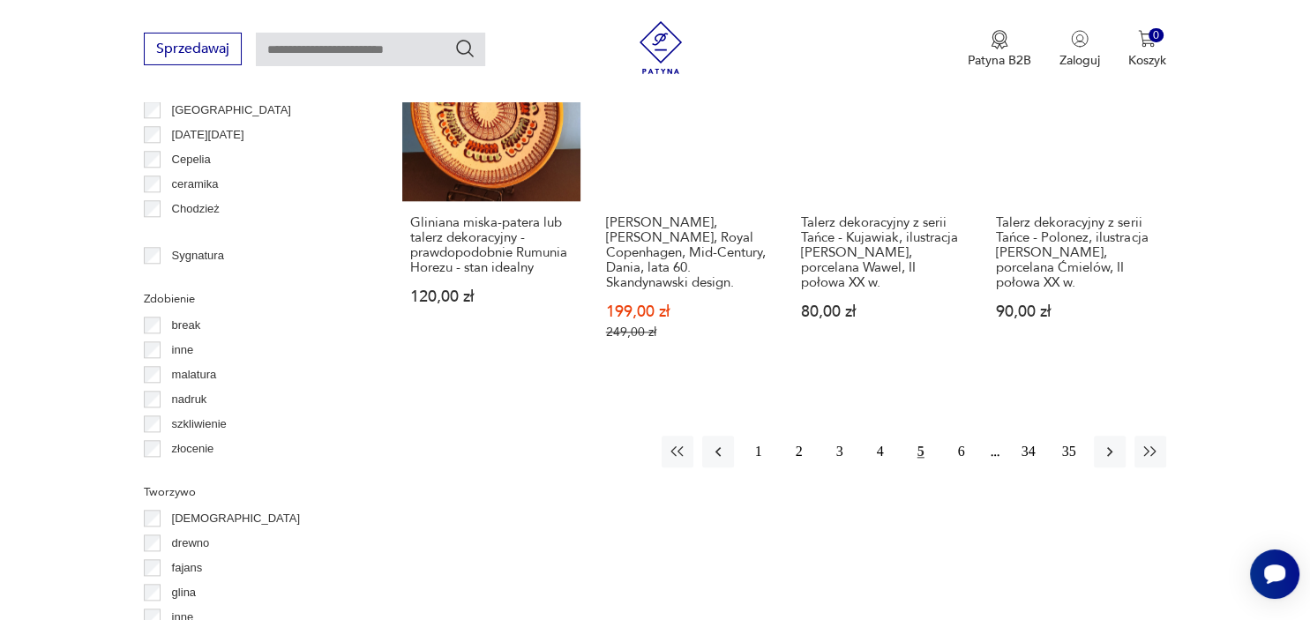
scroll to position [1930, 0]
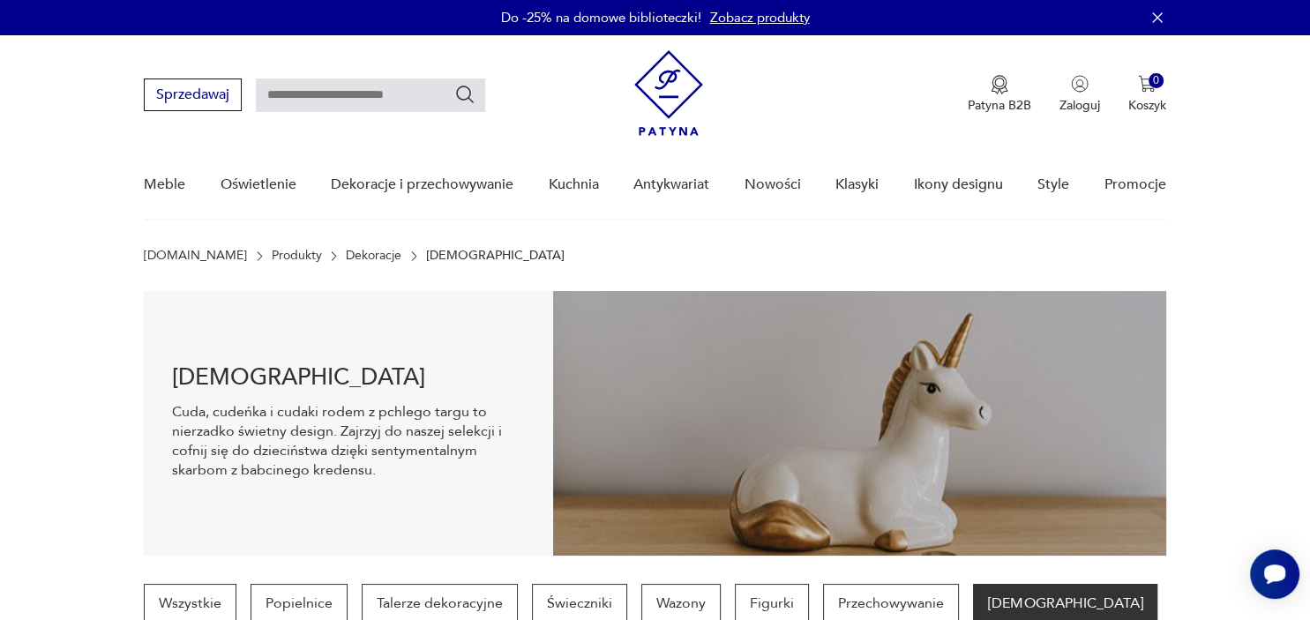
click at [56, 412] on section "[DEMOGRAPHIC_DATA] Cuda, cudeńka i cudaki rodem z pchlego targu to nierzadko św…" at bounding box center [655, 423] width 1310 height 265
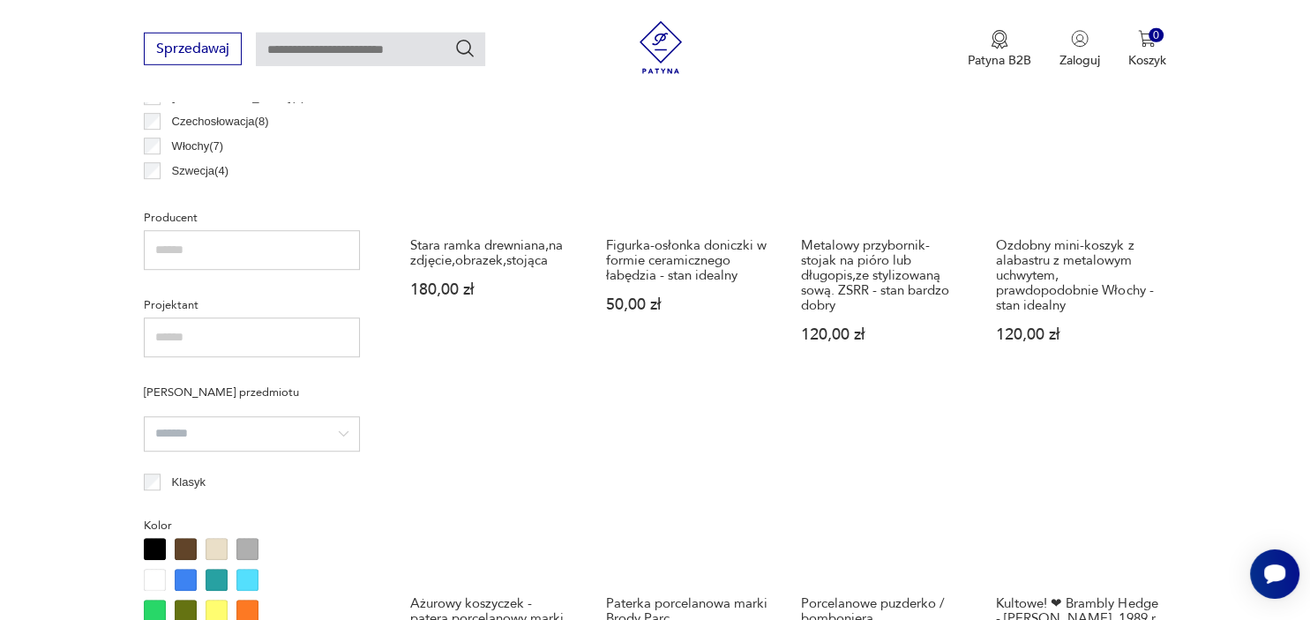
scroll to position [1565, 0]
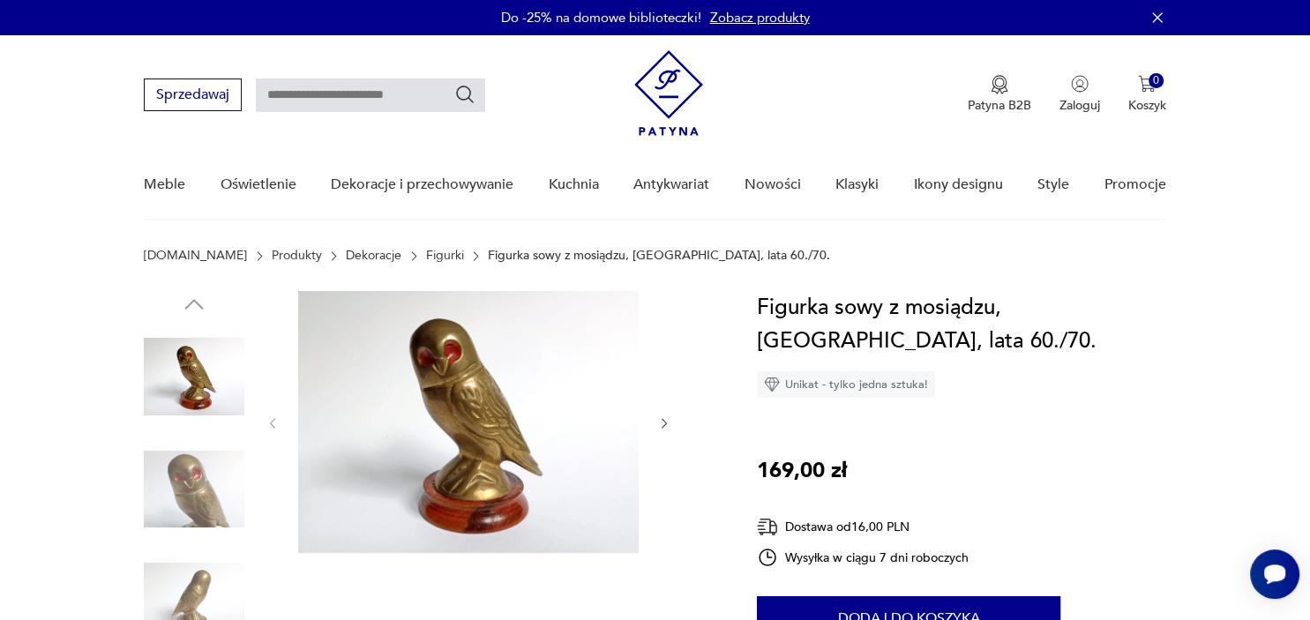
click at [471, 422] on img at bounding box center [468, 422] width 341 height 262
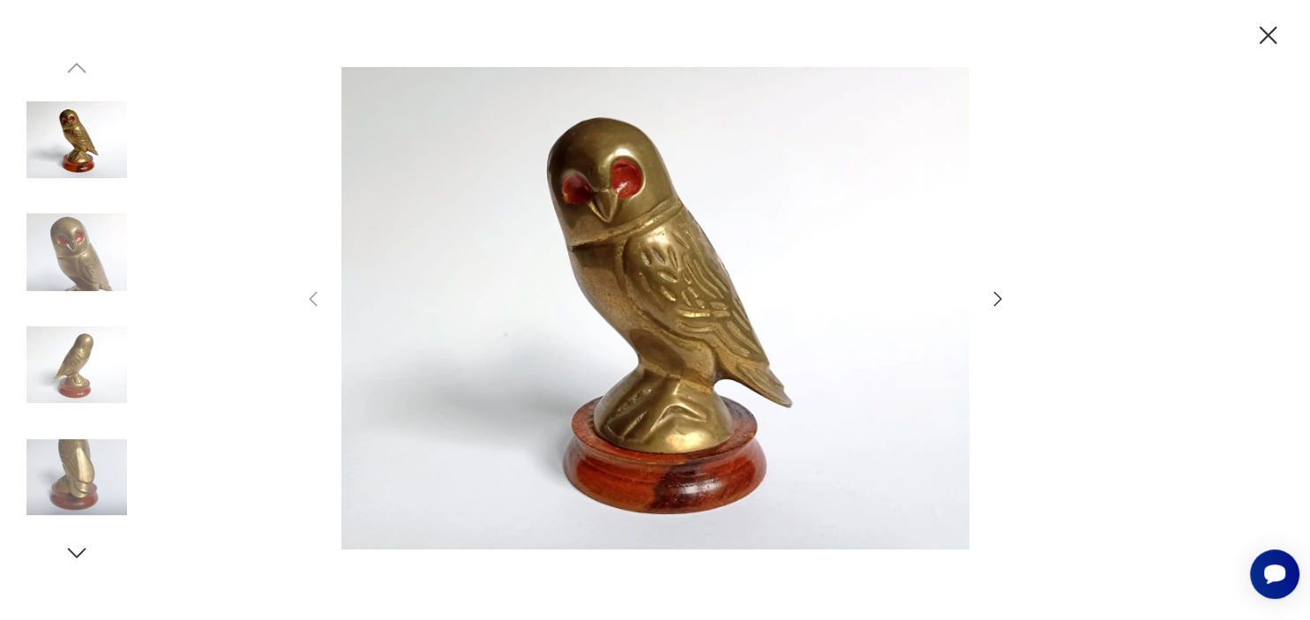
click at [994, 305] on icon "button" at bounding box center [997, 298] width 21 height 21
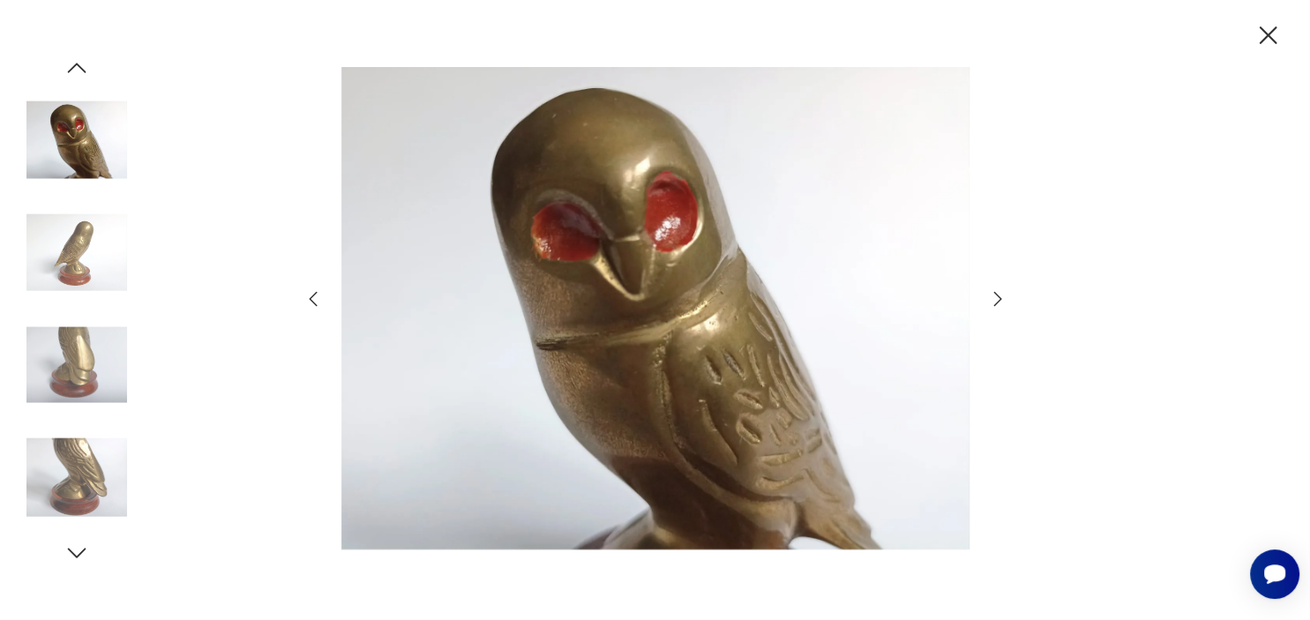
click at [994, 305] on icon "button" at bounding box center [997, 298] width 21 height 21
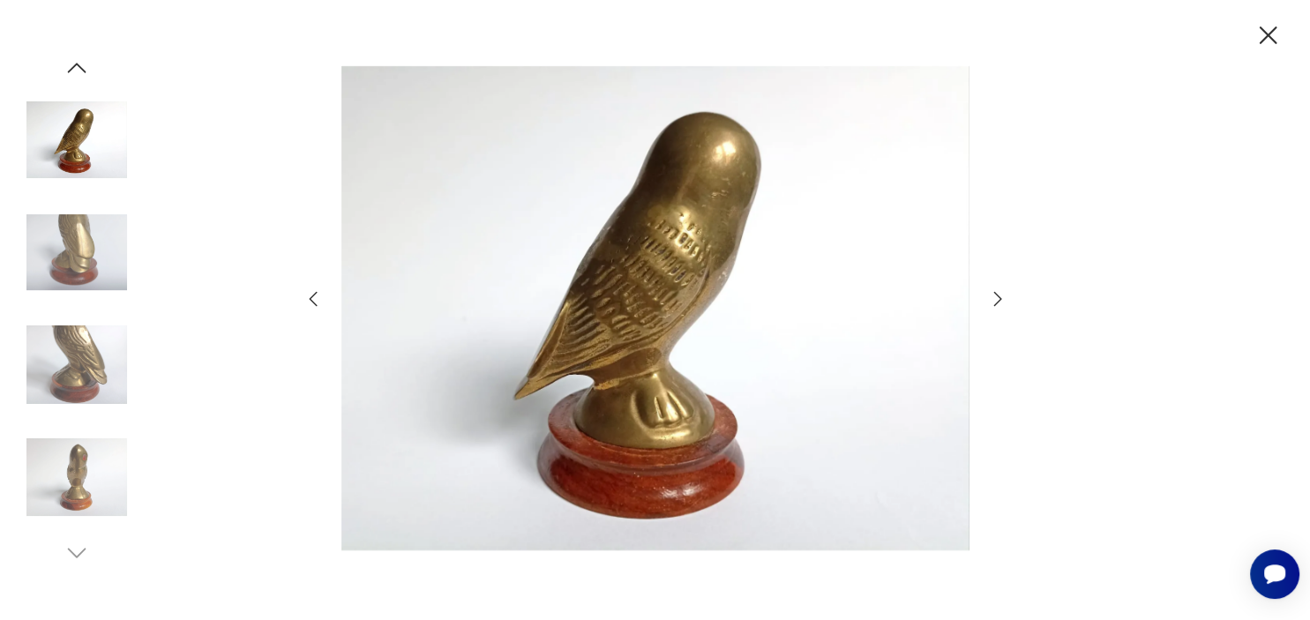
click at [994, 305] on icon "button" at bounding box center [997, 298] width 21 height 21
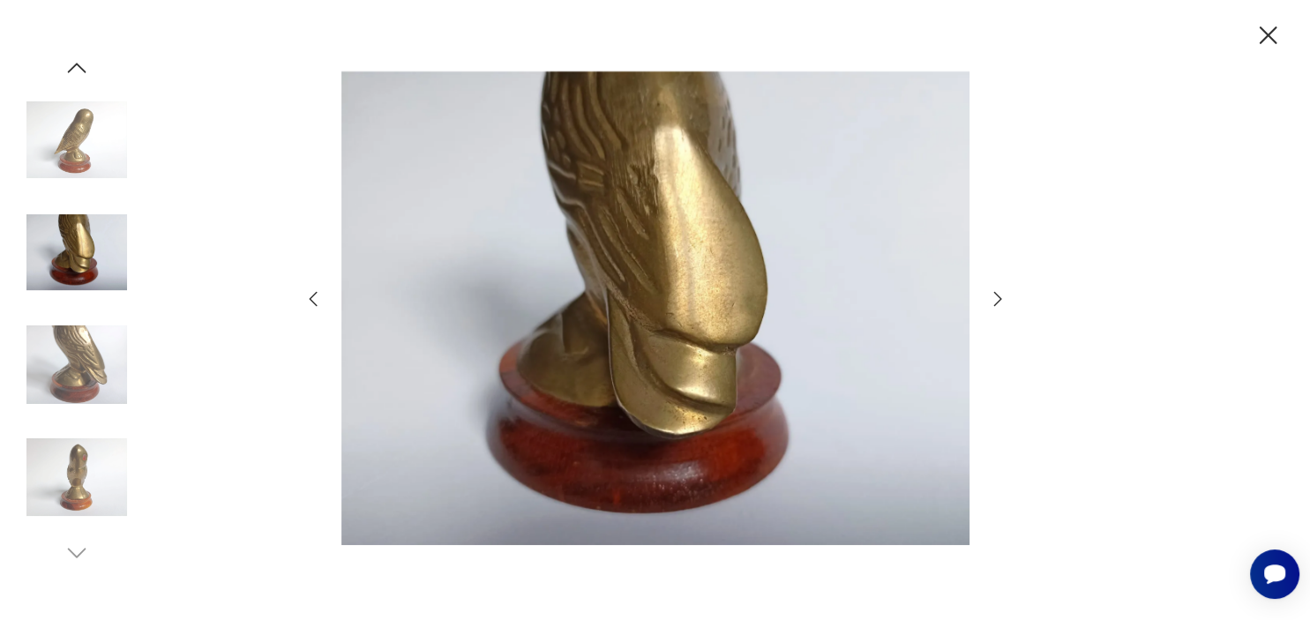
click at [994, 305] on icon "button" at bounding box center [997, 298] width 21 height 21
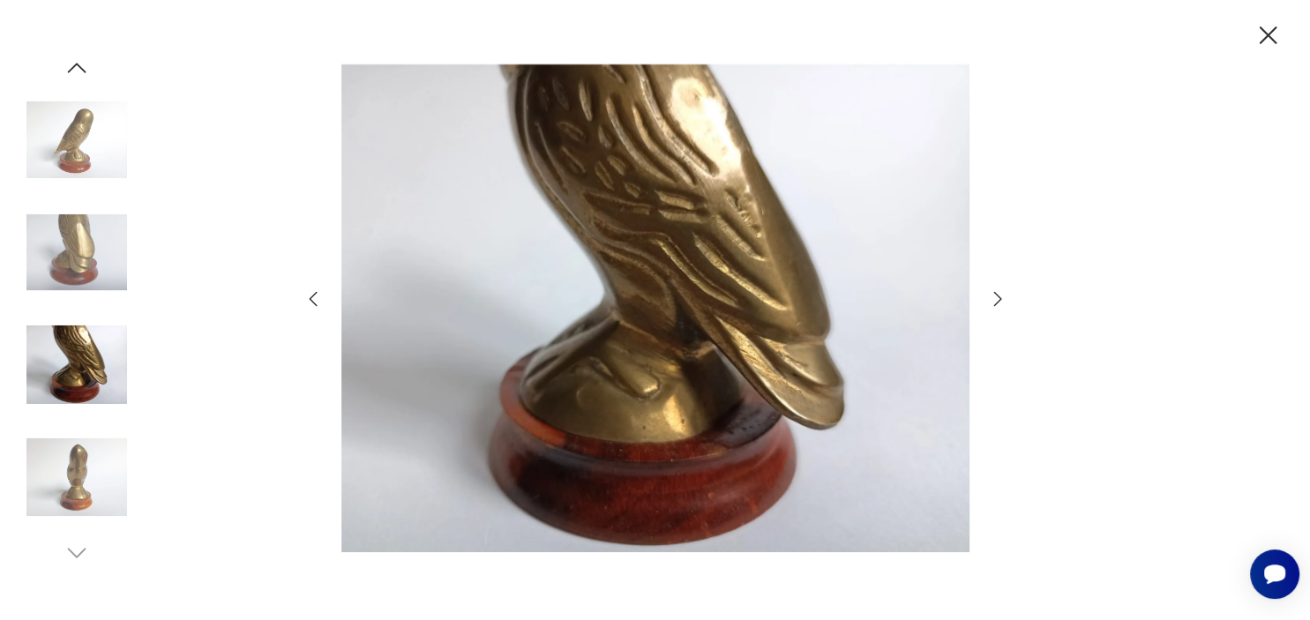
click at [994, 305] on icon "button" at bounding box center [997, 298] width 21 height 21
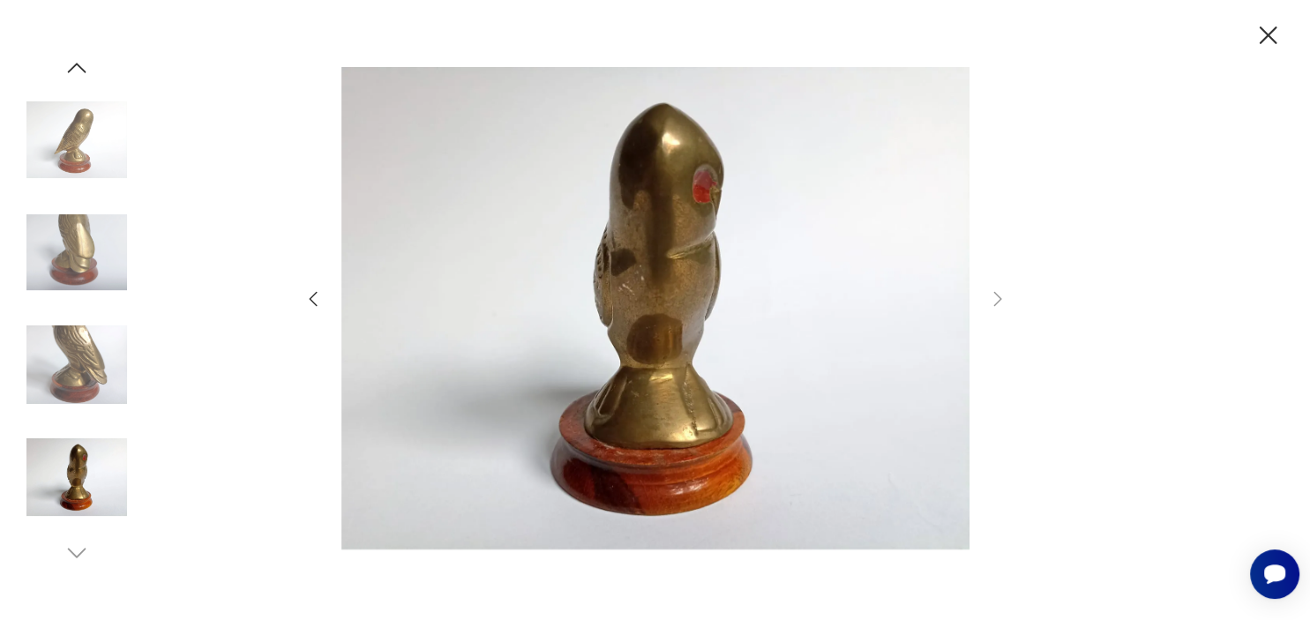
click at [1259, 33] on icon "button" at bounding box center [1268, 35] width 31 height 31
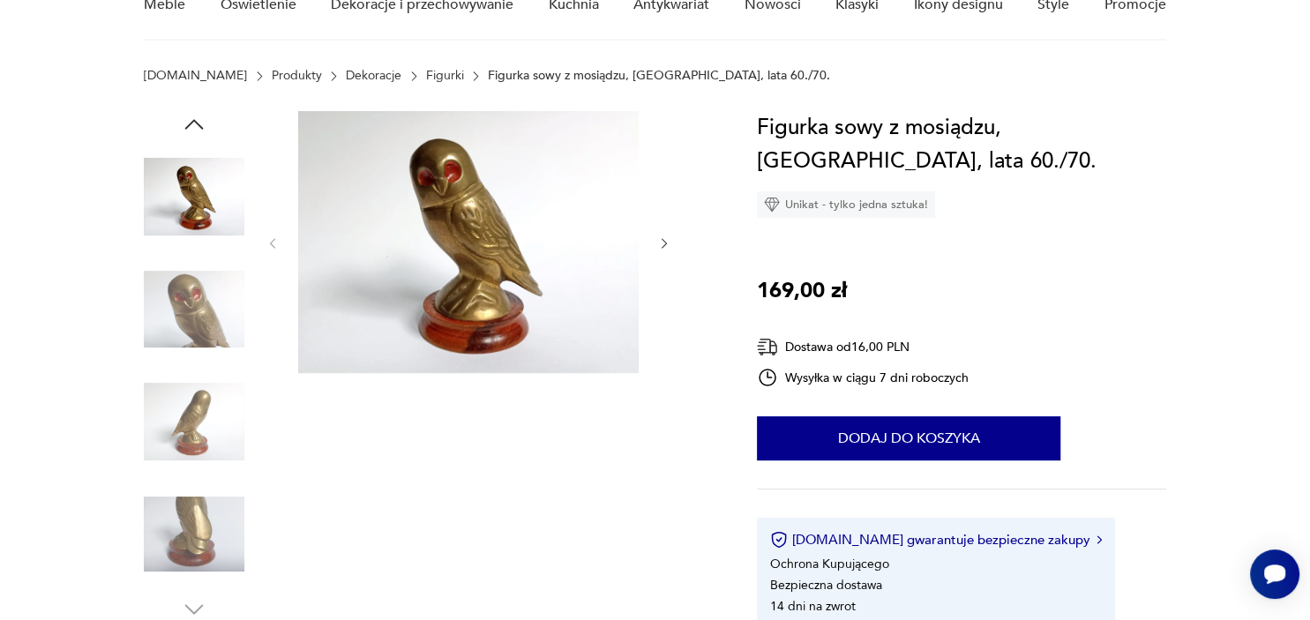
scroll to position [101, 0]
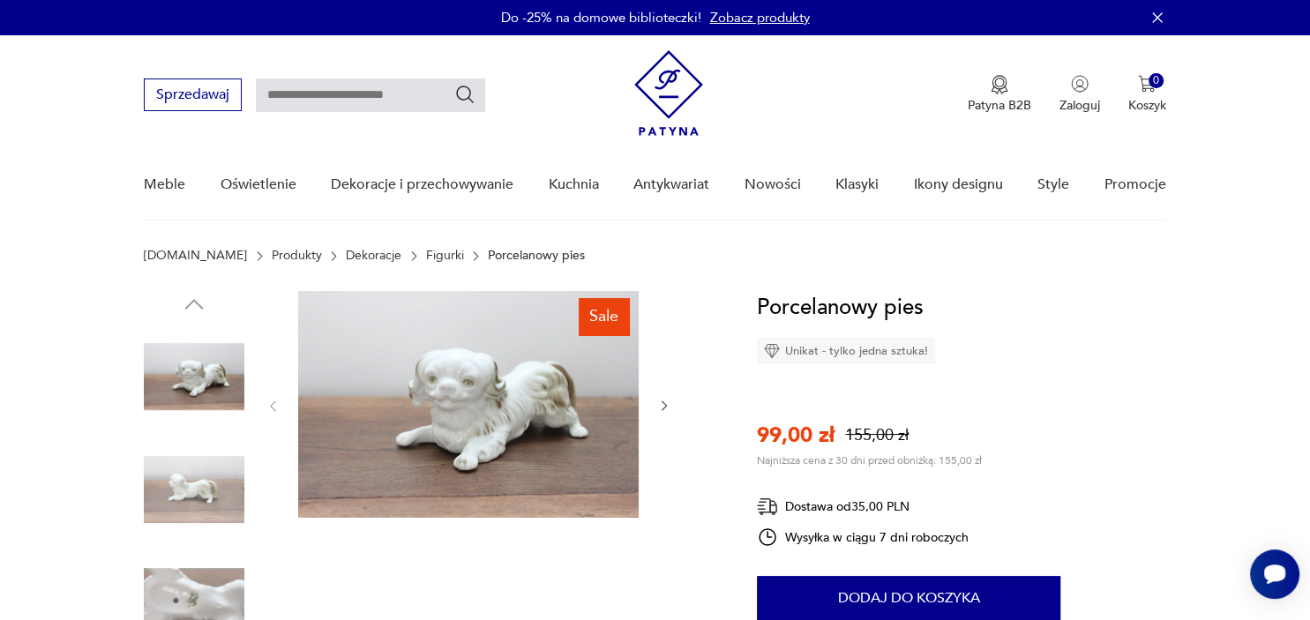
click at [550, 386] on img at bounding box center [468, 404] width 341 height 227
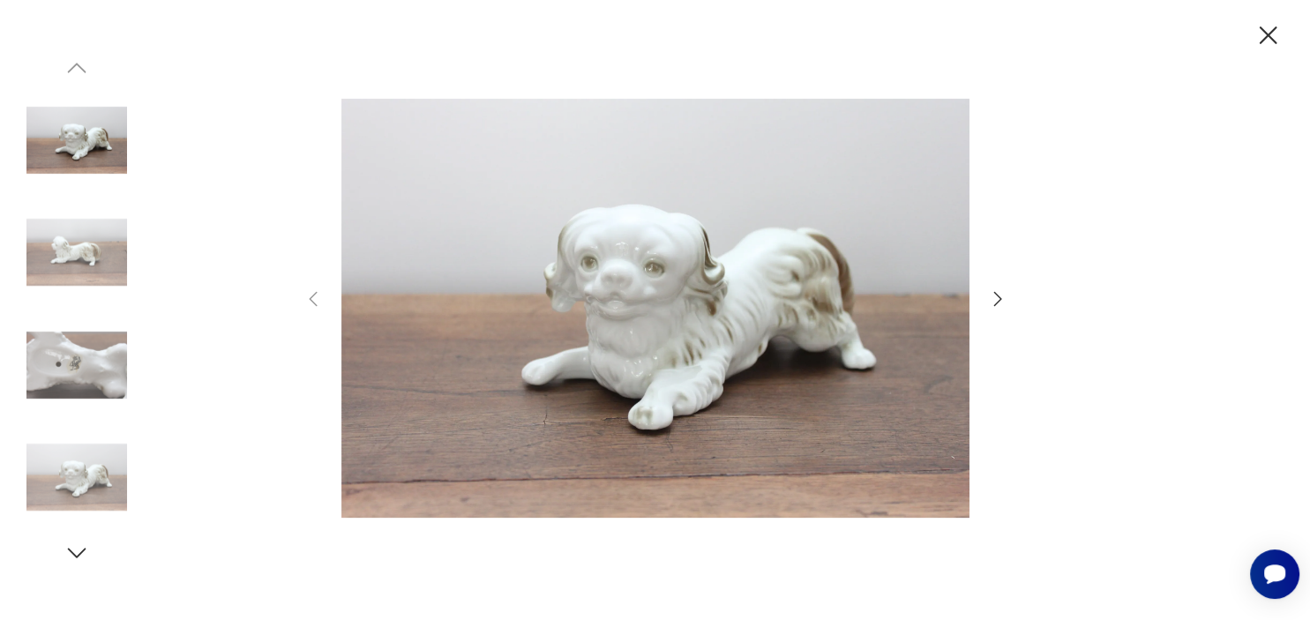
click at [994, 302] on icon "button" at bounding box center [997, 298] width 21 height 21
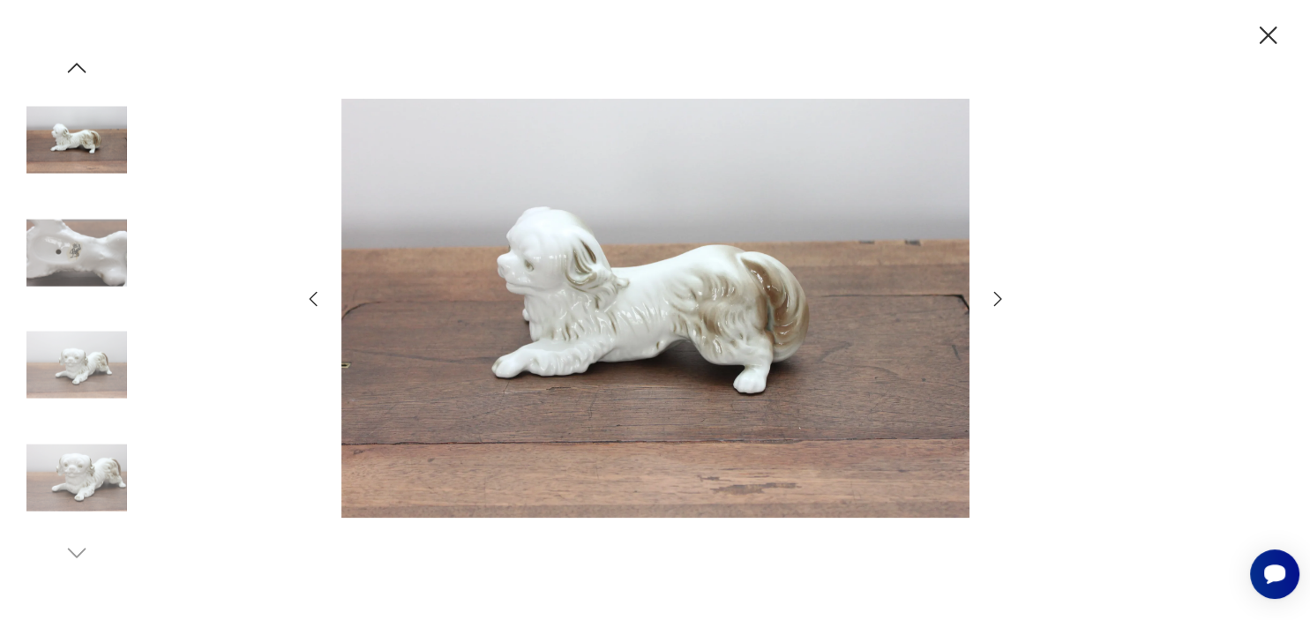
click at [994, 302] on icon "button" at bounding box center [997, 298] width 21 height 21
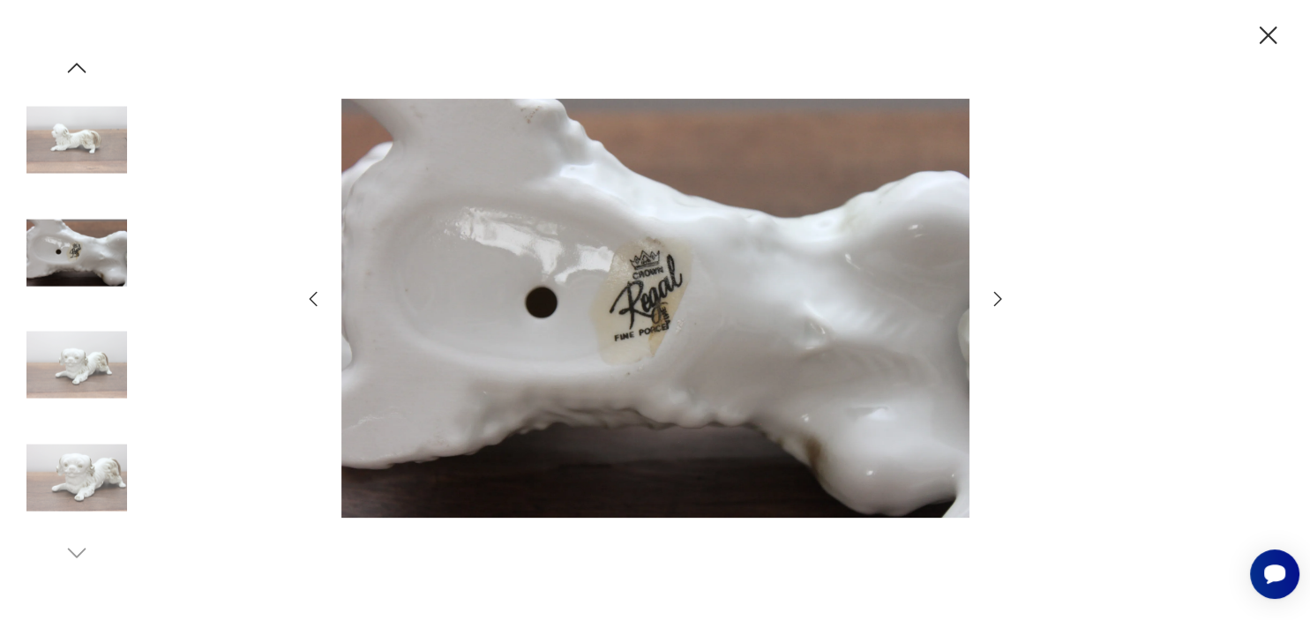
click at [994, 302] on icon "button" at bounding box center [997, 298] width 21 height 21
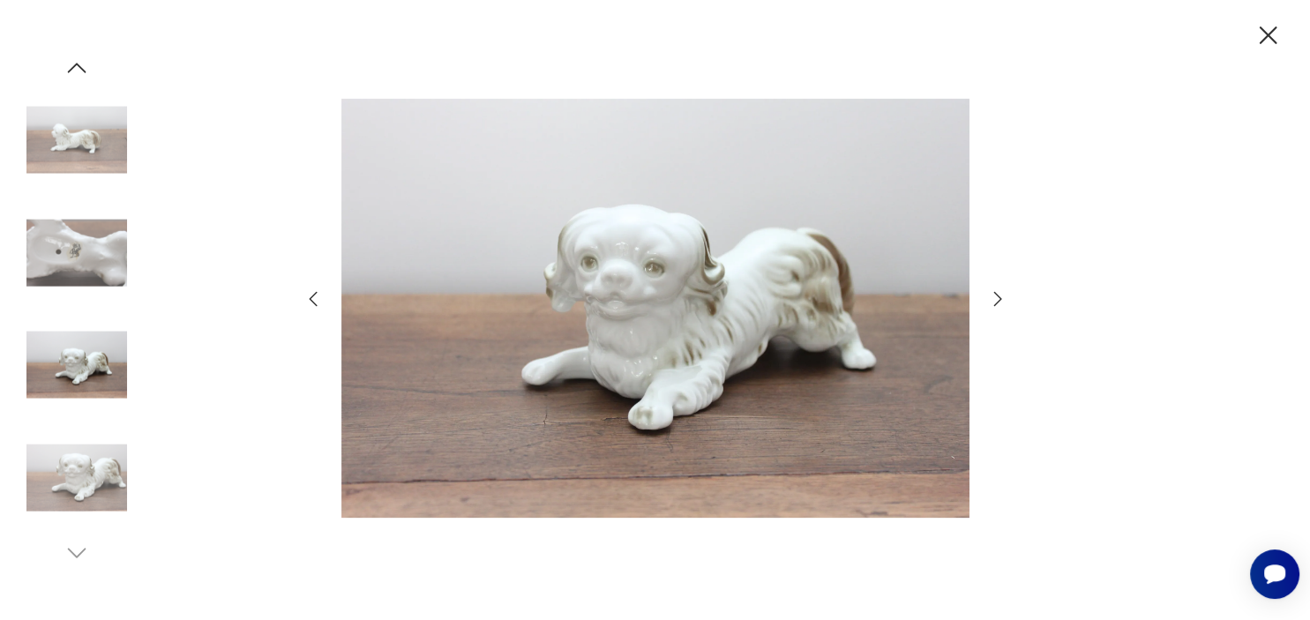
click at [994, 302] on icon "button" at bounding box center [997, 298] width 21 height 21
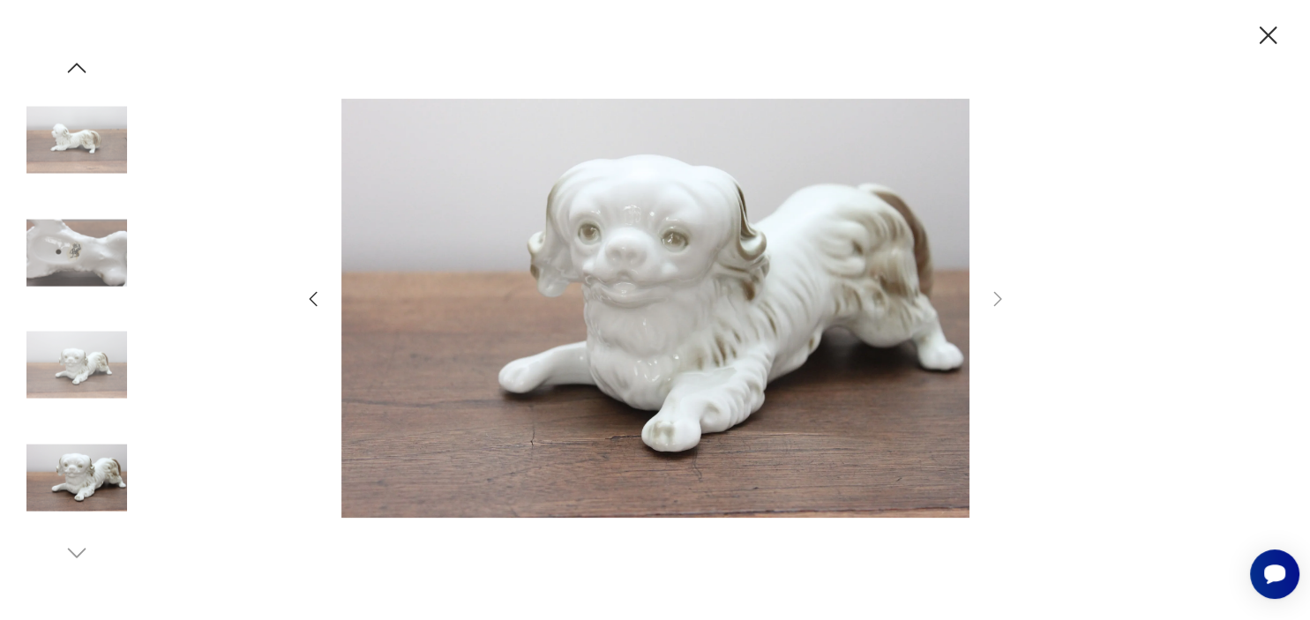
click at [1269, 30] on icon "button" at bounding box center [1268, 35] width 31 height 31
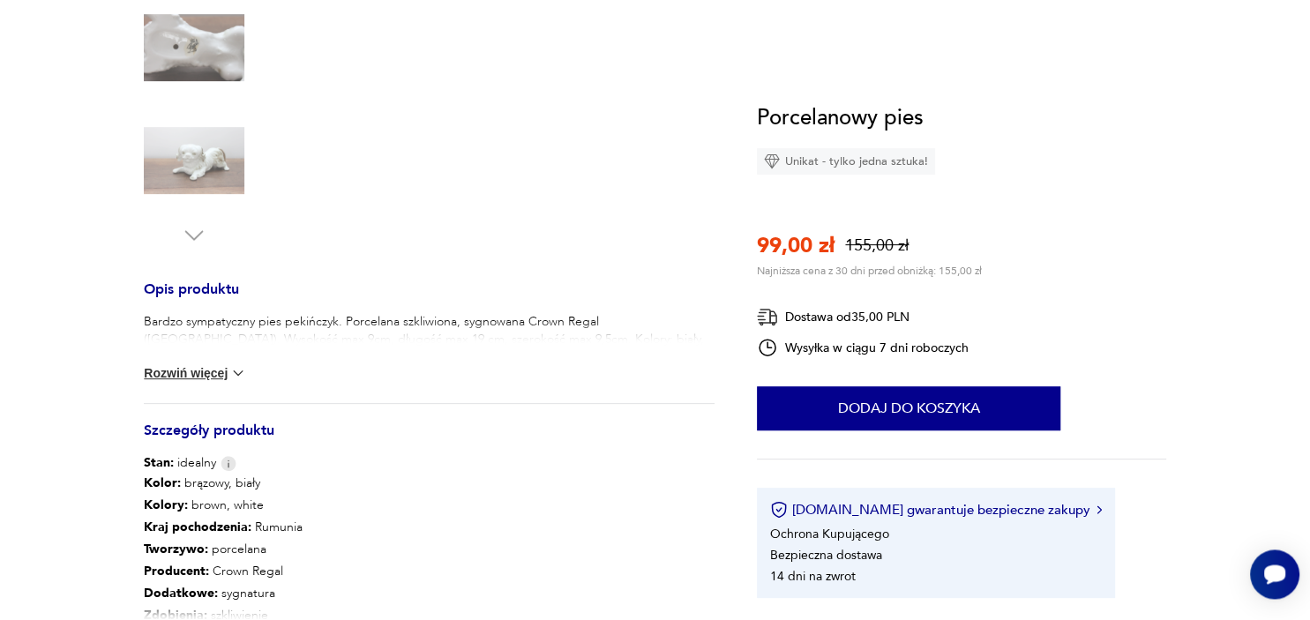
scroll to position [589, 0]
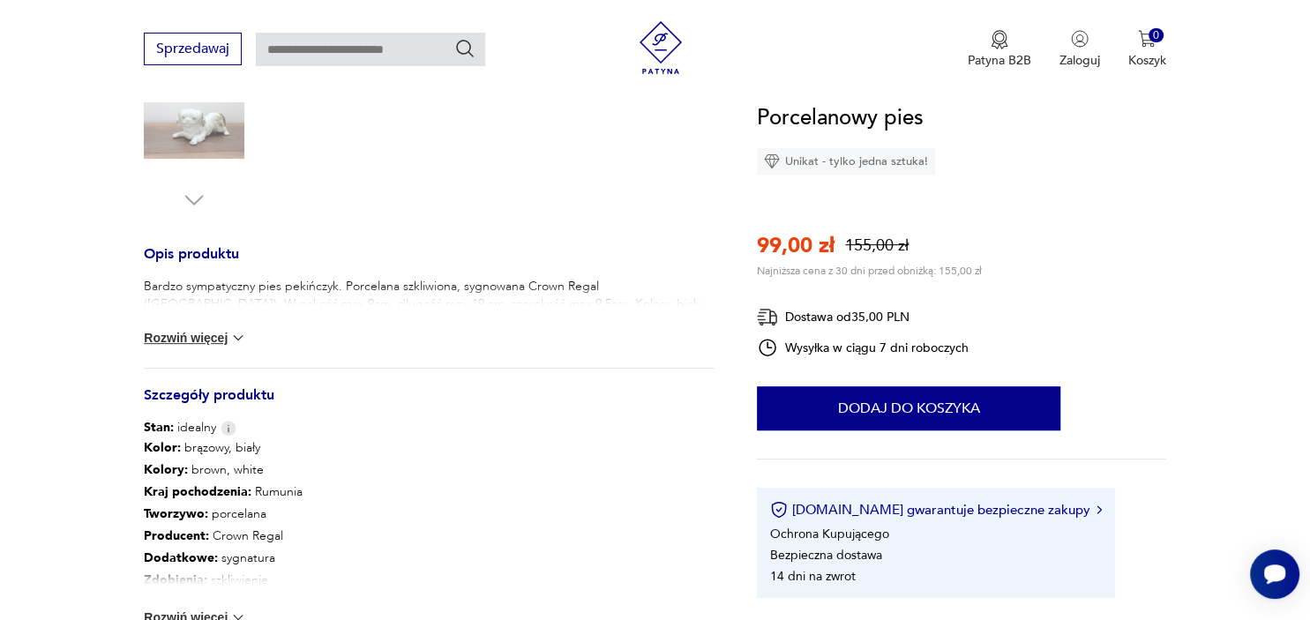
click at [238, 339] on img at bounding box center [238, 338] width 18 height 18
